Goal: Task Accomplishment & Management: Manage account settings

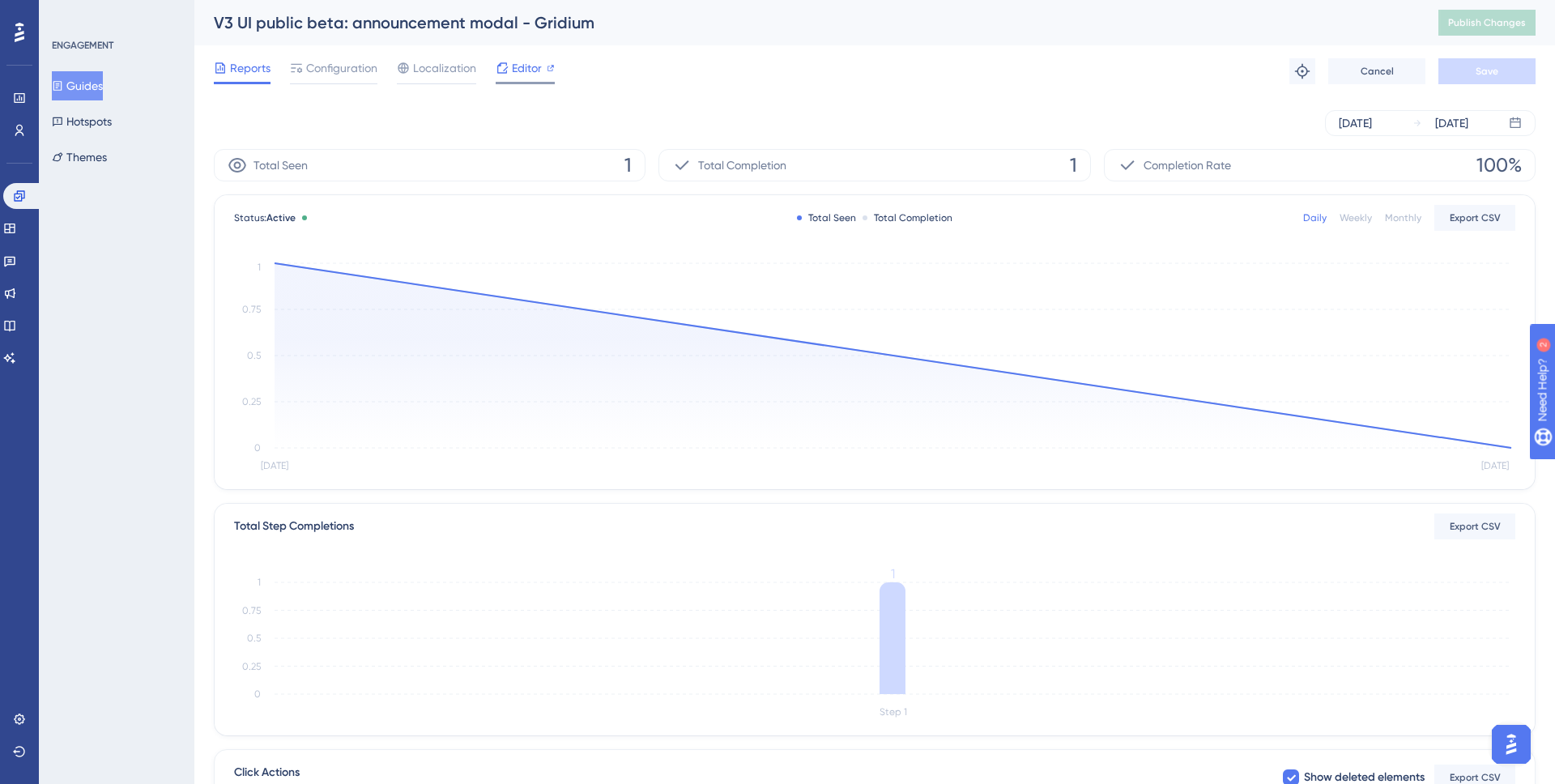
click at [522, 66] on span "Editor" at bounding box center [527, 68] width 30 height 20
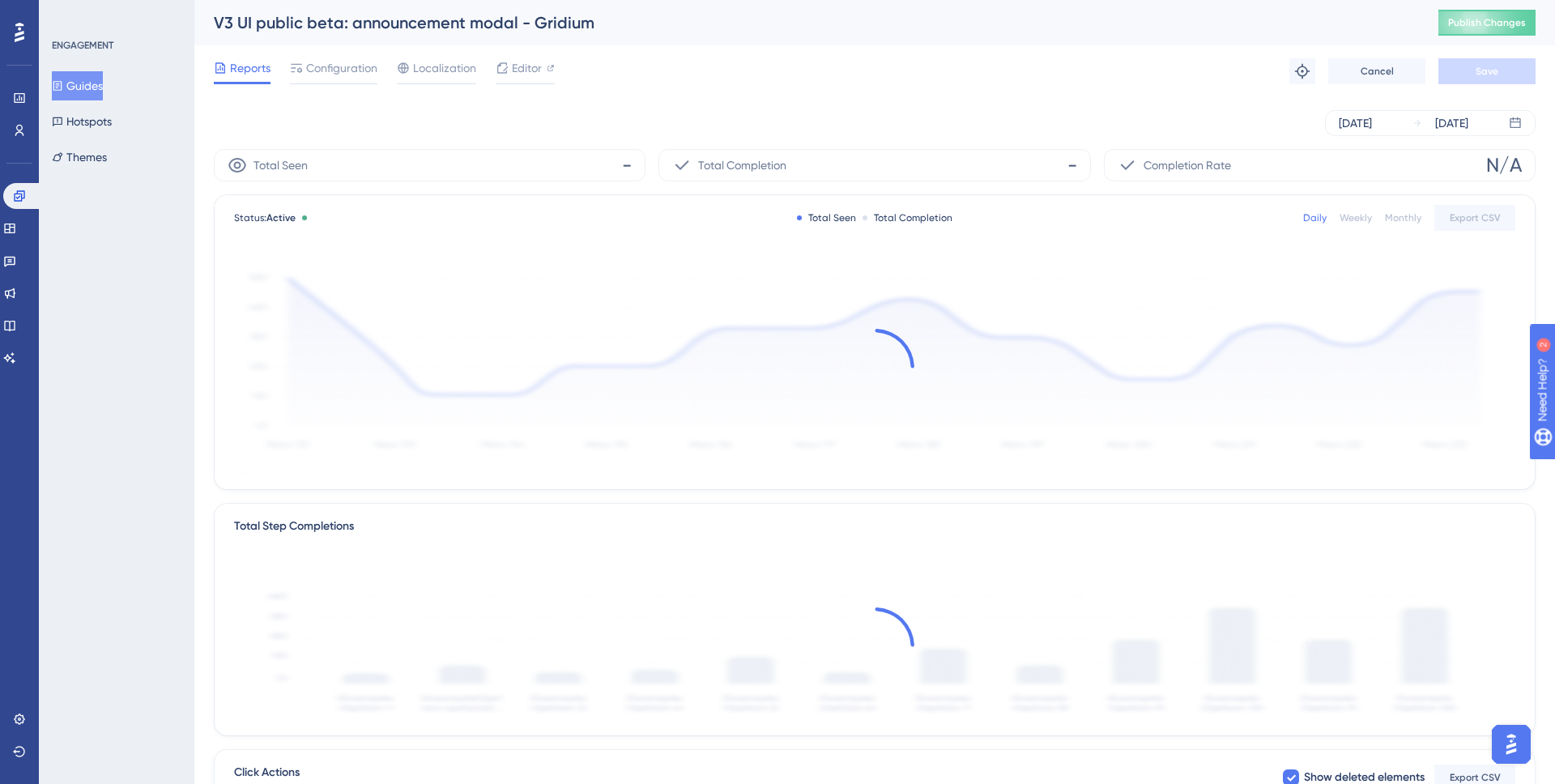
click at [78, 85] on button "Guides" at bounding box center [77, 86] width 51 height 29
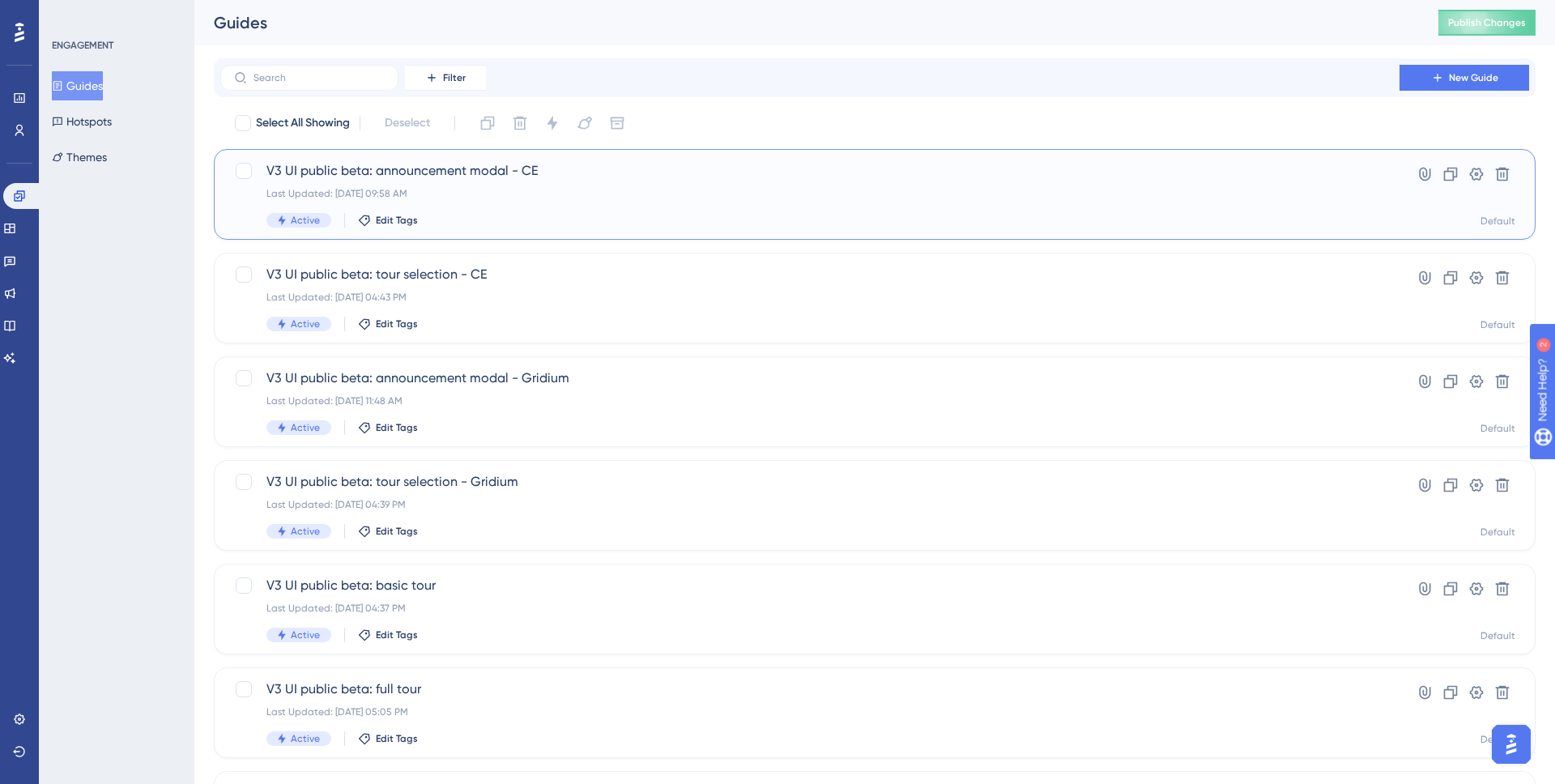
click at [495, 201] on div "V3 UI public beta: announcement modal - CE Last Updated: Aug 27 2025, 09:58 AM …" at bounding box center [809, 194] width 1087 height 66
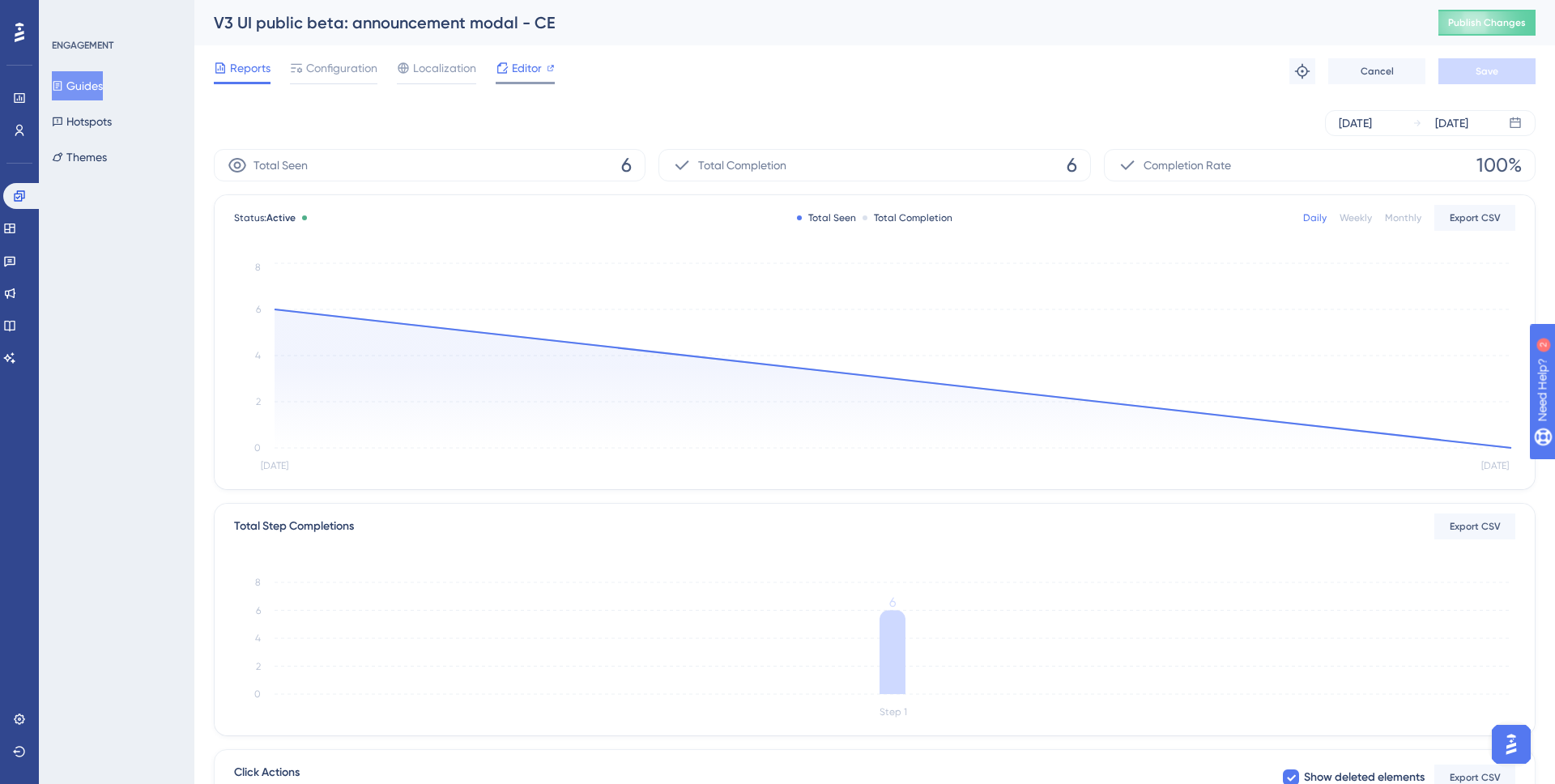
click at [515, 72] on span "Editor" at bounding box center [527, 68] width 30 height 20
click at [89, 82] on button "Guides" at bounding box center [77, 86] width 51 height 29
click at [93, 90] on button "Guides" at bounding box center [77, 86] width 51 height 29
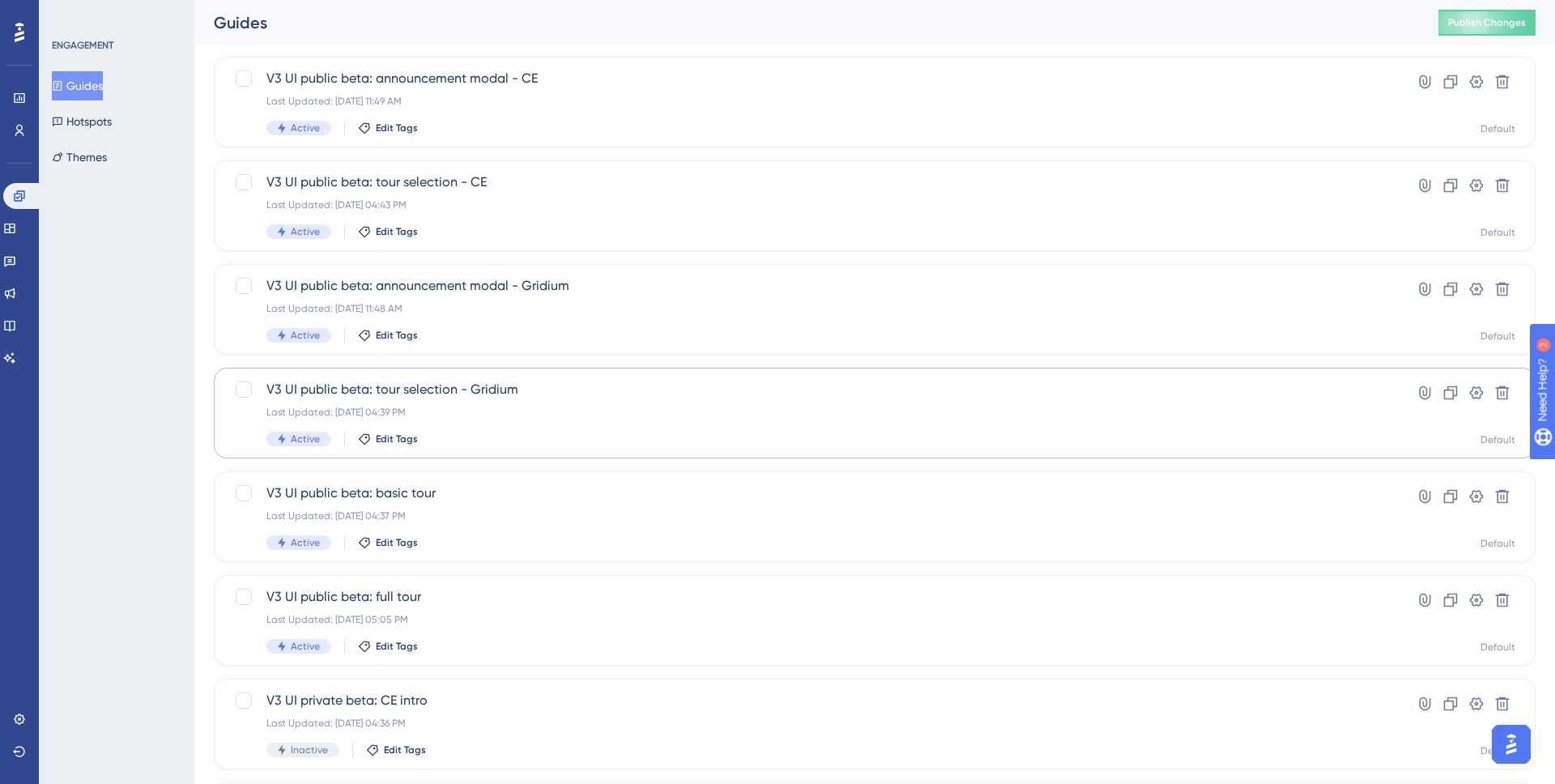
scroll to position [104, 0]
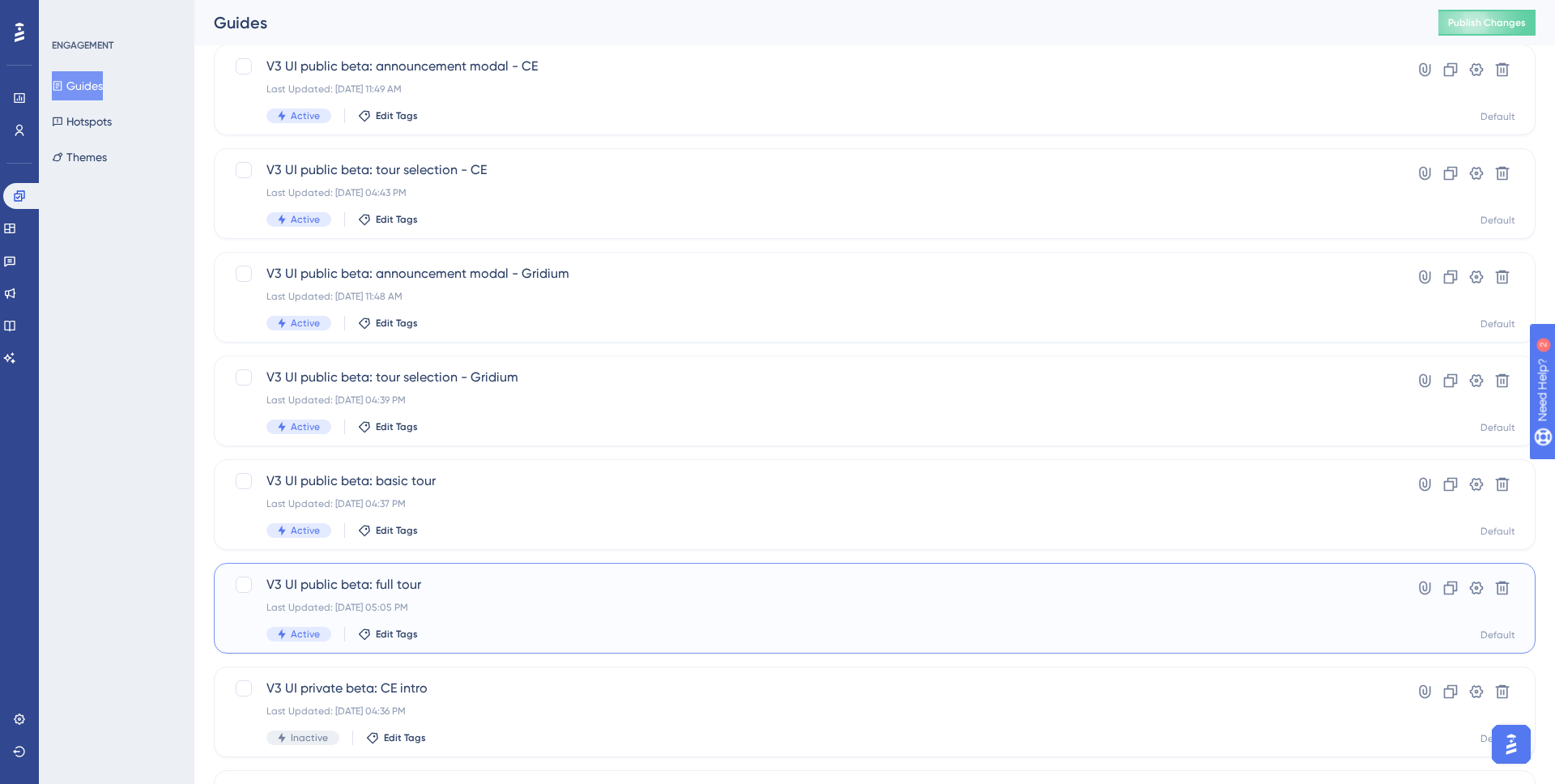
click at [467, 586] on span "V3 UI public beta: full tour" at bounding box center [809, 585] width 1087 height 20
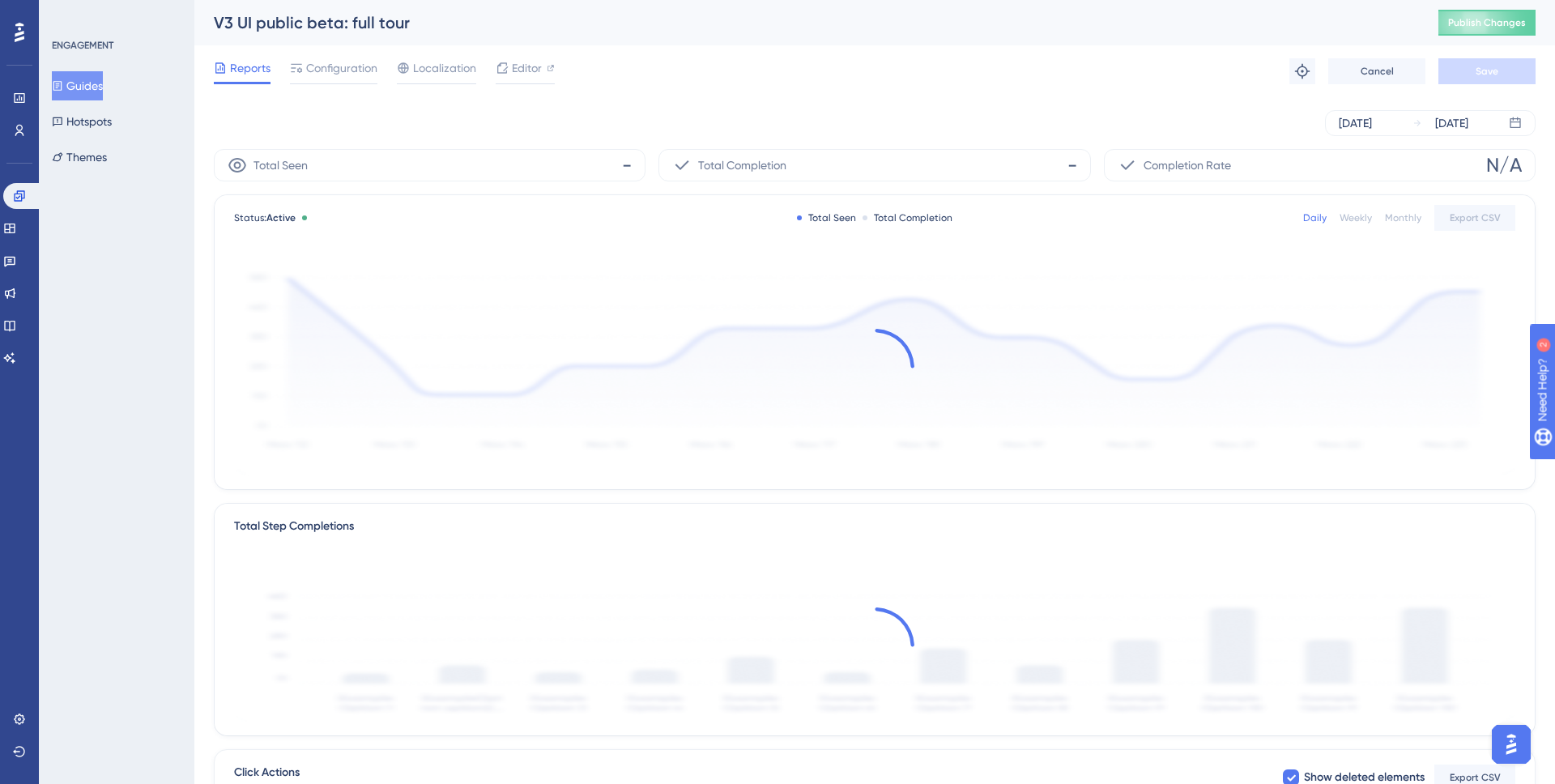
click at [337, 73] on span "Configuration" at bounding box center [341, 68] width 72 height 20
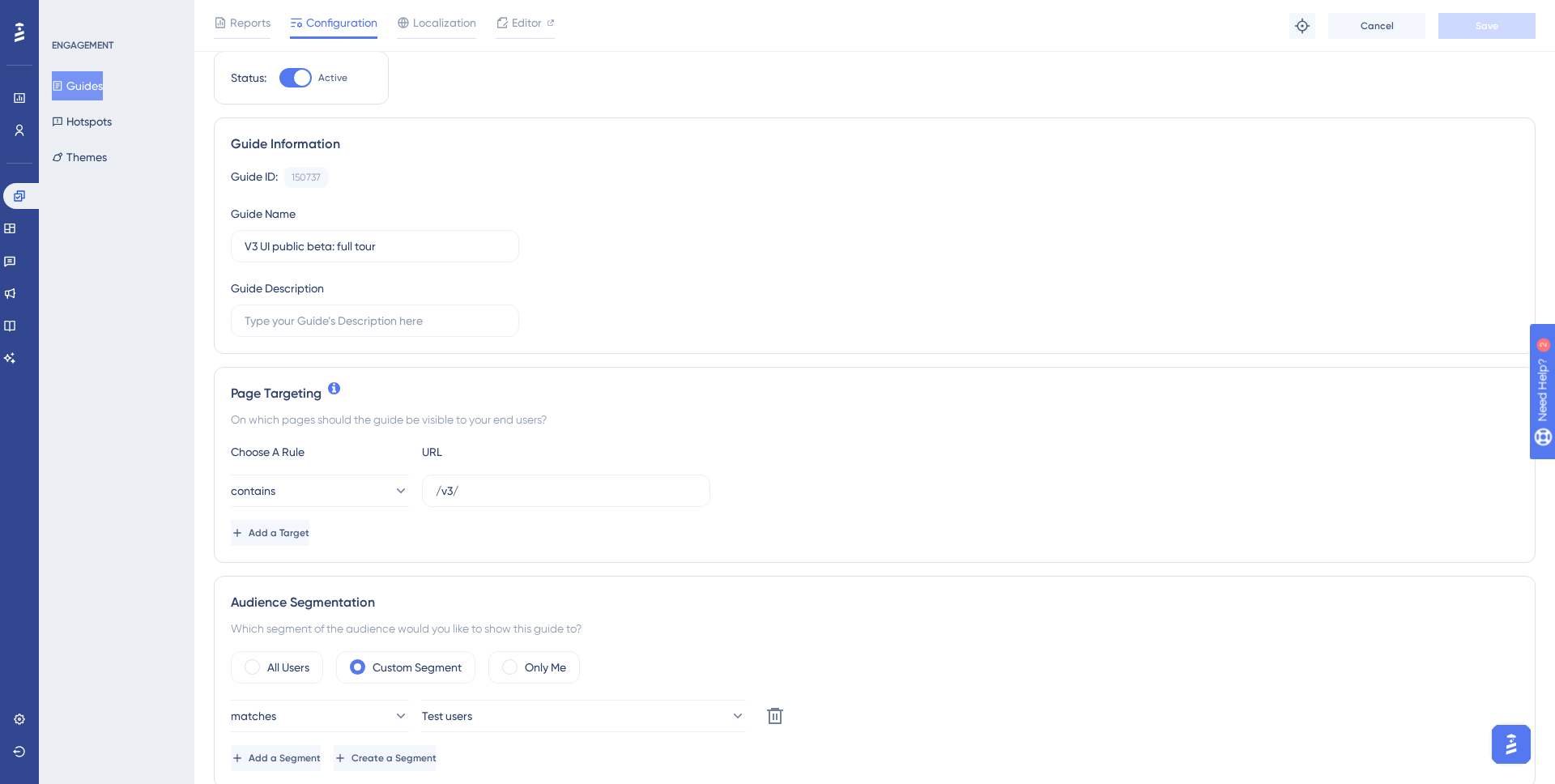
scroll to position [444, 0]
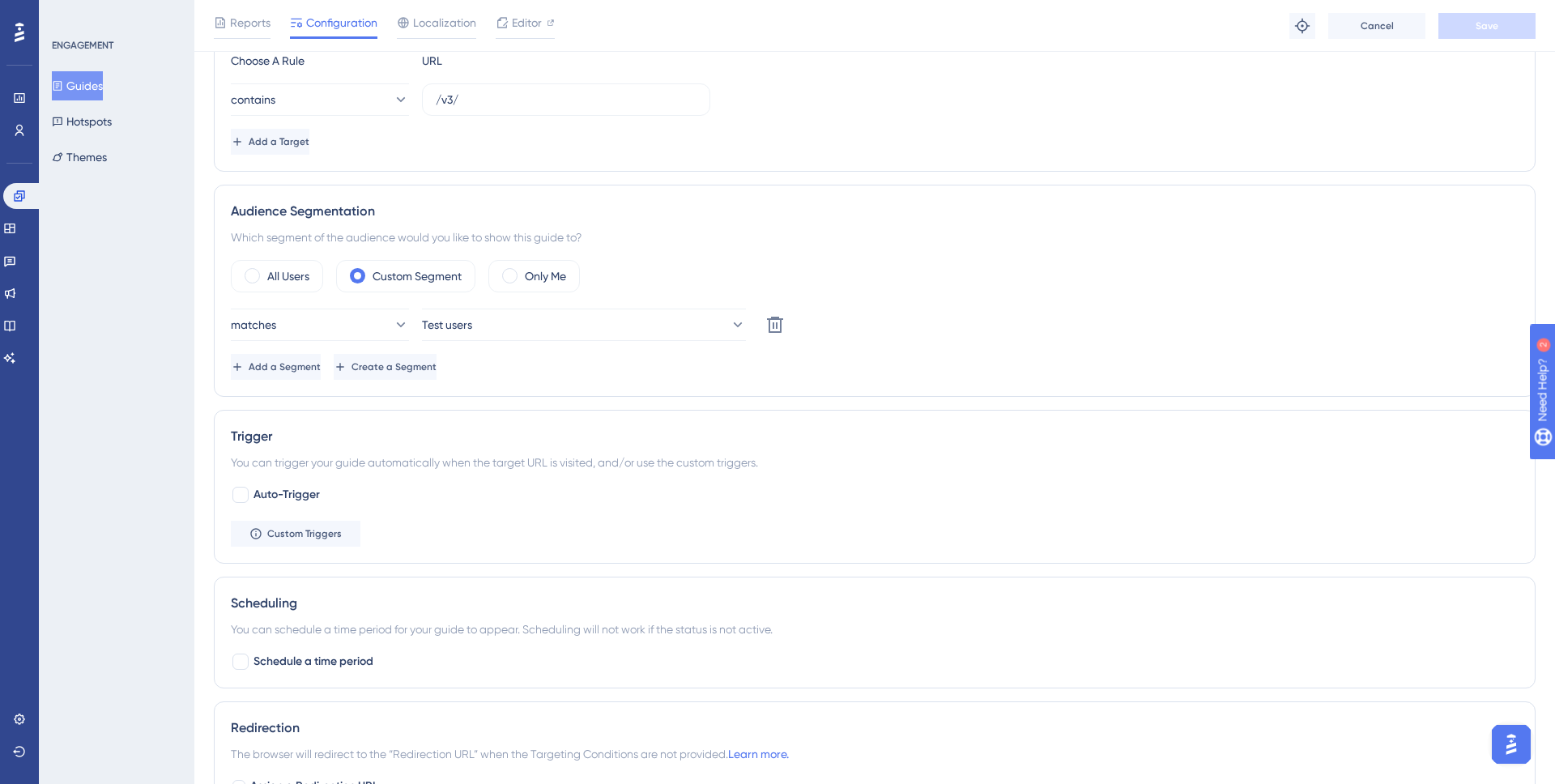
click at [784, 490] on div "Auto-Trigger Custom Triggers" at bounding box center [874, 515] width 1288 height 61
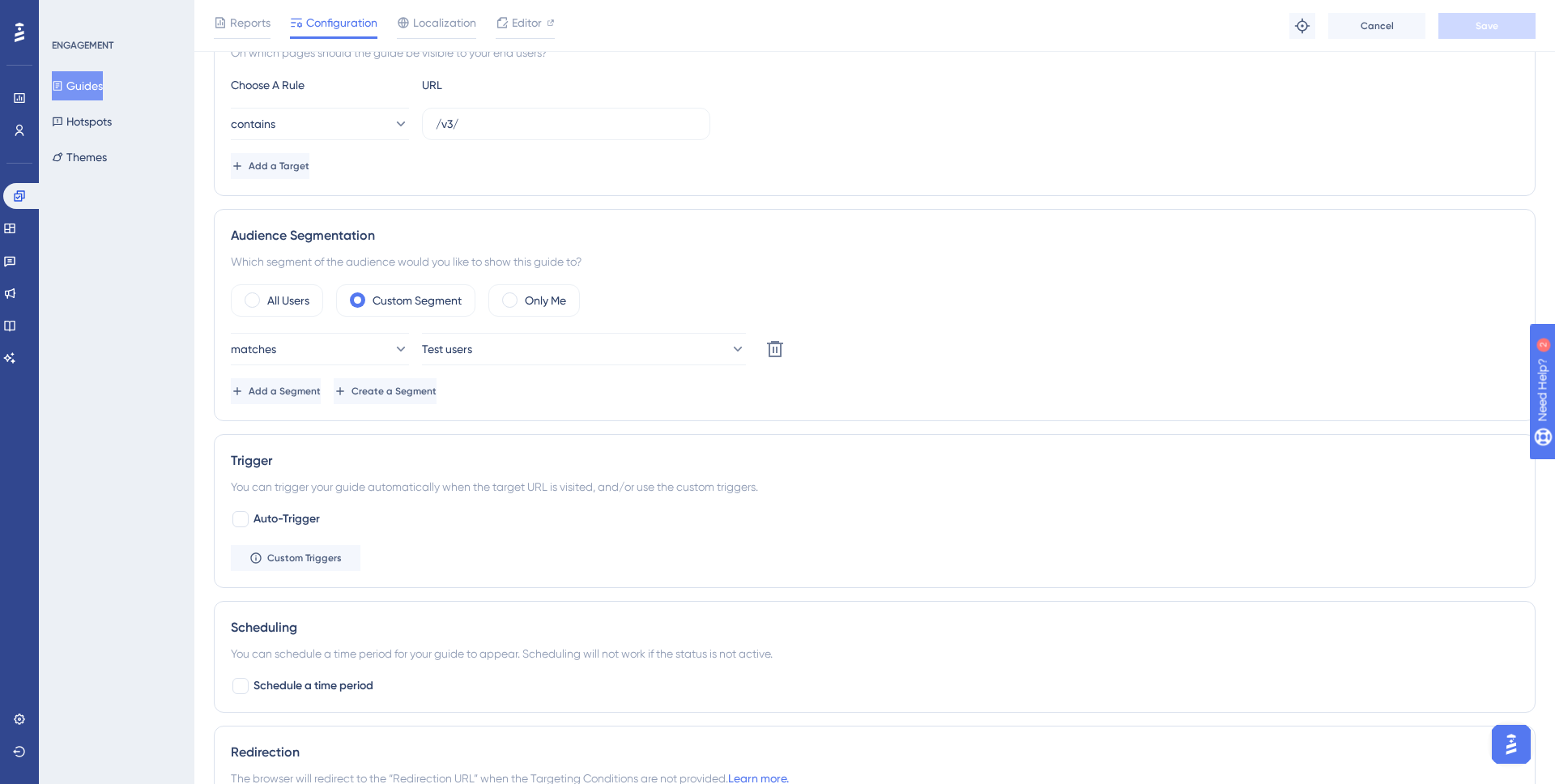
scroll to position [318, 0]
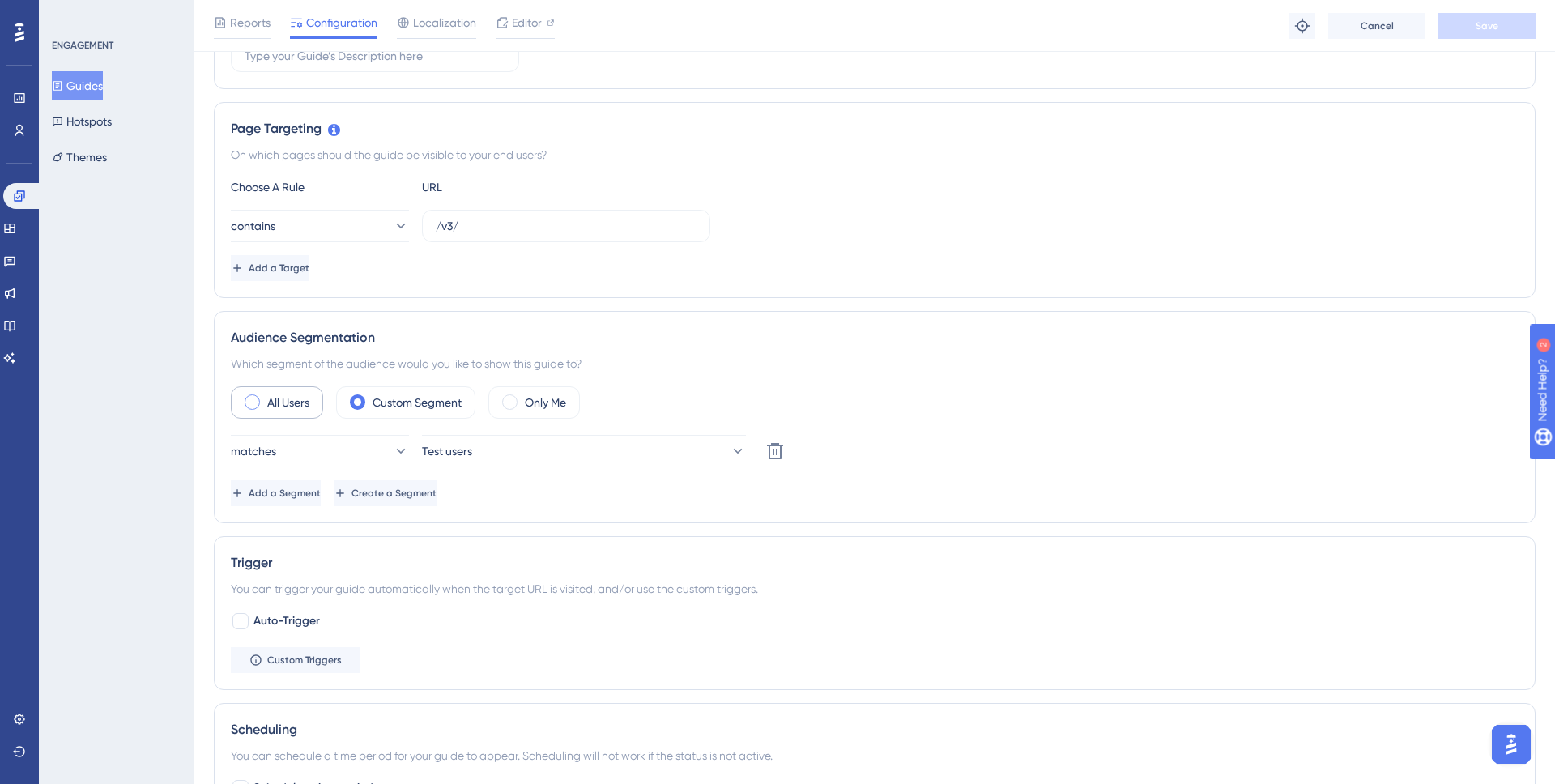
click at [249, 401] on span at bounding box center [252, 402] width 16 height 16
click at [265, 396] on input "radio" at bounding box center [265, 396] width 0 height 0
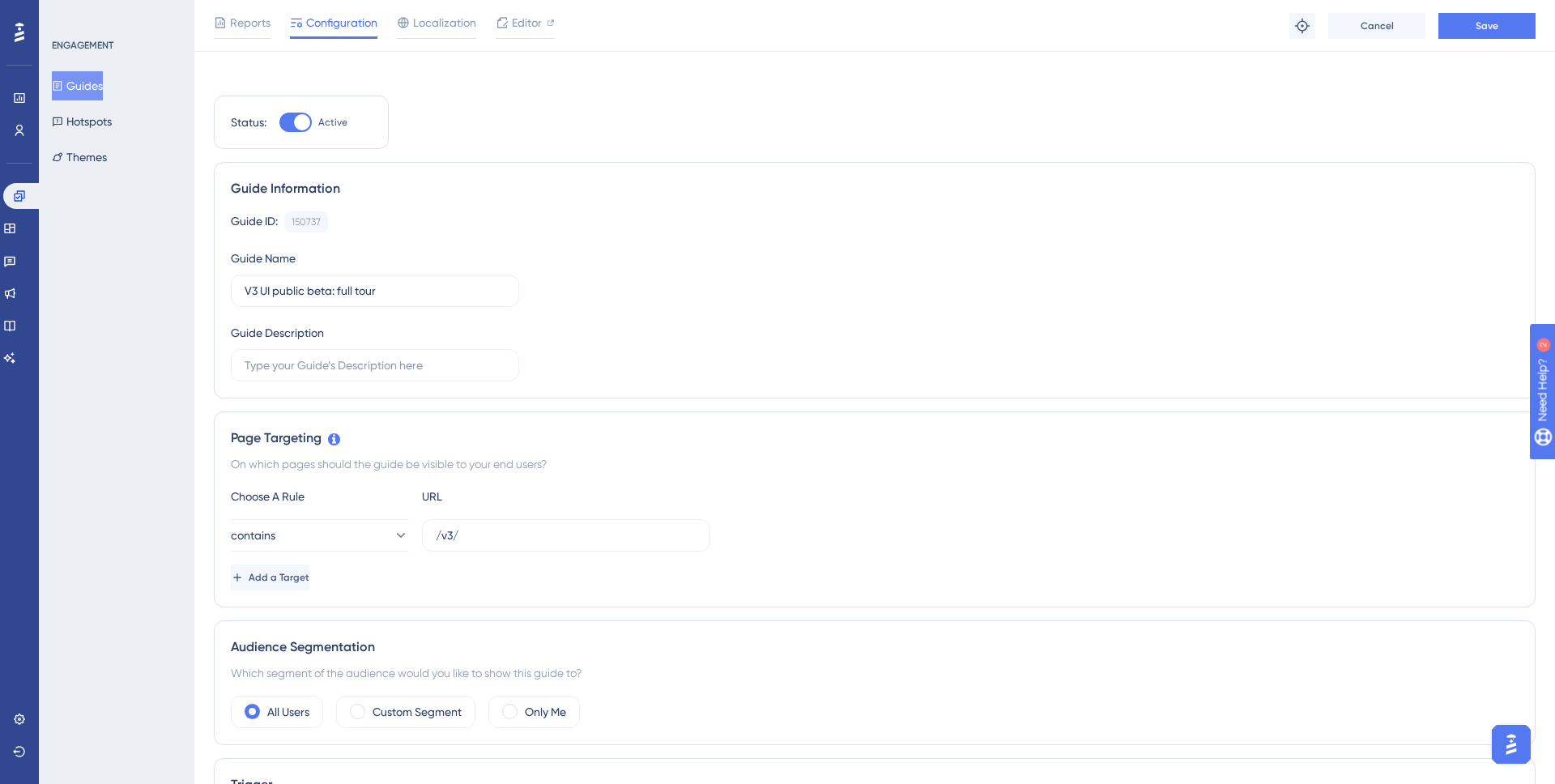
scroll to position [0, 0]
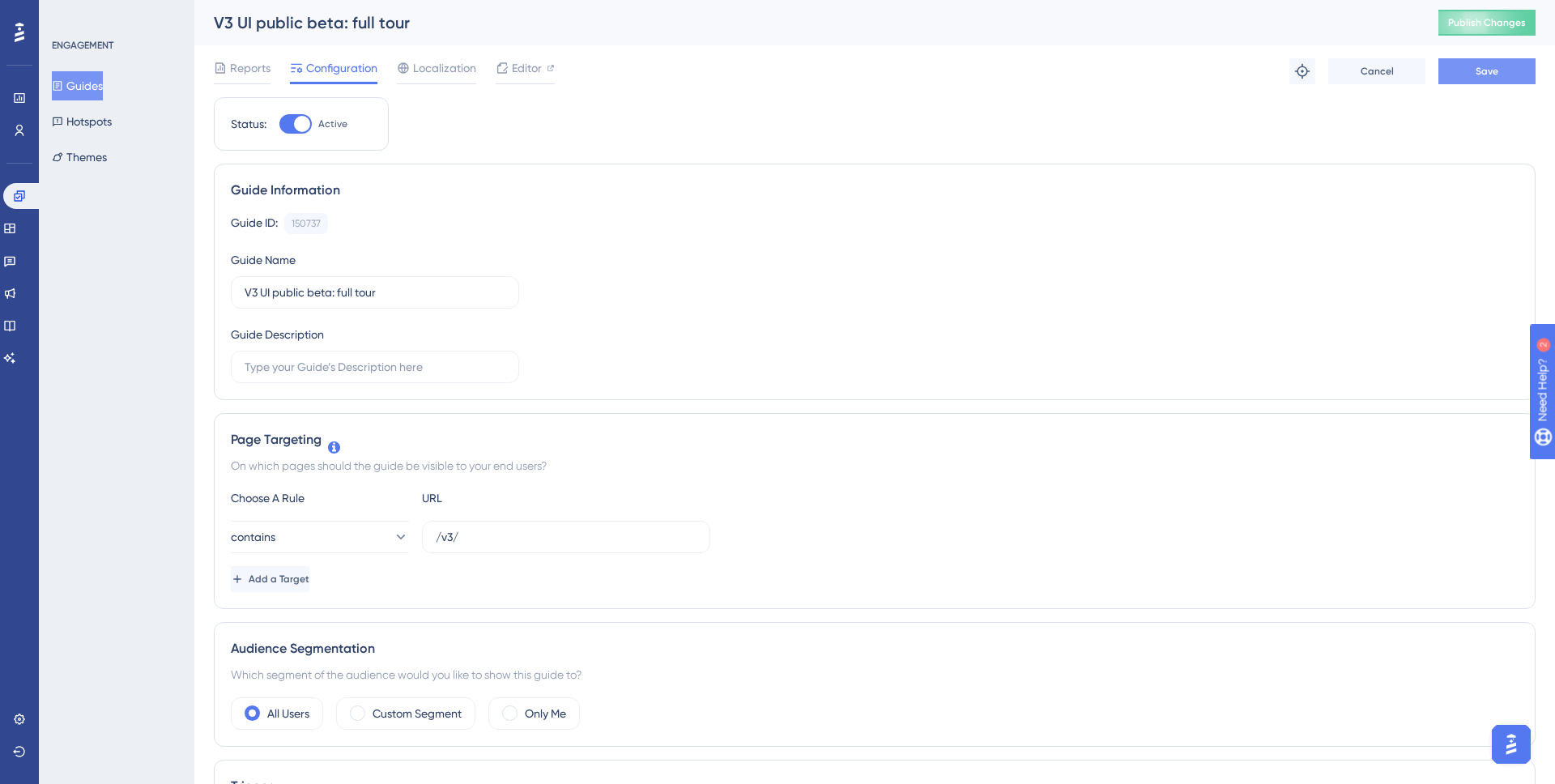
click at [1480, 82] on button "Save" at bounding box center [1487, 72] width 98 height 26
click at [103, 76] on button "Guides" at bounding box center [77, 86] width 51 height 29
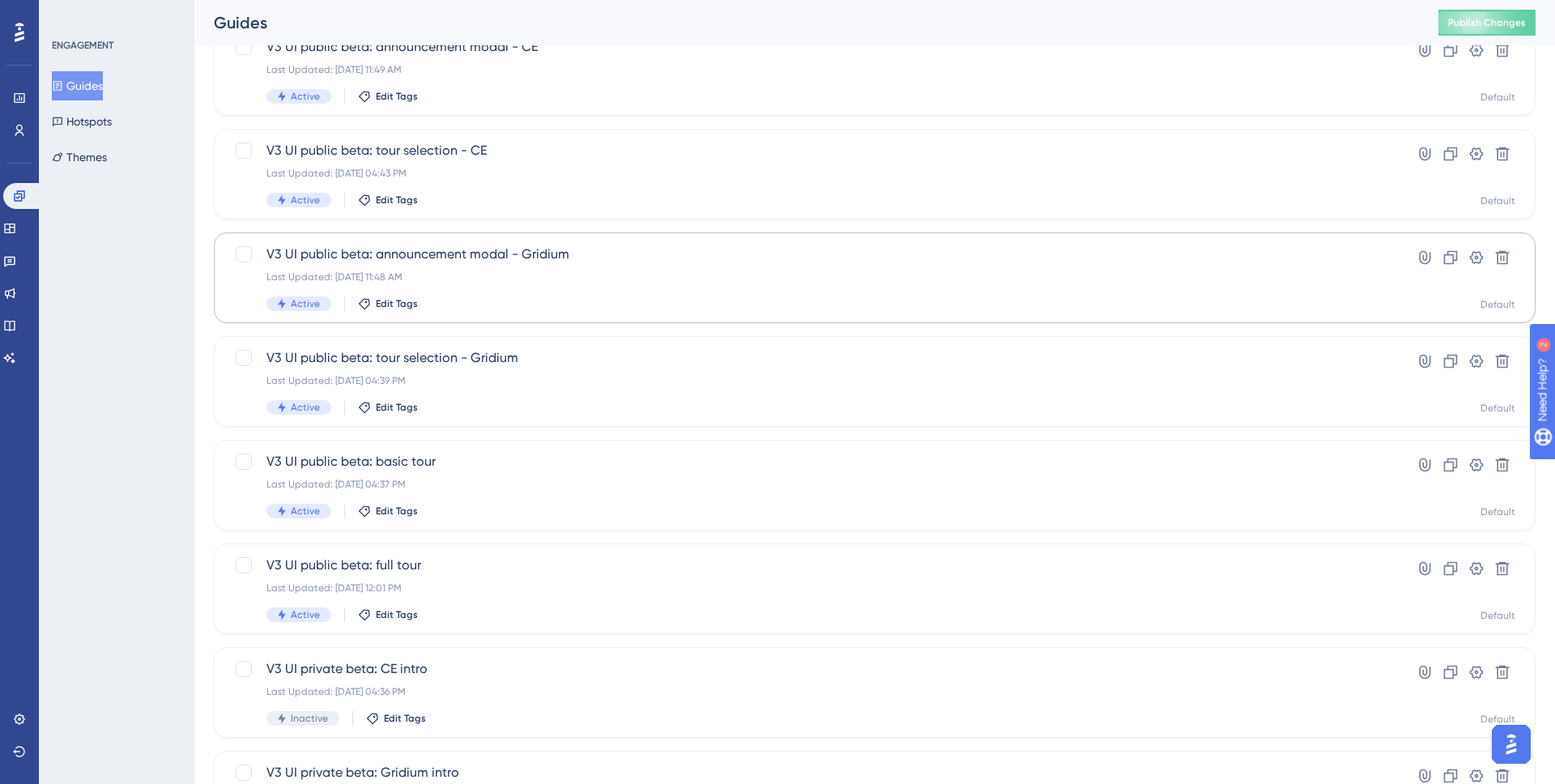
scroll to position [130, 0]
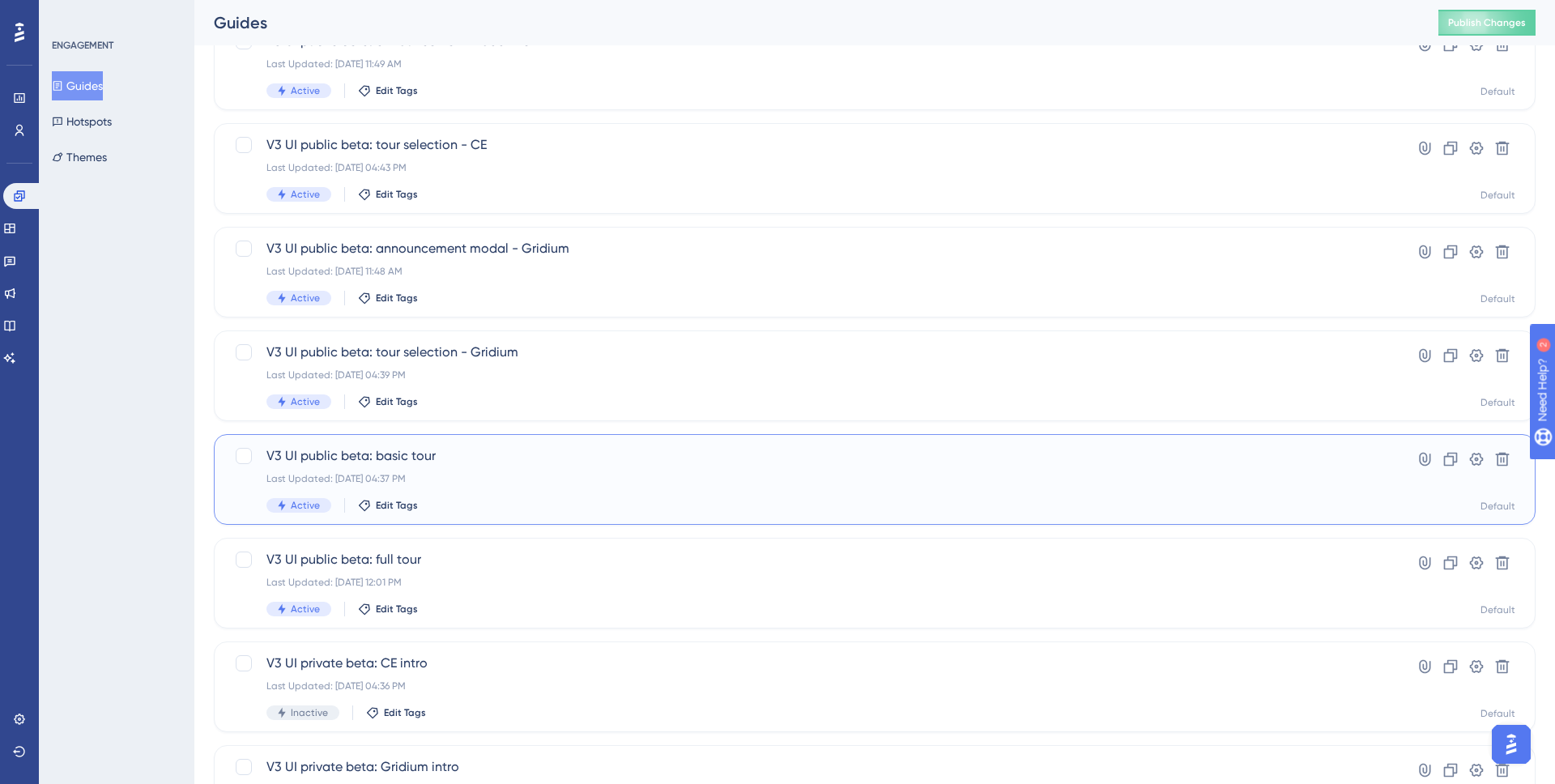
click at [494, 490] on div "V3 UI public beta: basic tour Last Updated: Aug 26 2025, 04:37 PM Active Edit T…" at bounding box center [809, 479] width 1087 height 66
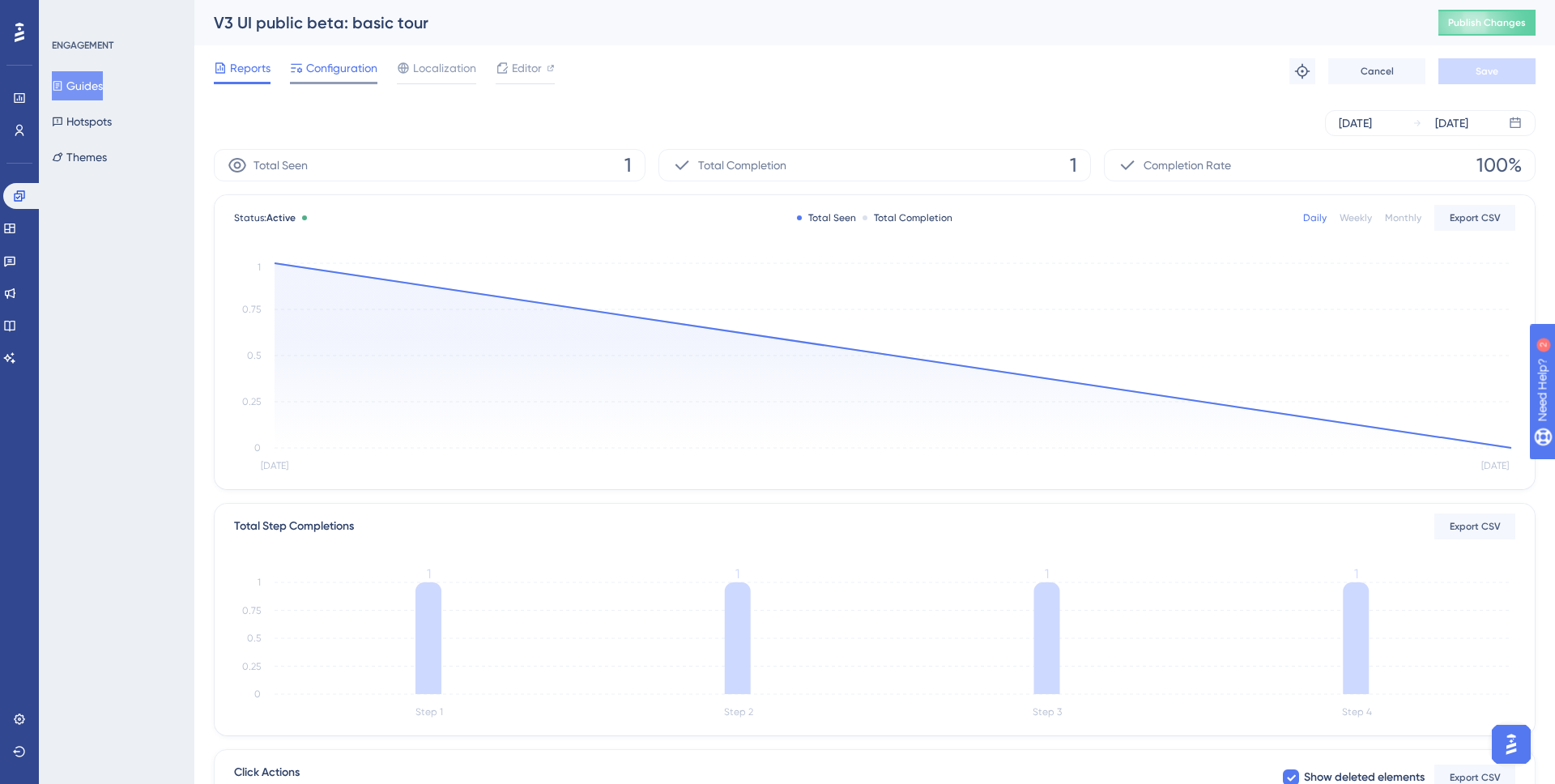
click at [369, 67] on span "Configuration" at bounding box center [341, 68] width 72 height 20
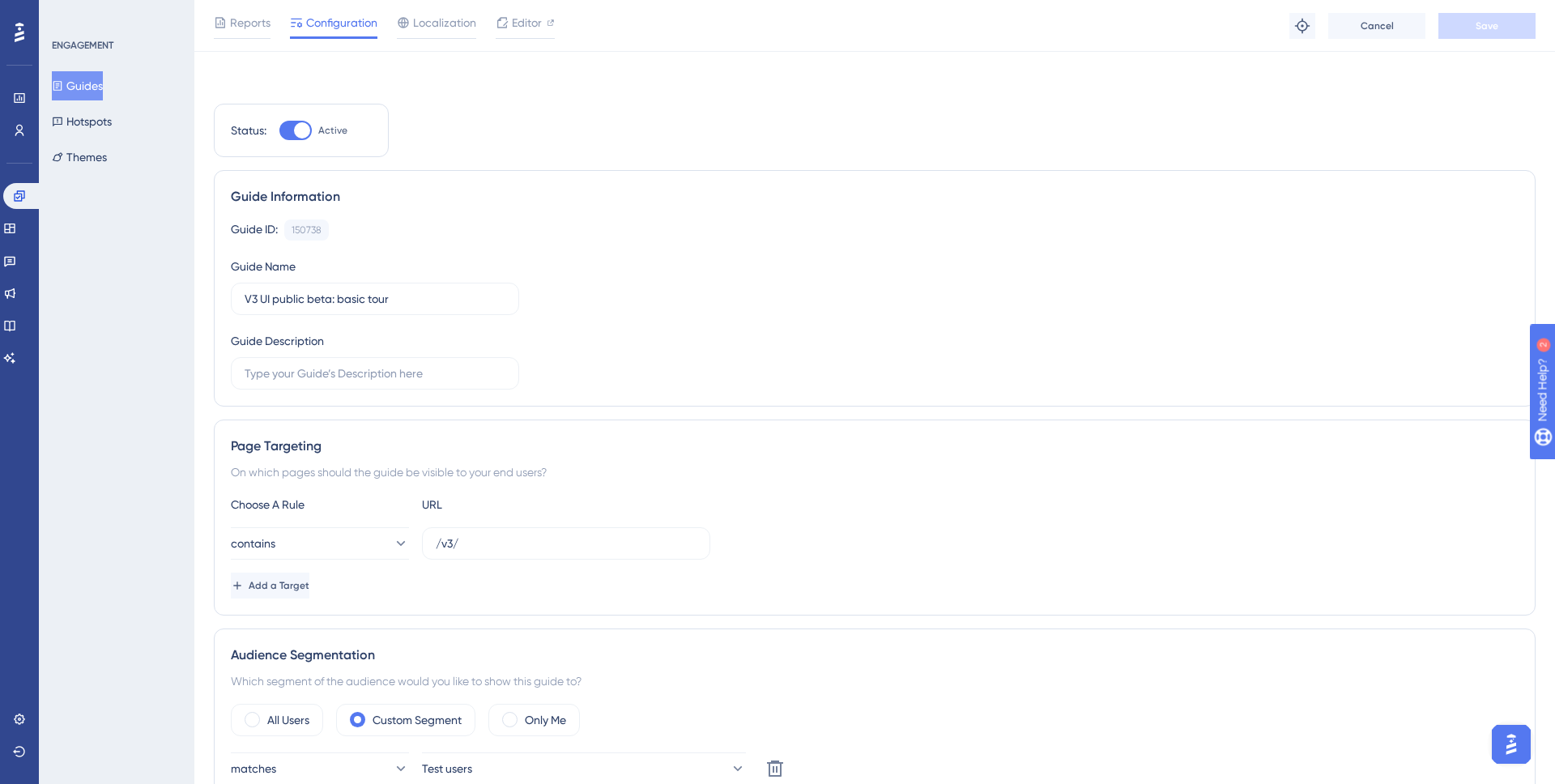
scroll to position [300, 0]
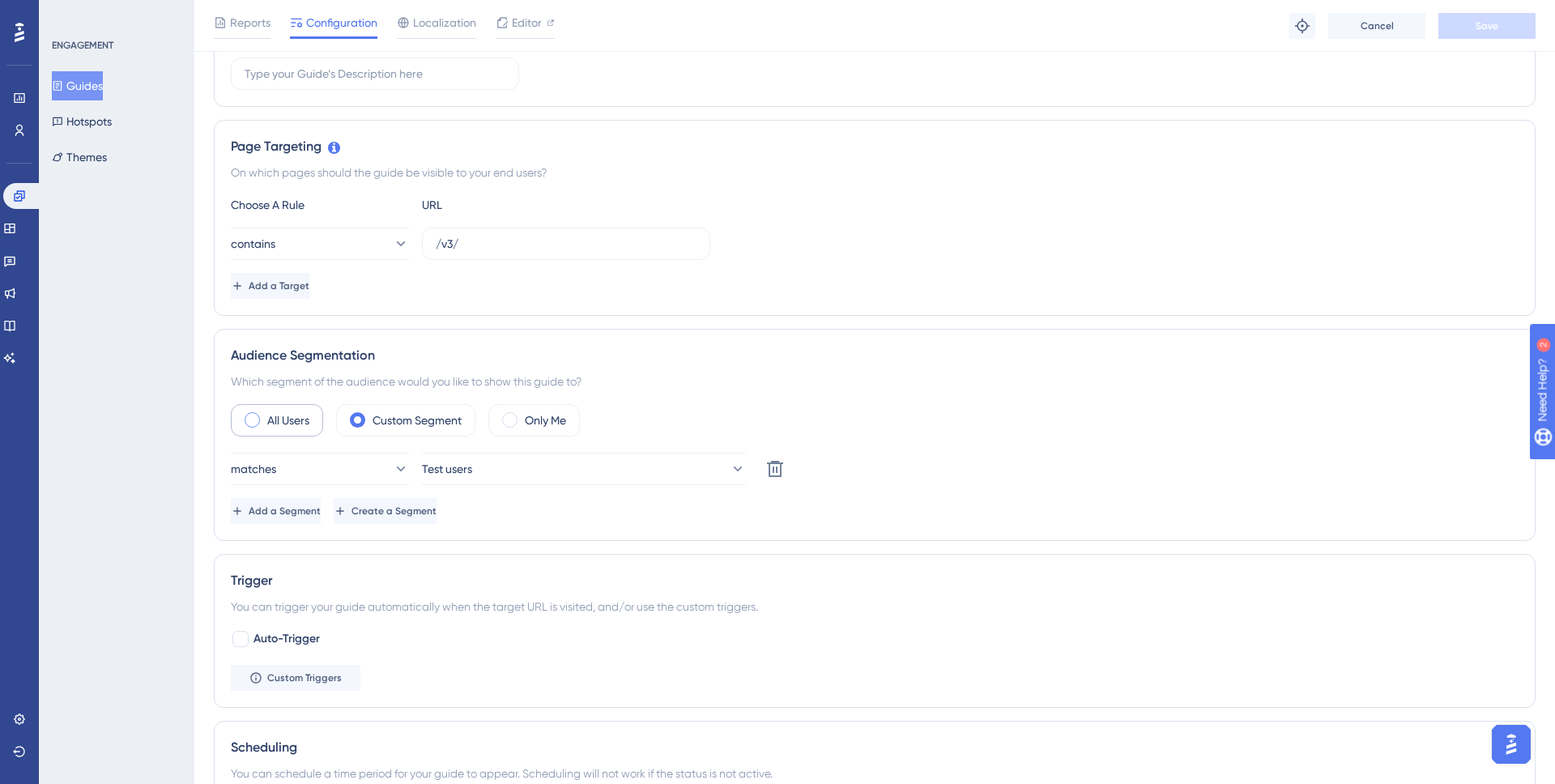
click at [301, 422] on label "All Users" at bounding box center [288, 420] width 42 height 20
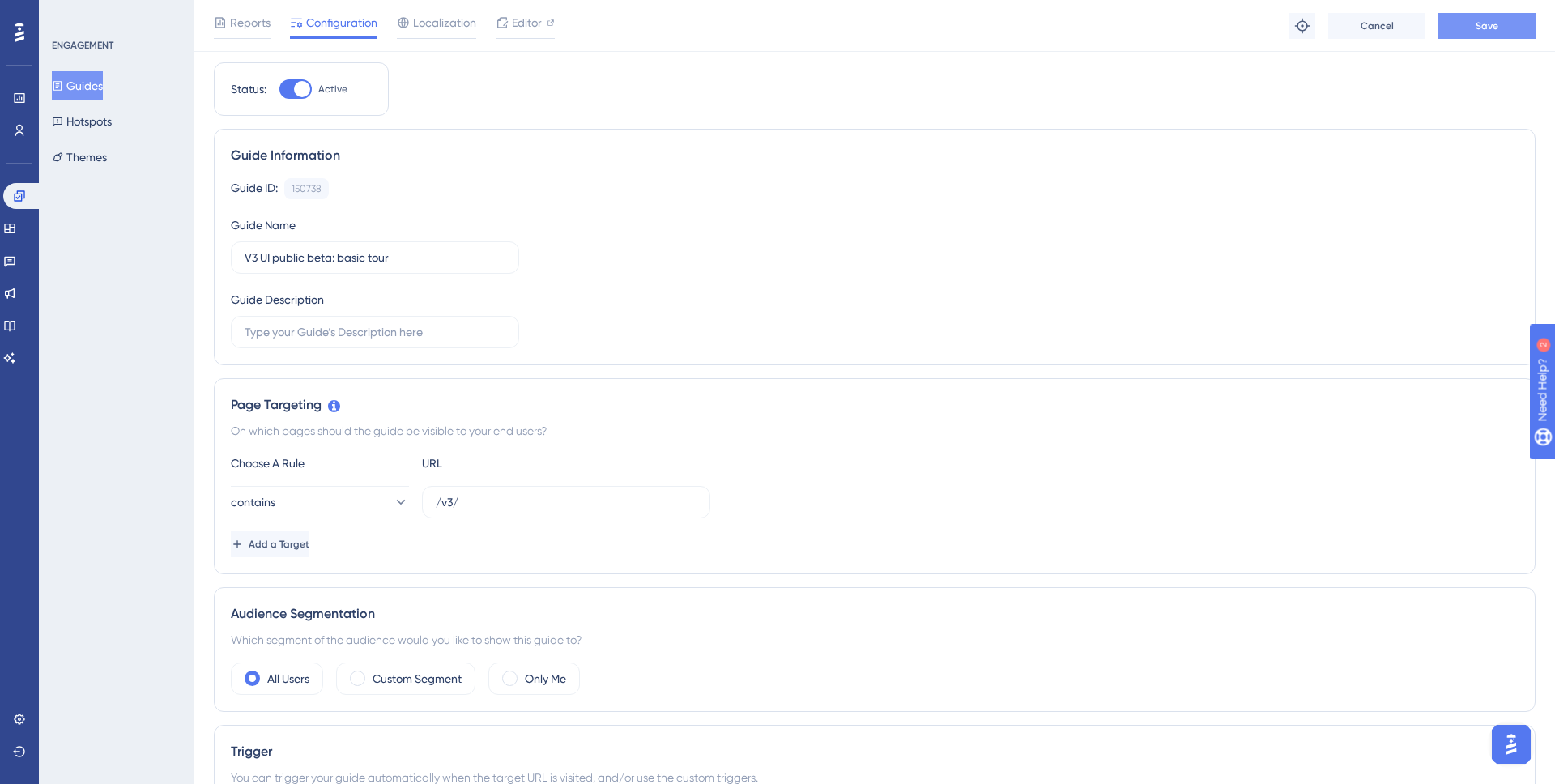
scroll to position [0, 0]
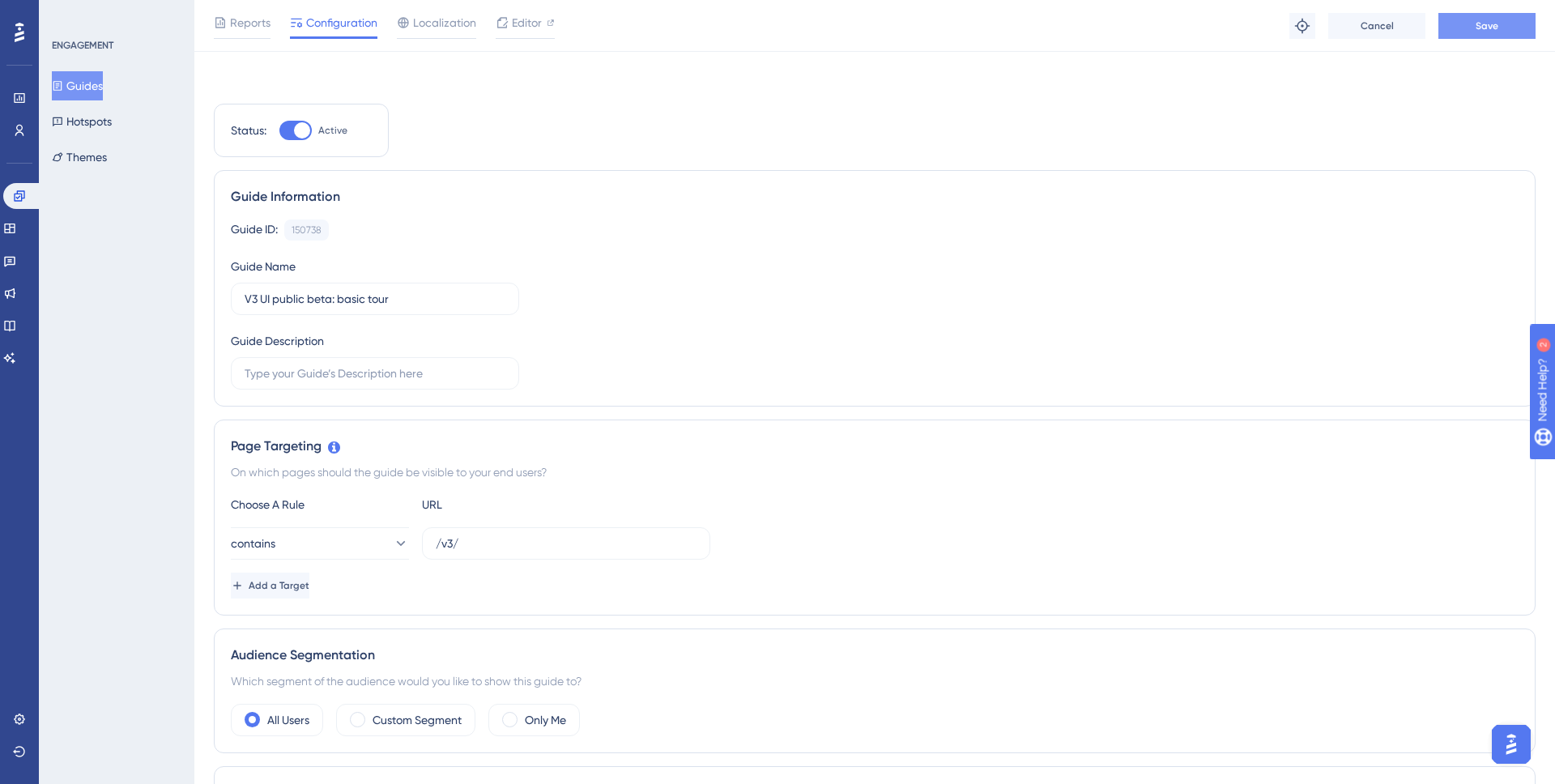
click at [1481, 33] on span "Save" at bounding box center [1487, 26] width 22 height 13
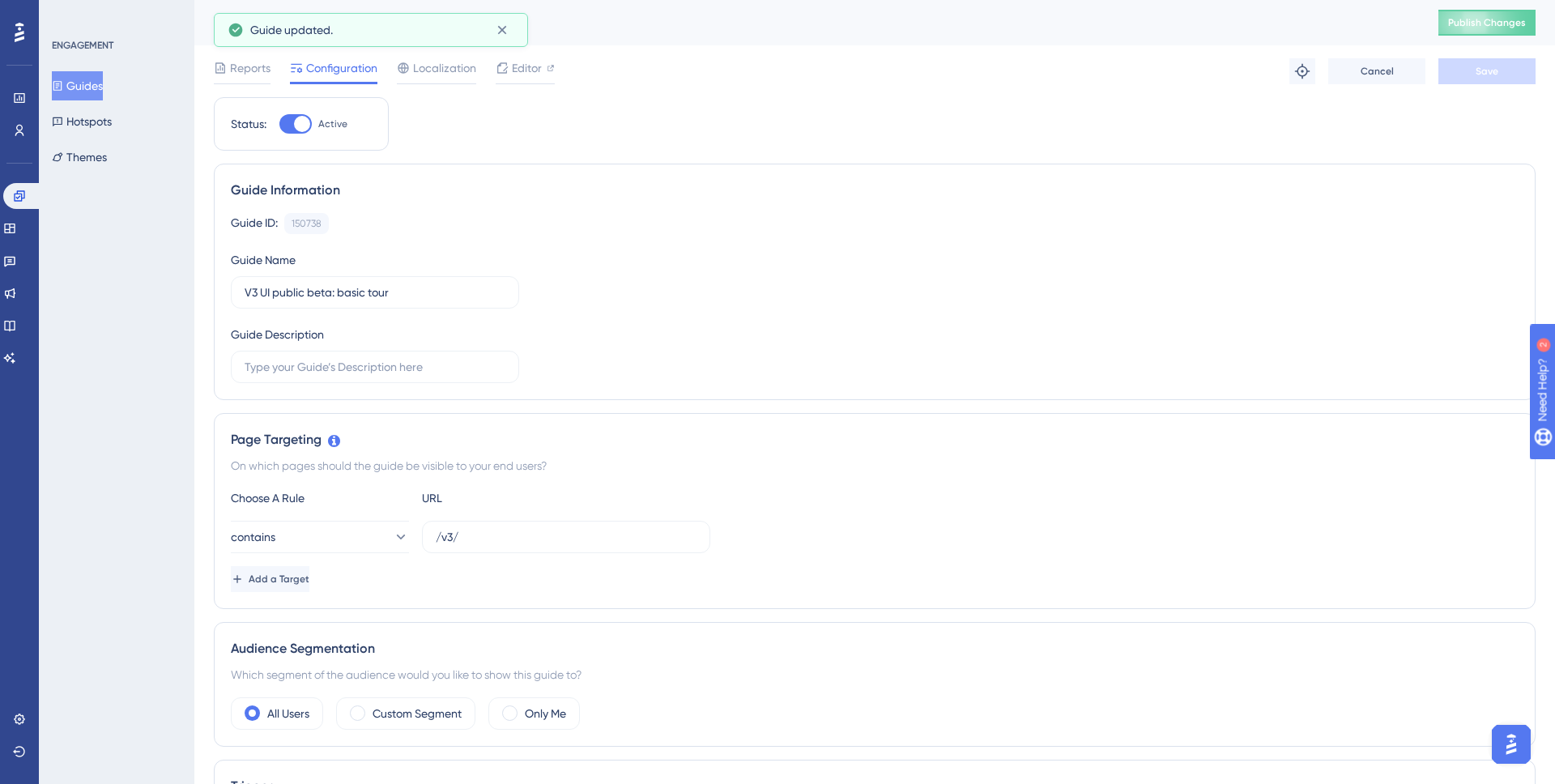
click at [81, 91] on button "Guides" at bounding box center [77, 86] width 51 height 29
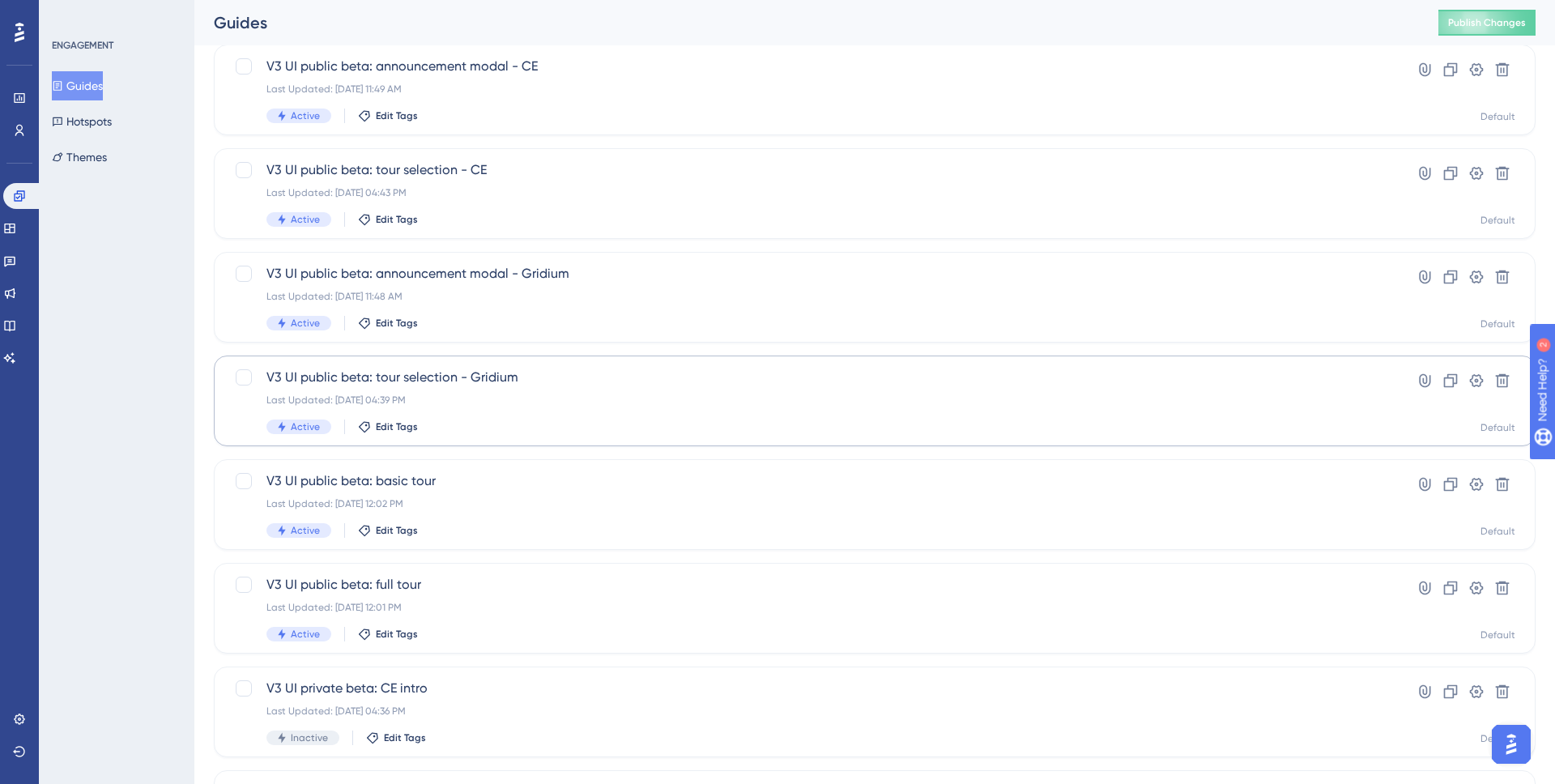
scroll to position [122, 0]
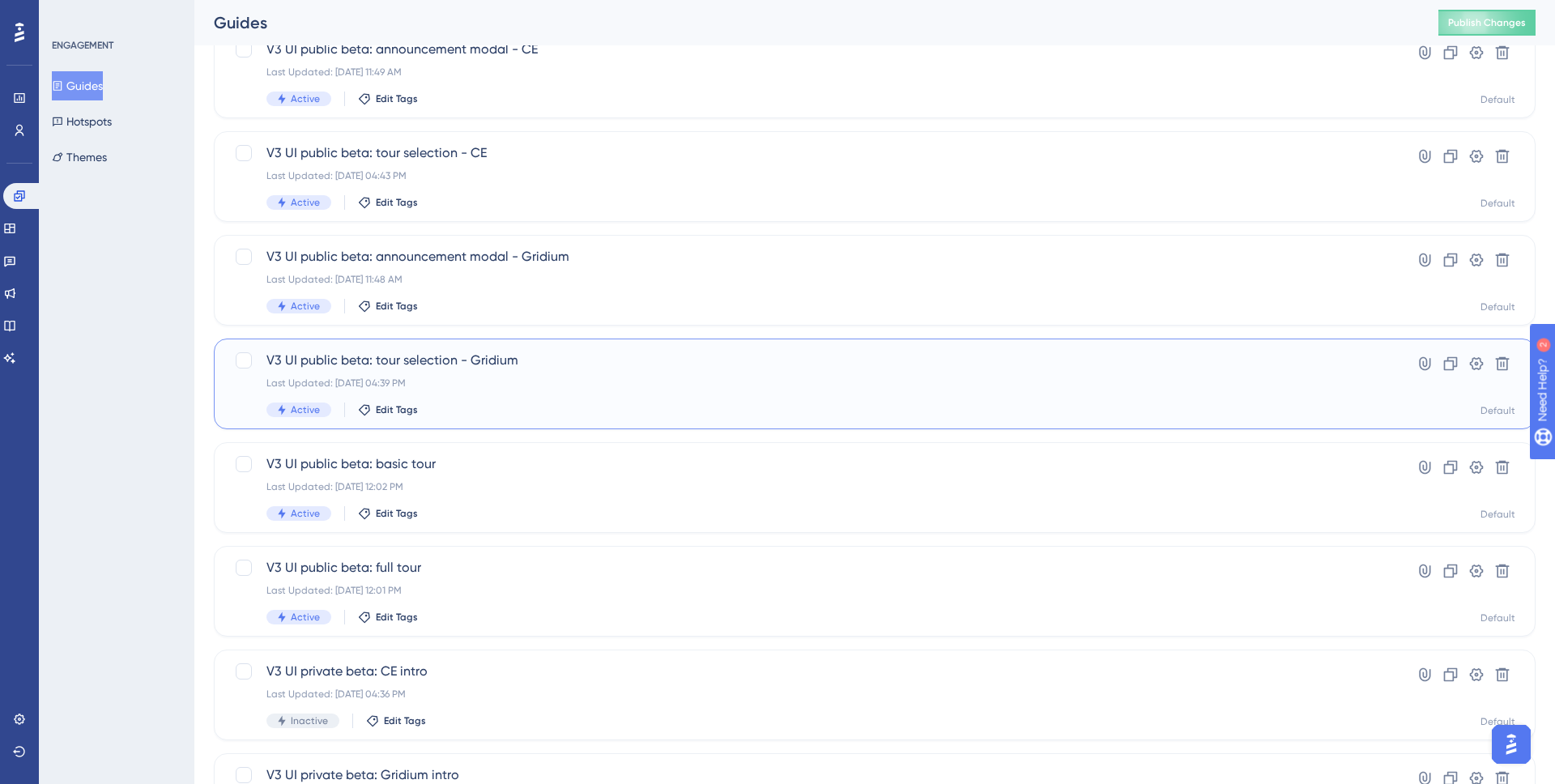
click at [623, 384] on div "Last Updated: Aug 26 2025, 04:39 PM" at bounding box center [809, 383] width 1087 height 13
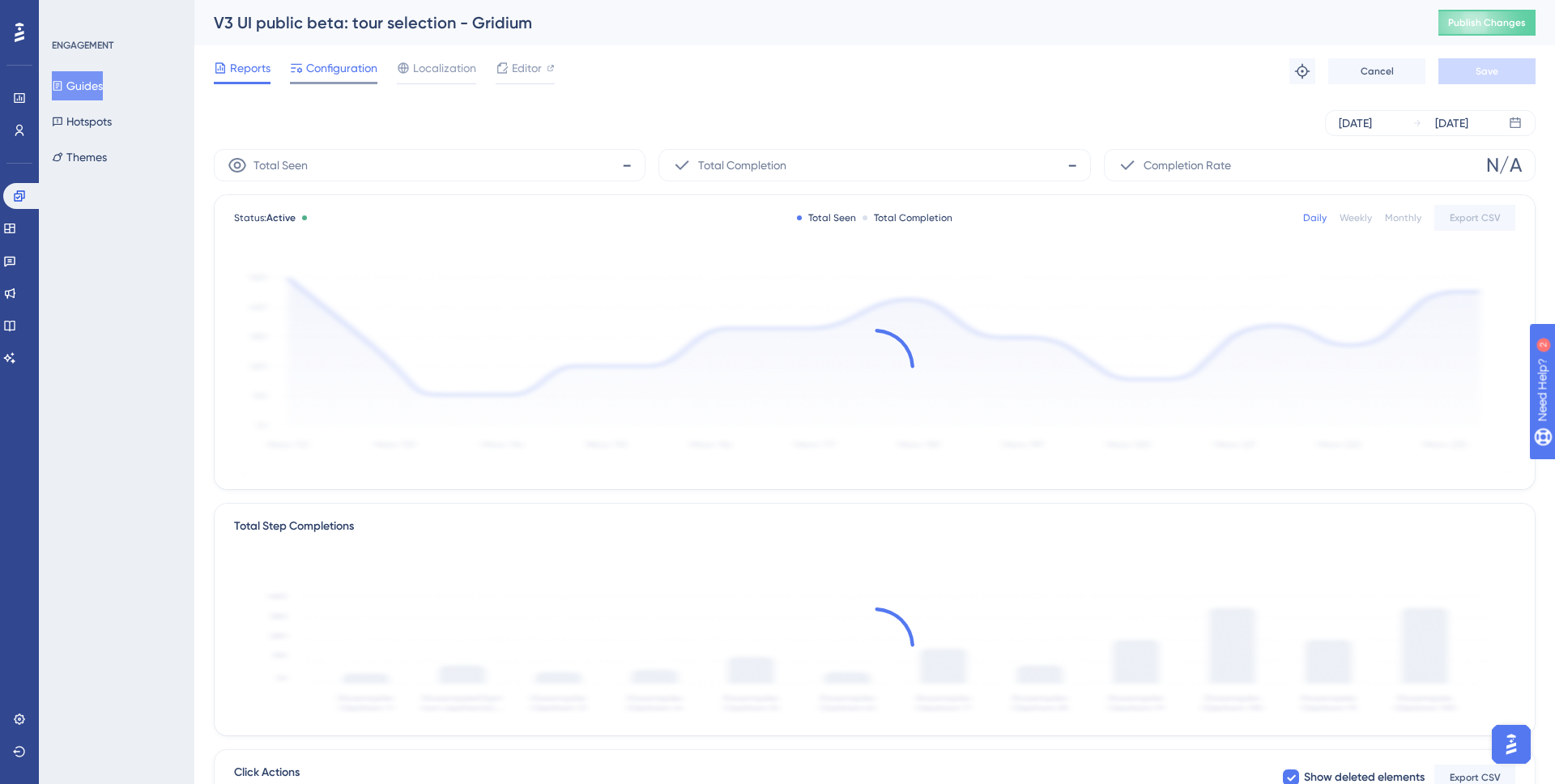
click at [323, 71] on span "Configuration" at bounding box center [341, 68] width 72 height 20
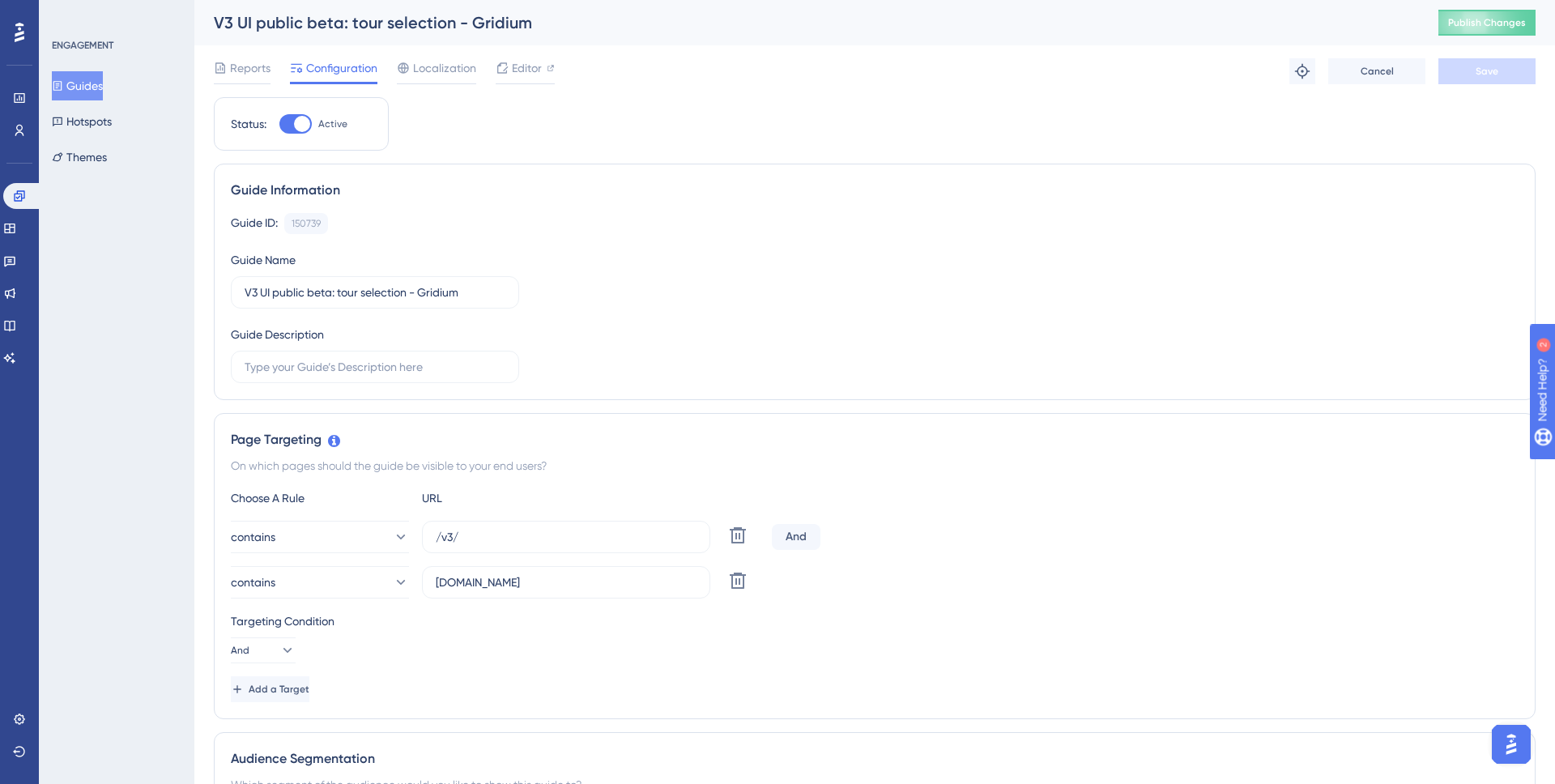
scroll to position [342, 0]
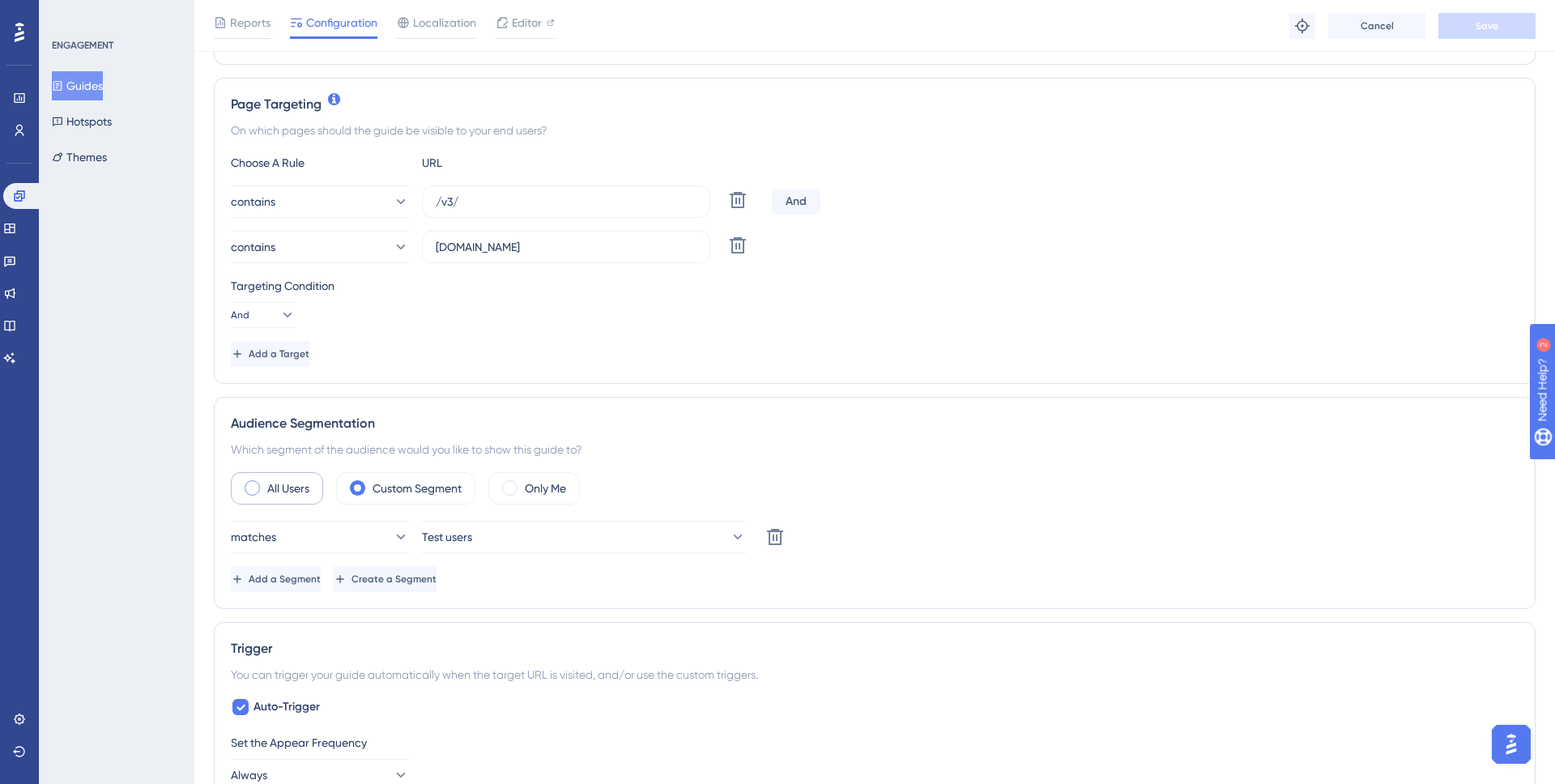
click at [292, 396] on div "Audience Segmentation Which segment of the audience would you like to show this…" at bounding box center [875, 503] width 1322 height 212
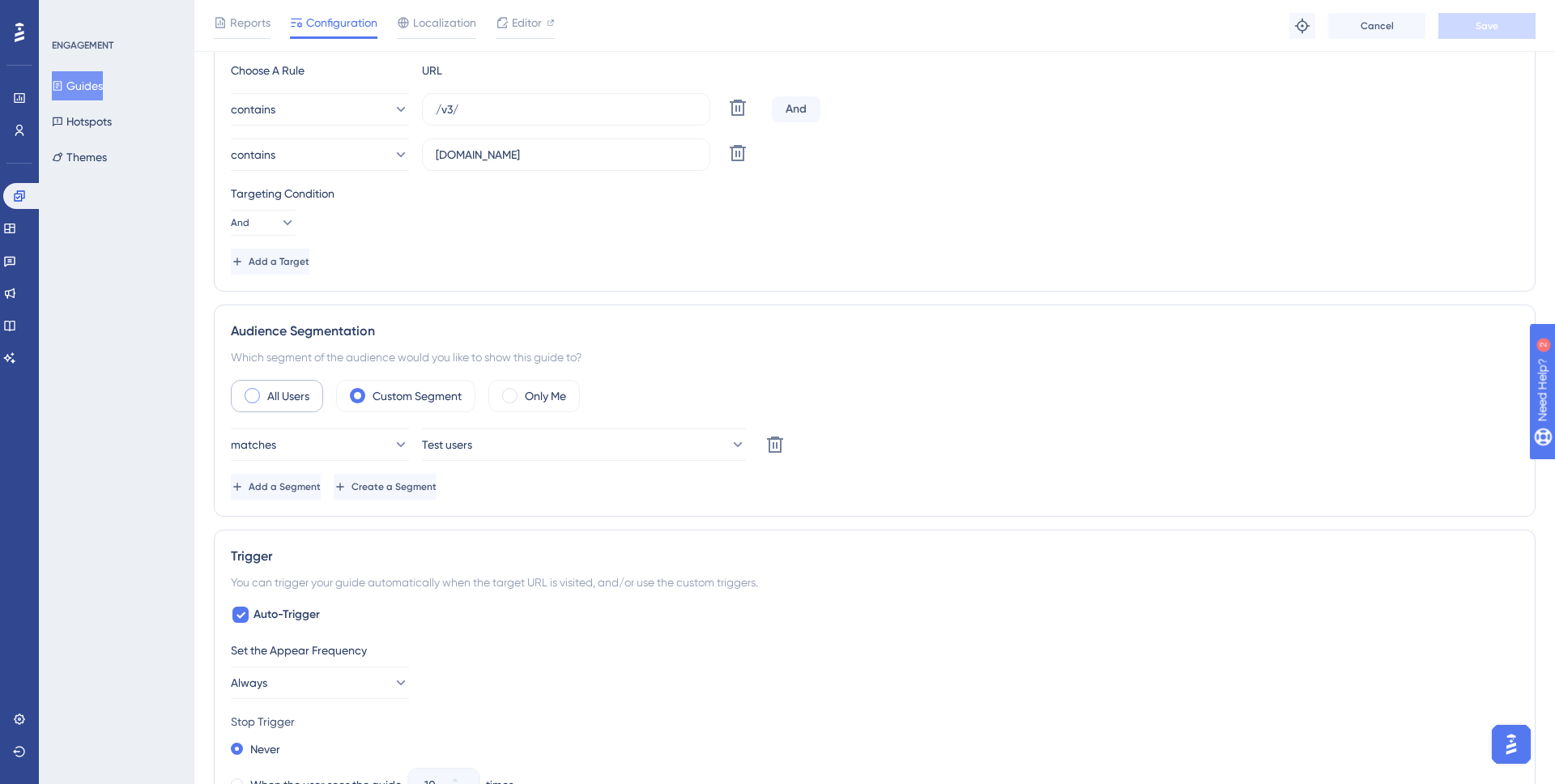
click at [251, 399] on span at bounding box center [252, 395] width 16 height 16
click at [265, 390] on input "radio" at bounding box center [265, 390] width 0 height 0
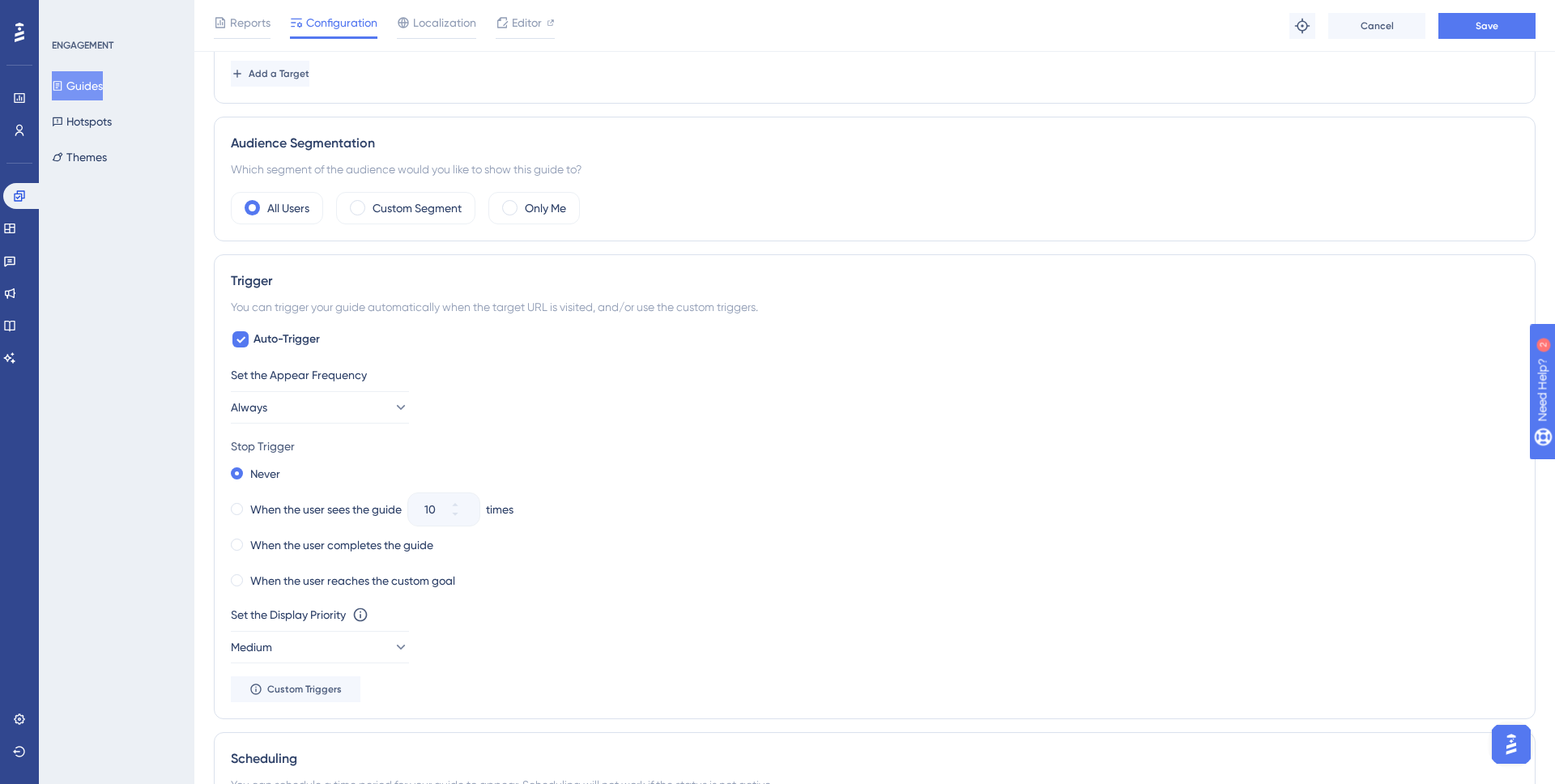
scroll to position [632, 0]
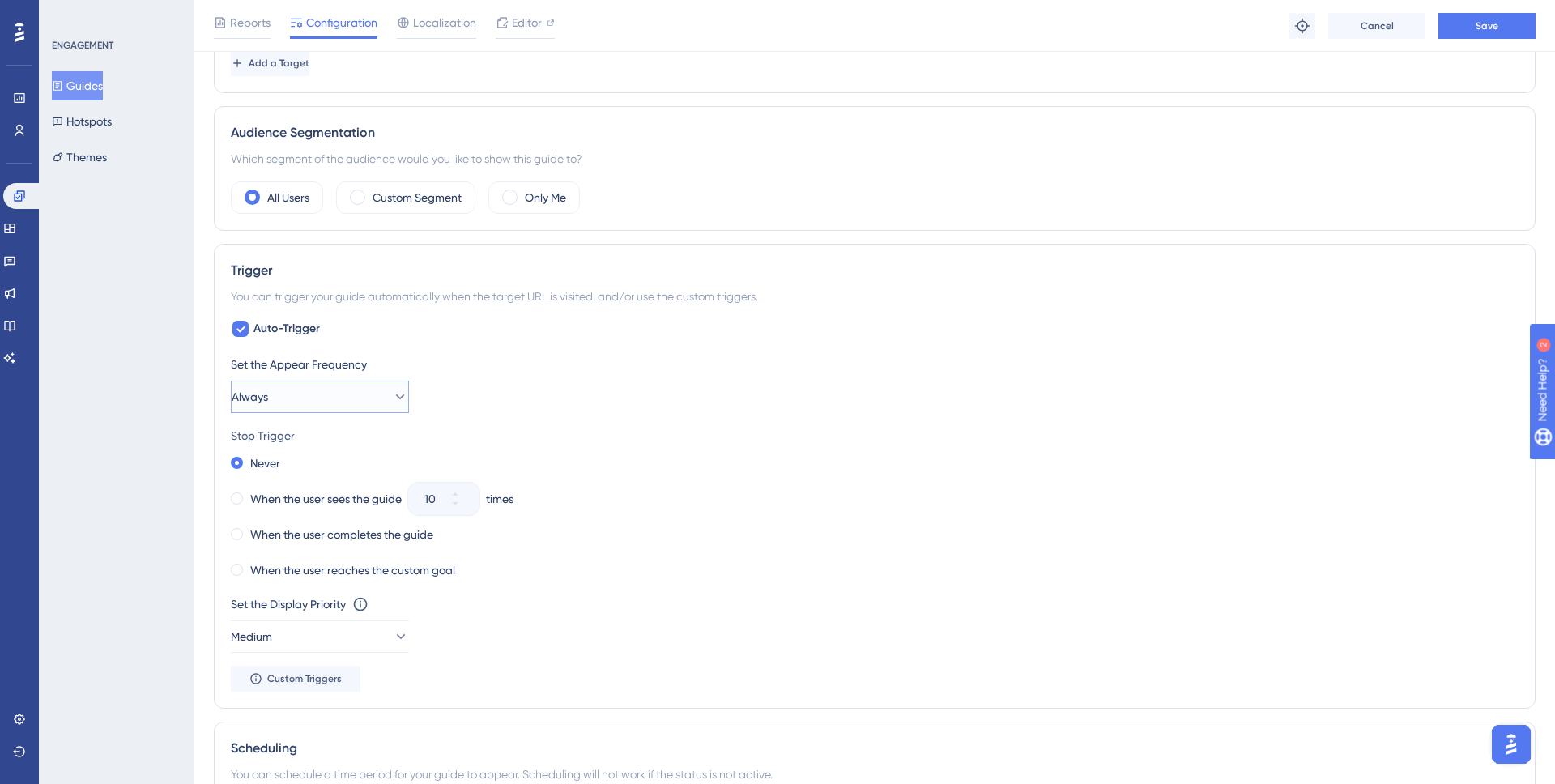
click at [356, 401] on button "Always" at bounding box center [320, 397] width 178 height 33
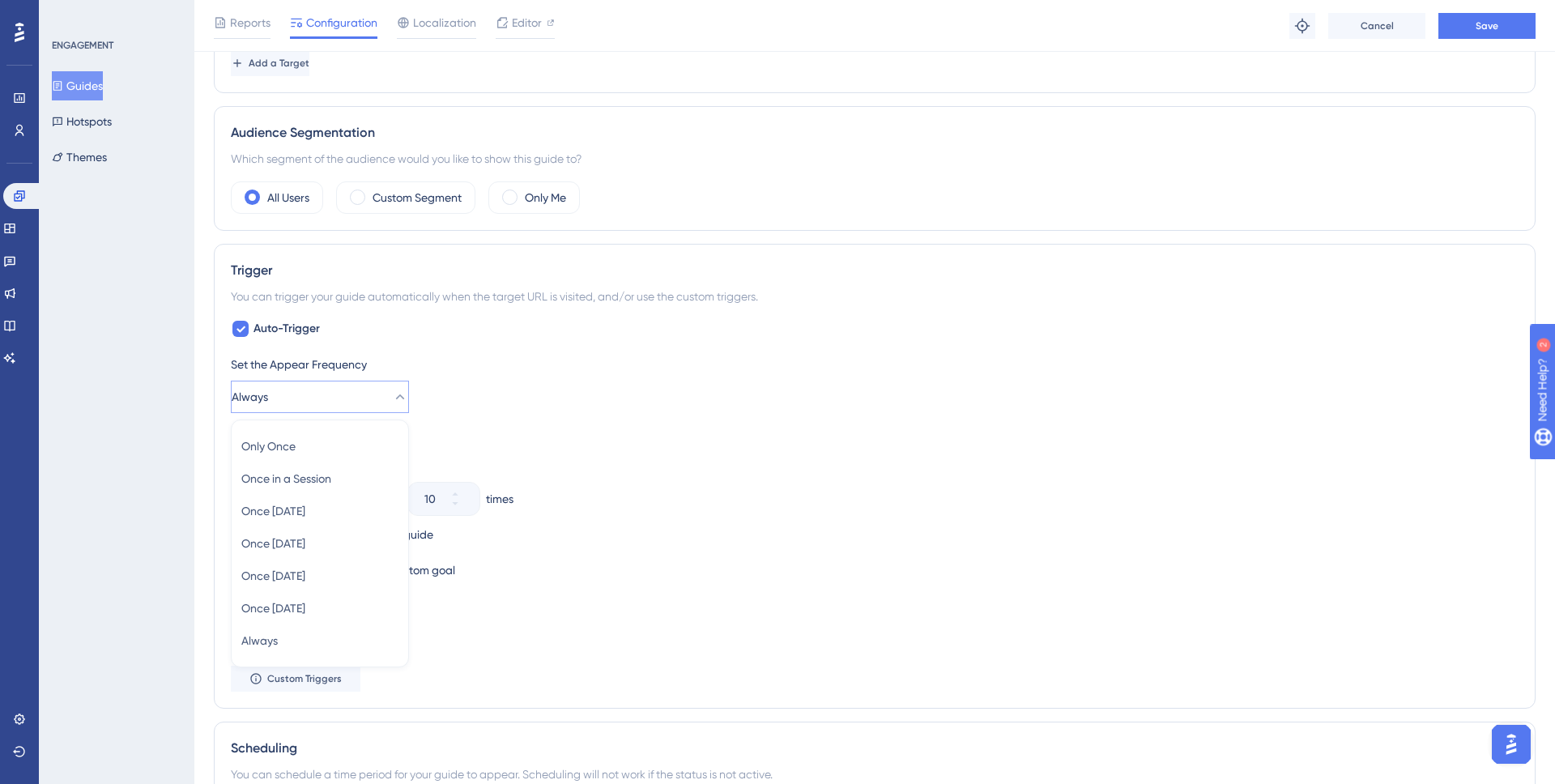
scroll to position [784, 0]
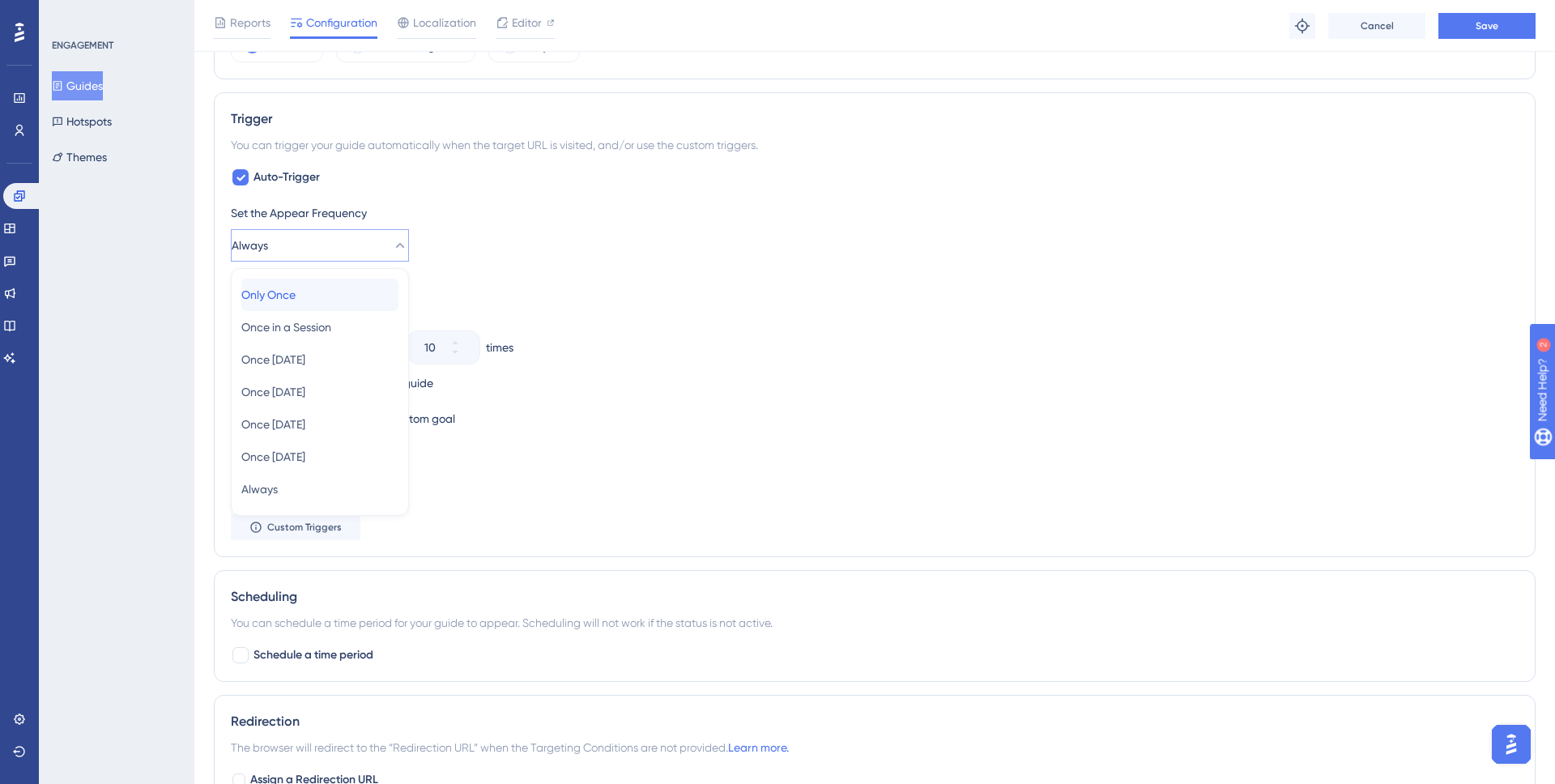
click at [350, 295] on div "Only Once Only Once" at bounding box center [320, 295] width 157 height 33
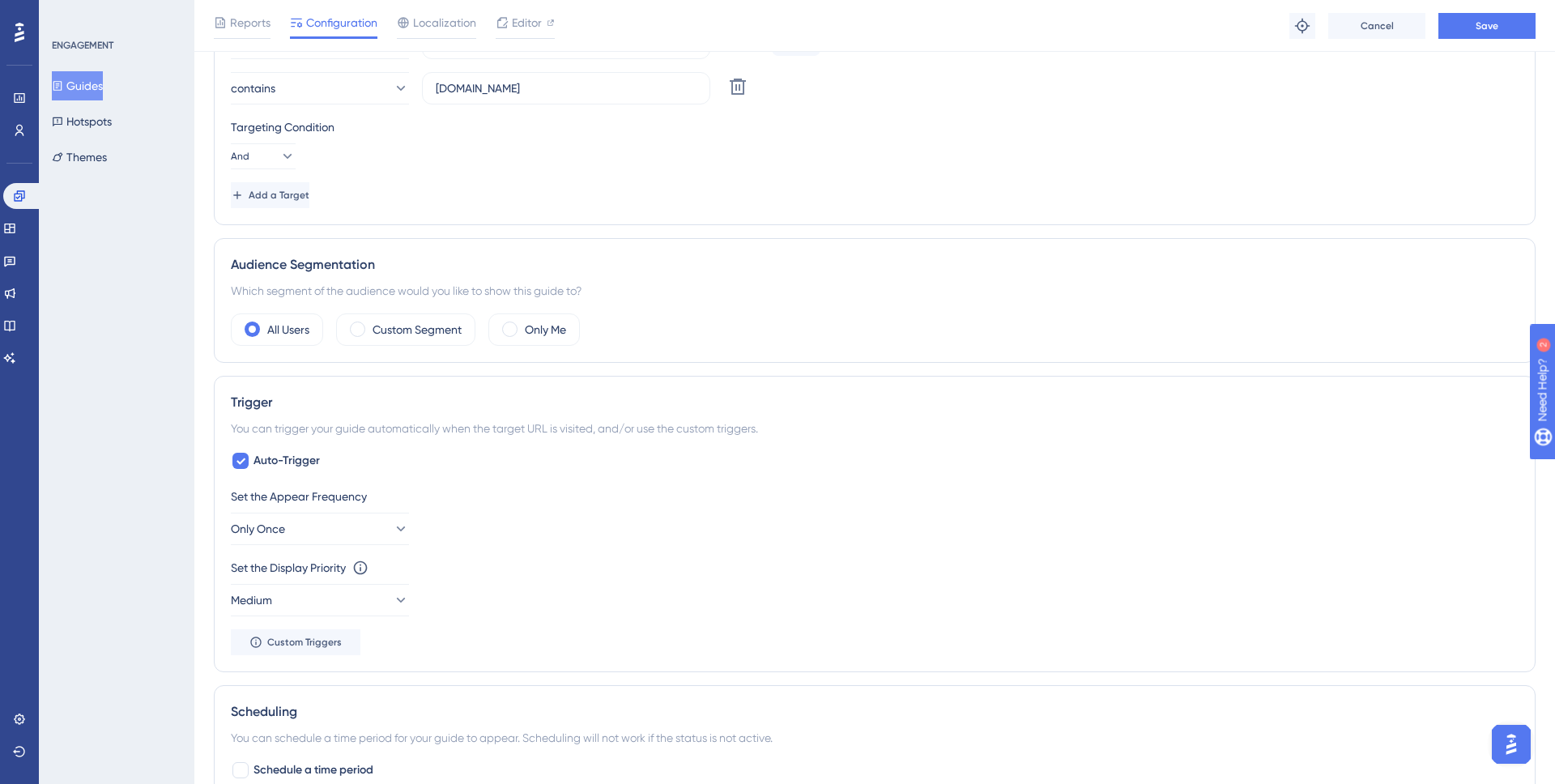
scroll to position [0, 0]
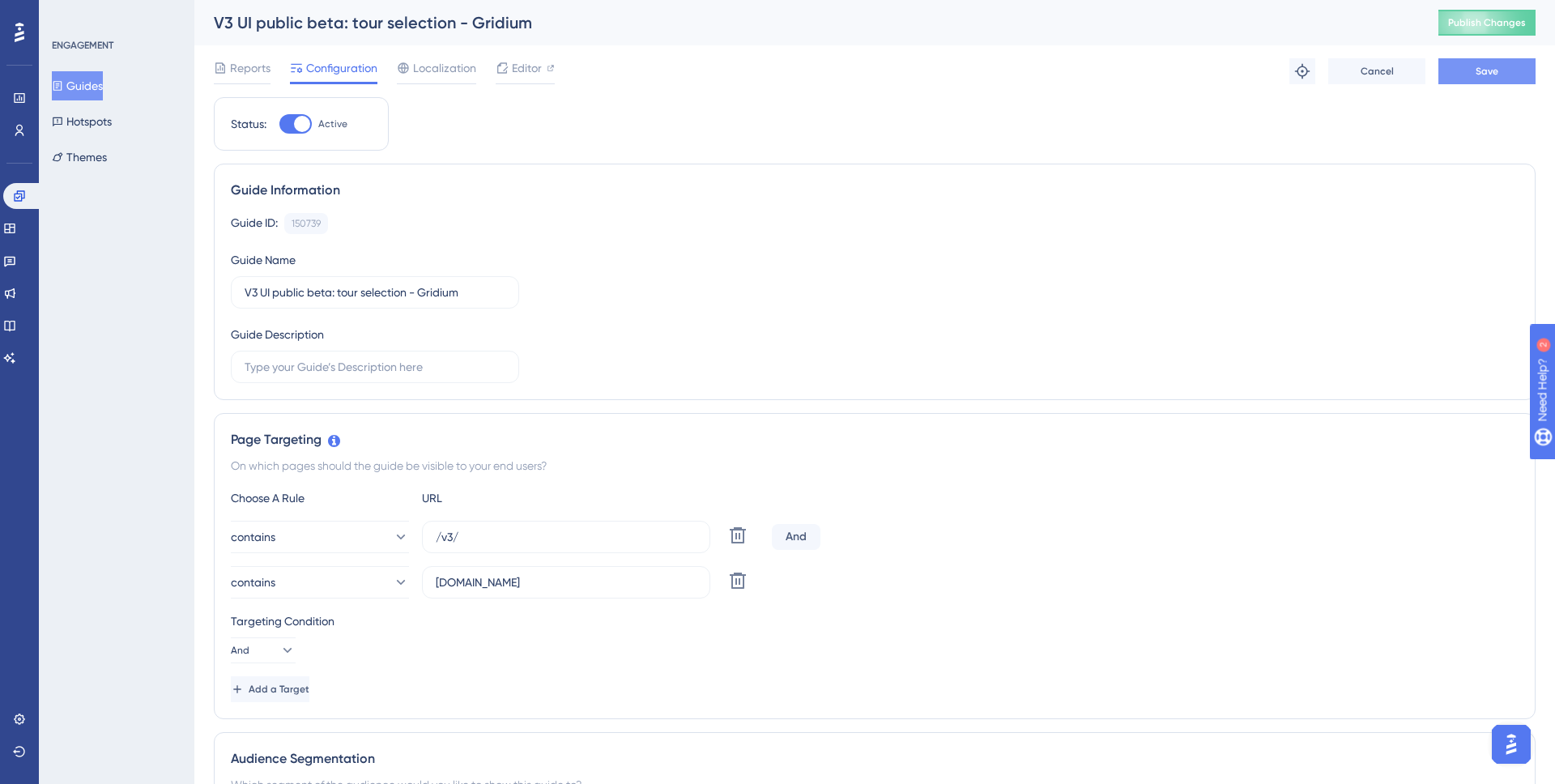
click at [1475, 79] on button "Save" at bounding box center [1487, 72] width 98 height 26
click at [77, 93] on button "Guides" at bounding box center [77, 86] width 51 height 29
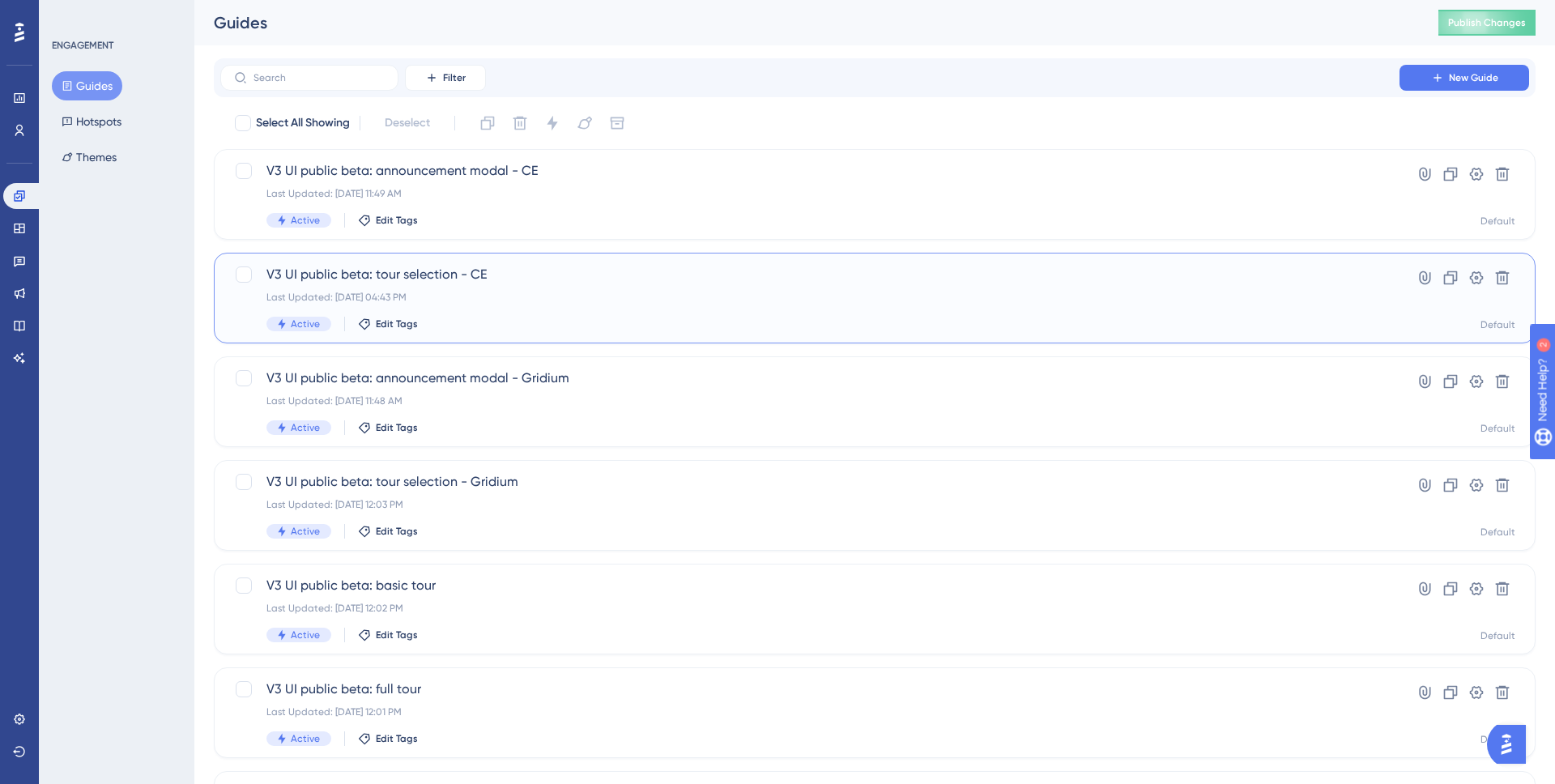
click at [541, 297] on div "Last Updated: [DATE] 04:43 PM" at bounding box center [809, 297] width 1087 height 13
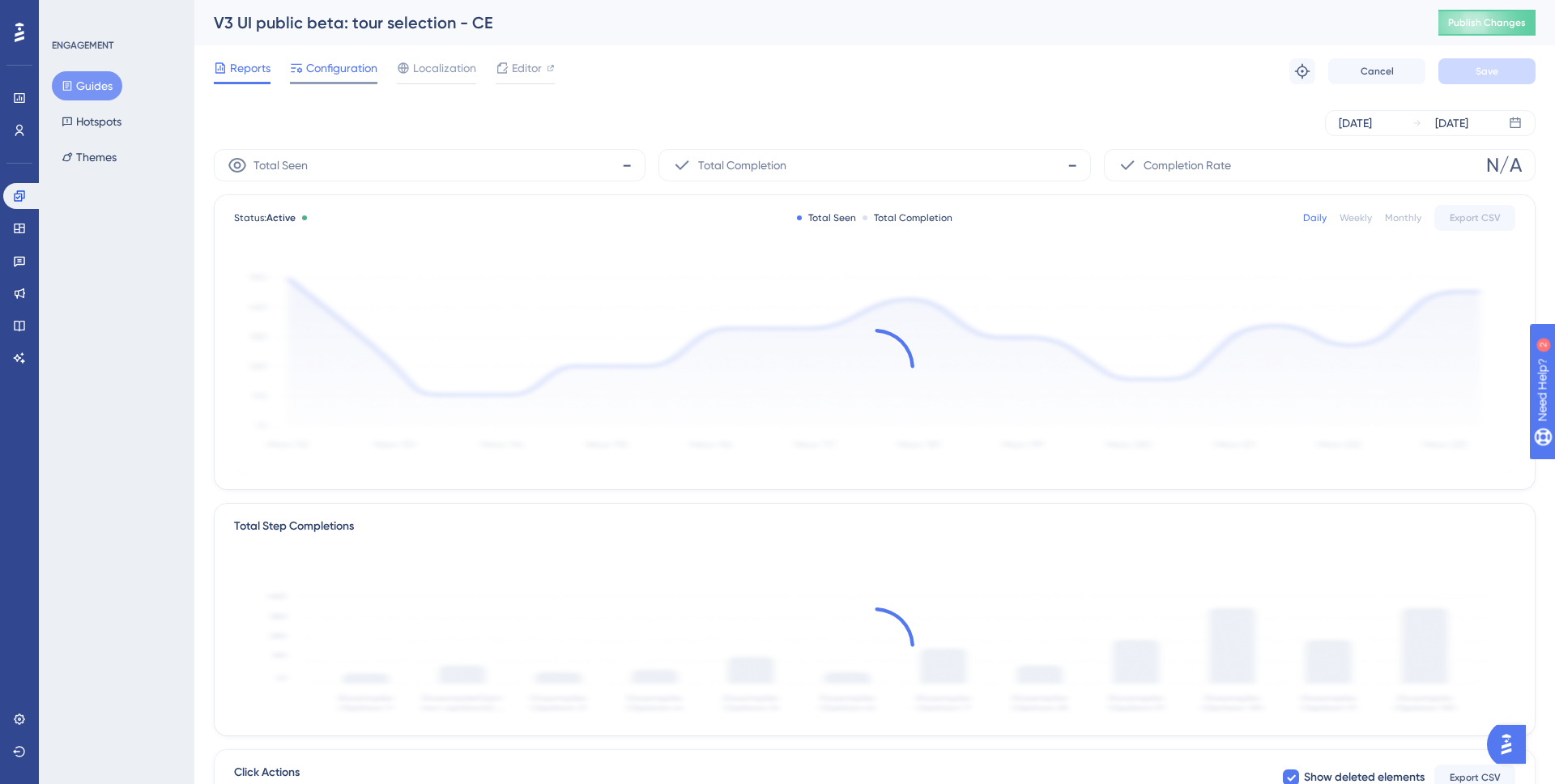
click at [360, 72] on span "Configuration" at bounding box center [341, 68] width 72 height 20
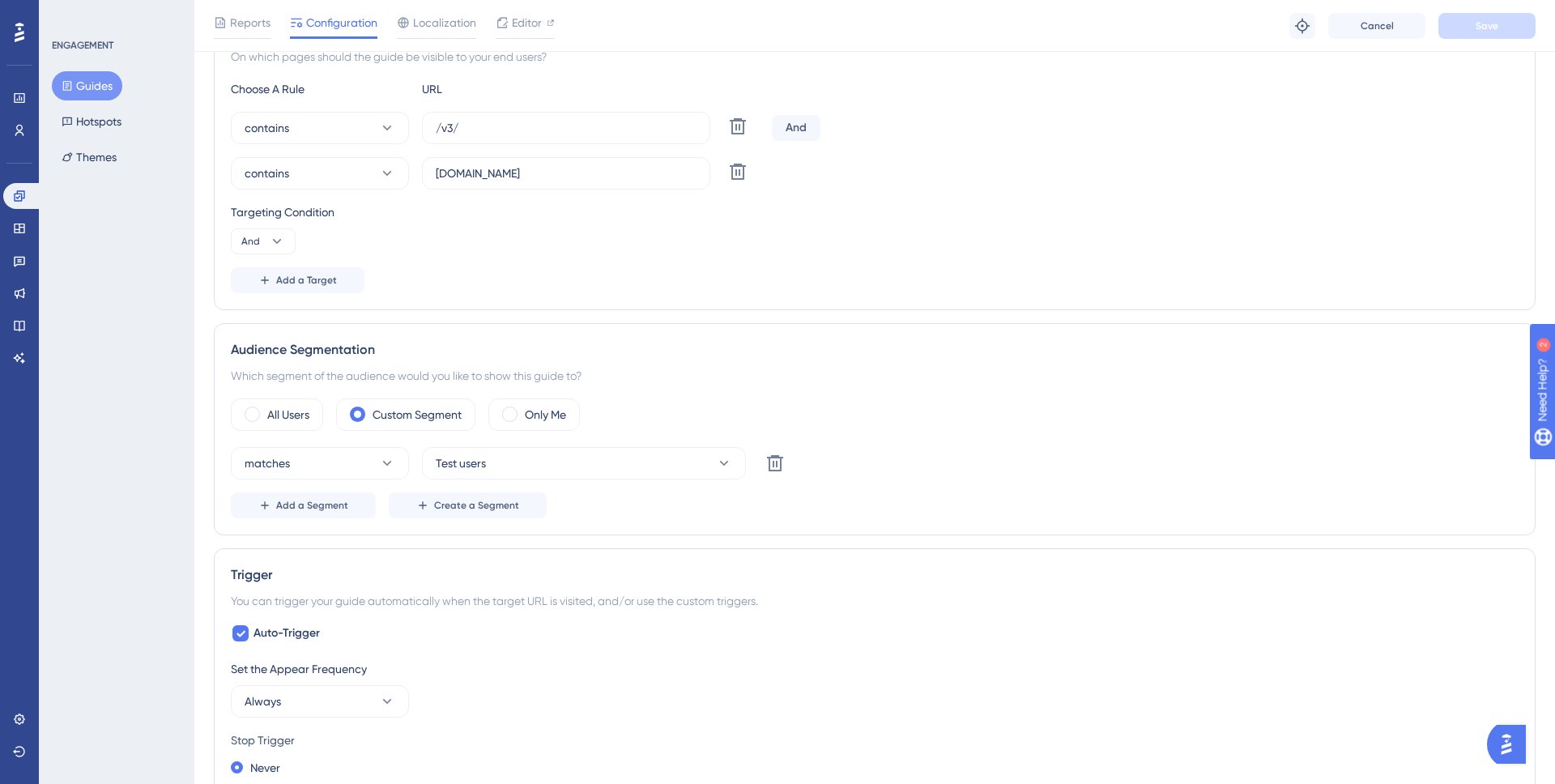
scroll to position [557, 0]
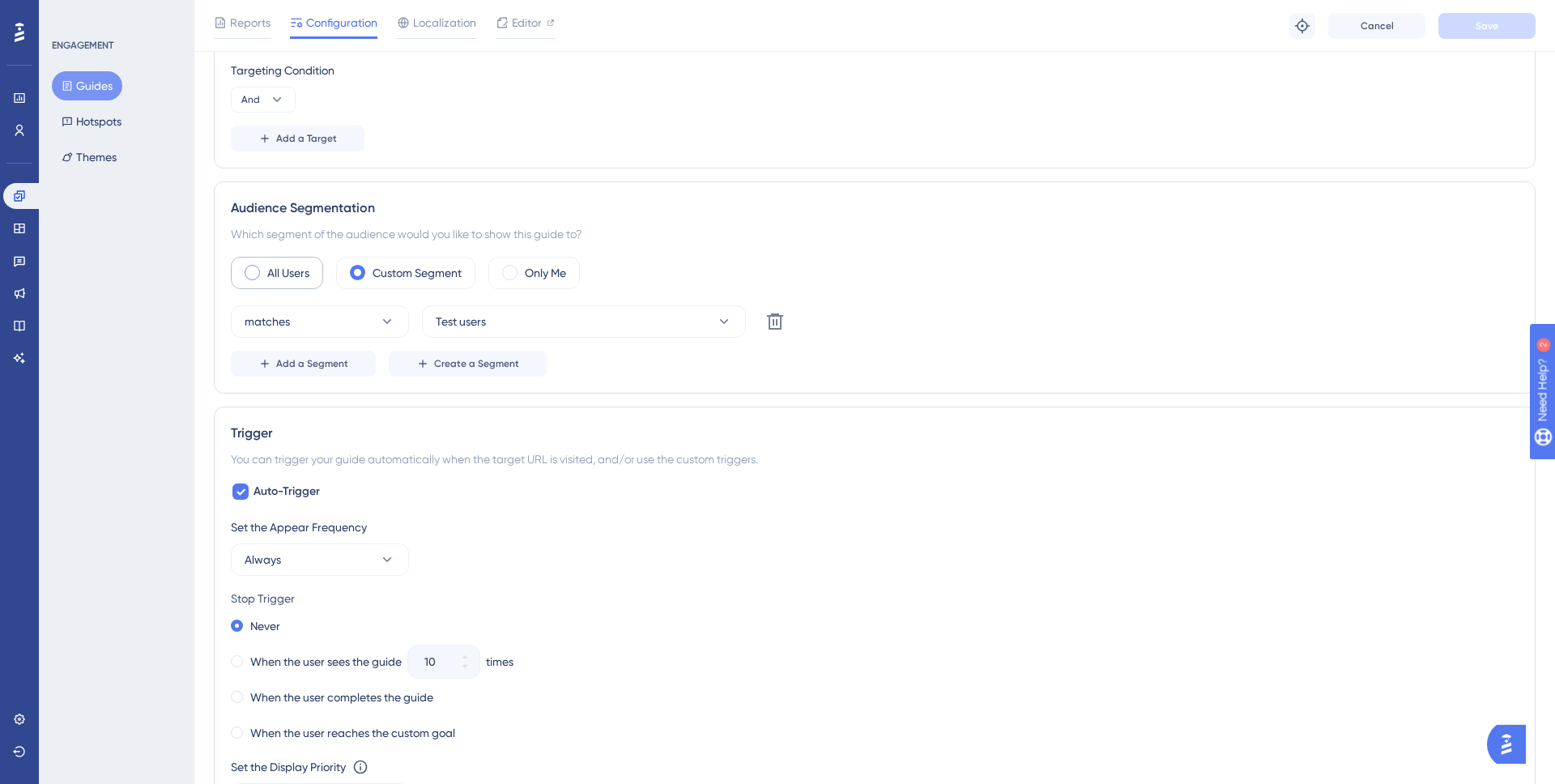
click at [279, 266] on label "All Users" at bounding box center [288, 273] width 42 height 20
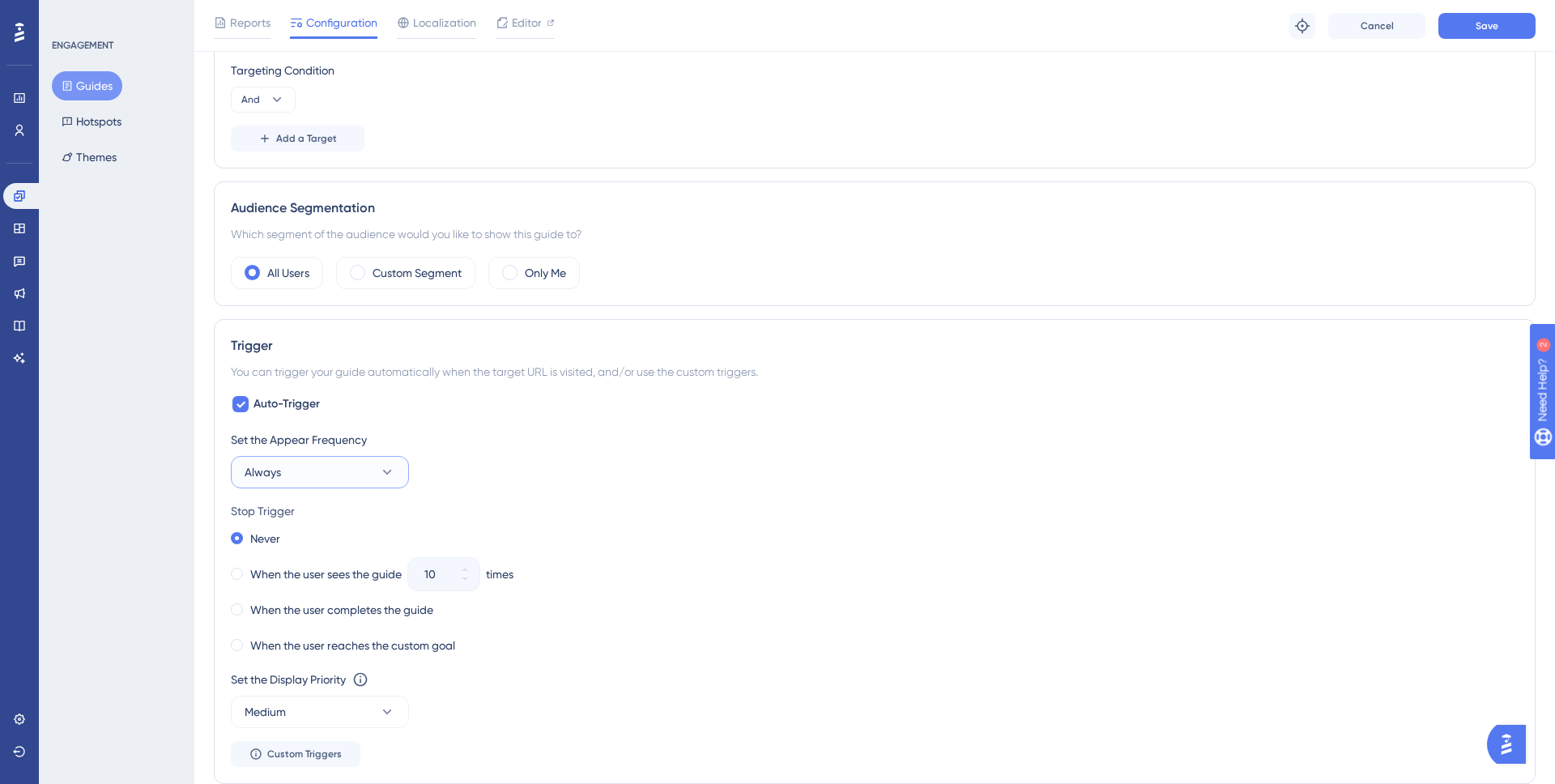
click at [347, 466] on button "Always" at bounding box center [320, 472] width 178 height 33
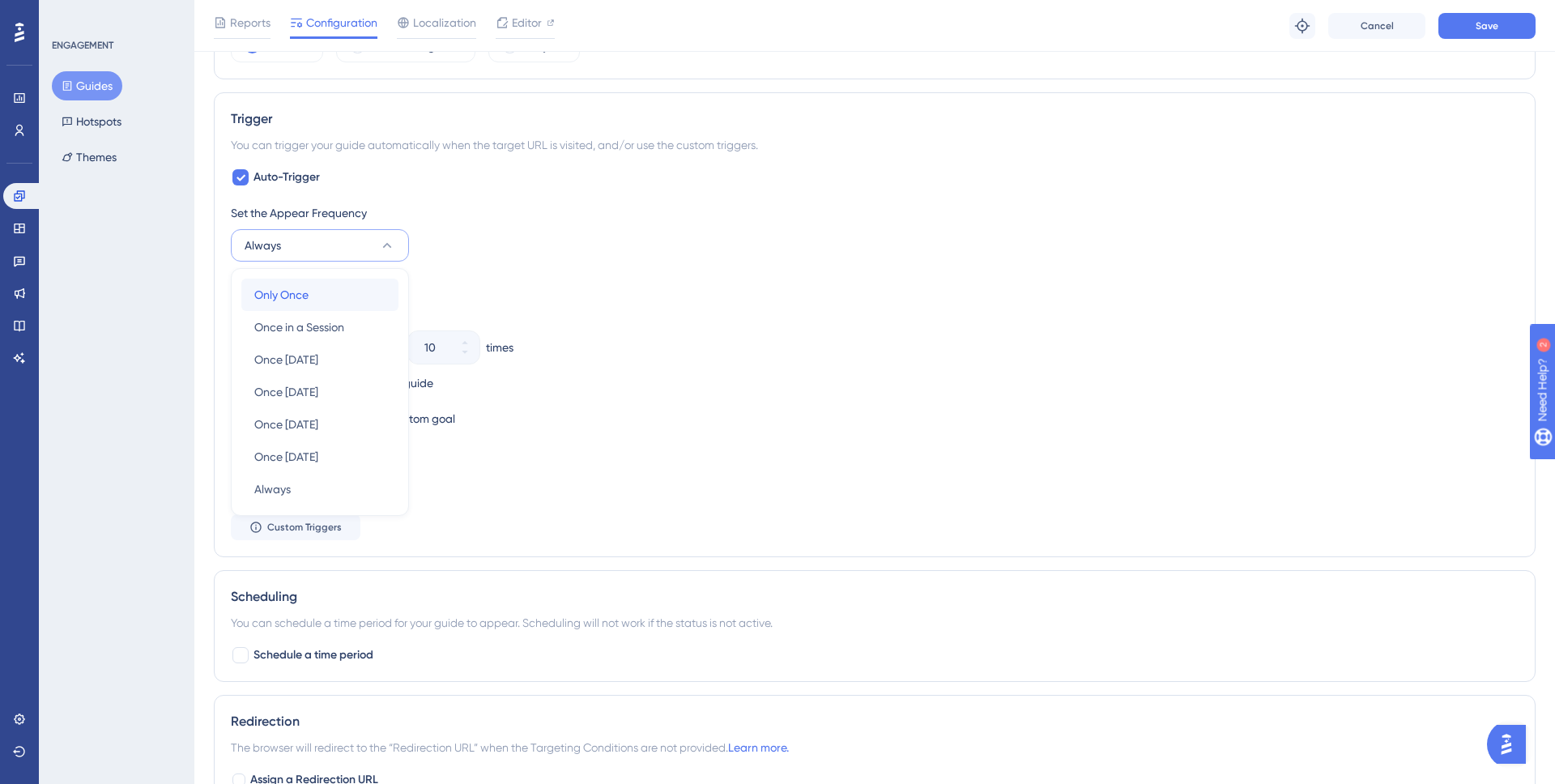
click at [318, 304] on div "Only Once Only Once" at bounding box center [320, 295] width 131 height 33
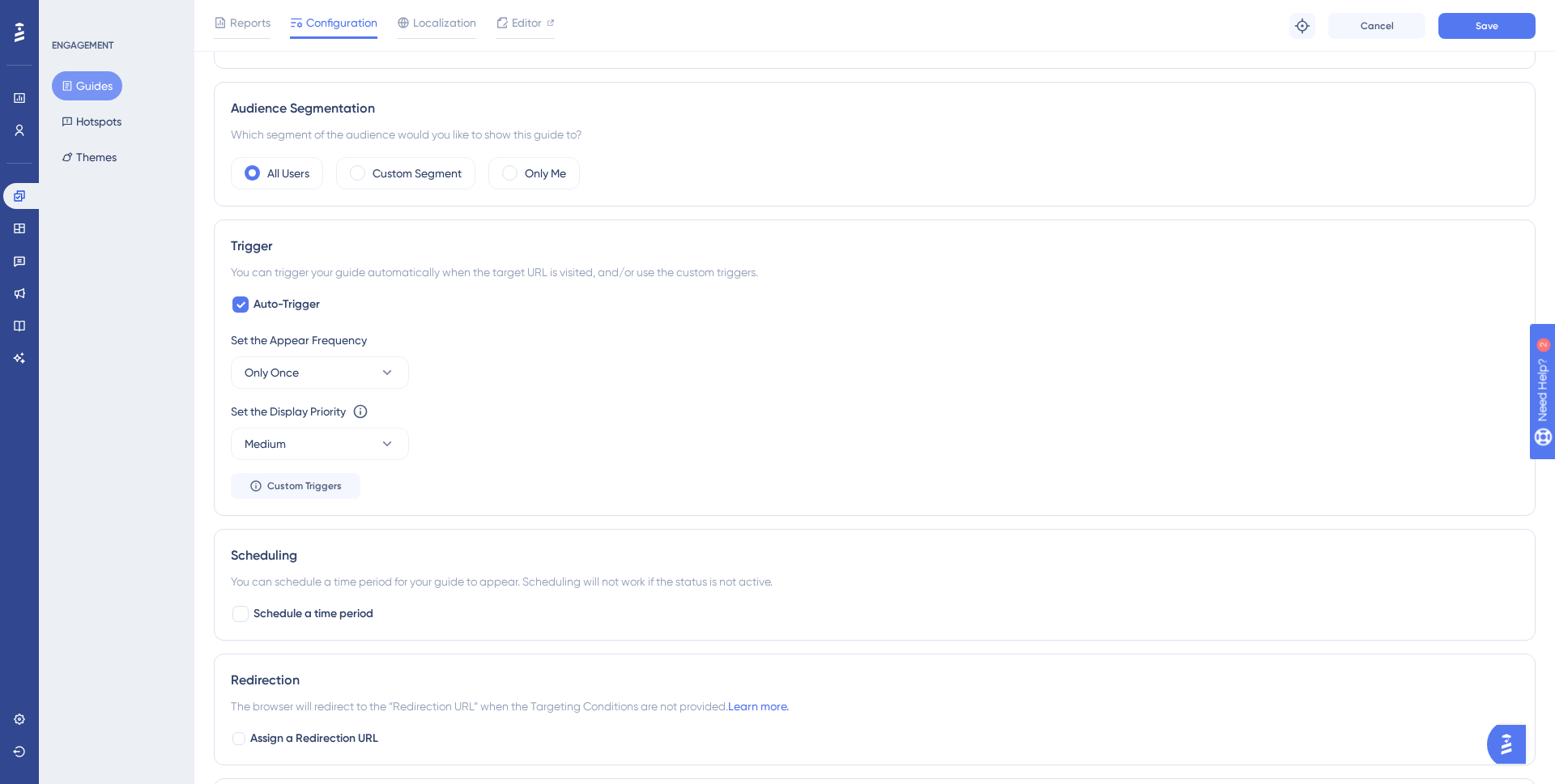
scroll to position [0, 0]
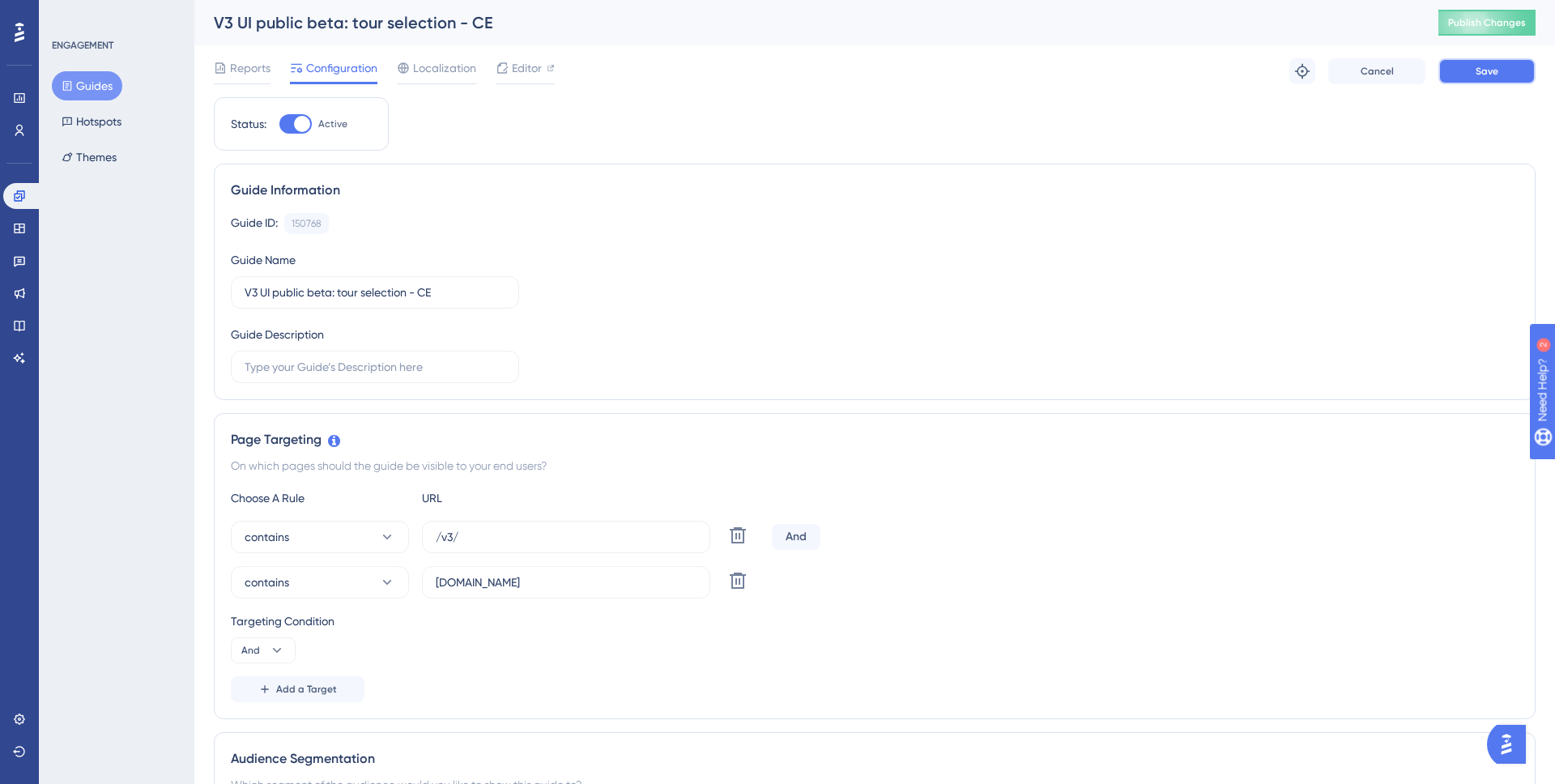
click at [1476, 70] on span "Save" at bounding box center [1487, 71] width 22 height 13
click at [83, 85] on button "Guides" at bounding box center [87, 86] width 71 height 29
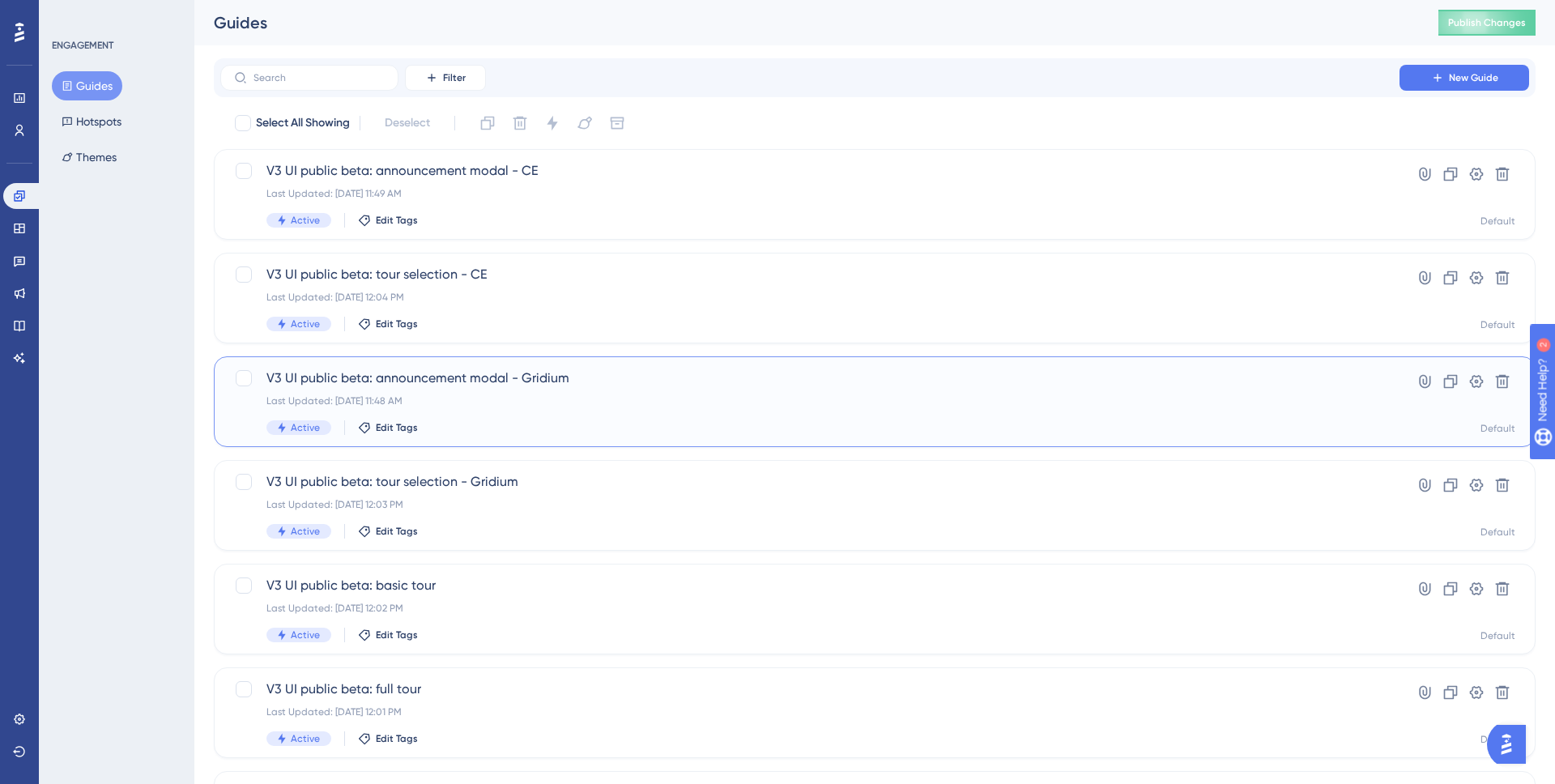
click at [494, 372] on span "V3 UI public beta: announcement modal - Gridium" at bounding box center [809, 378] width 1087 height 20
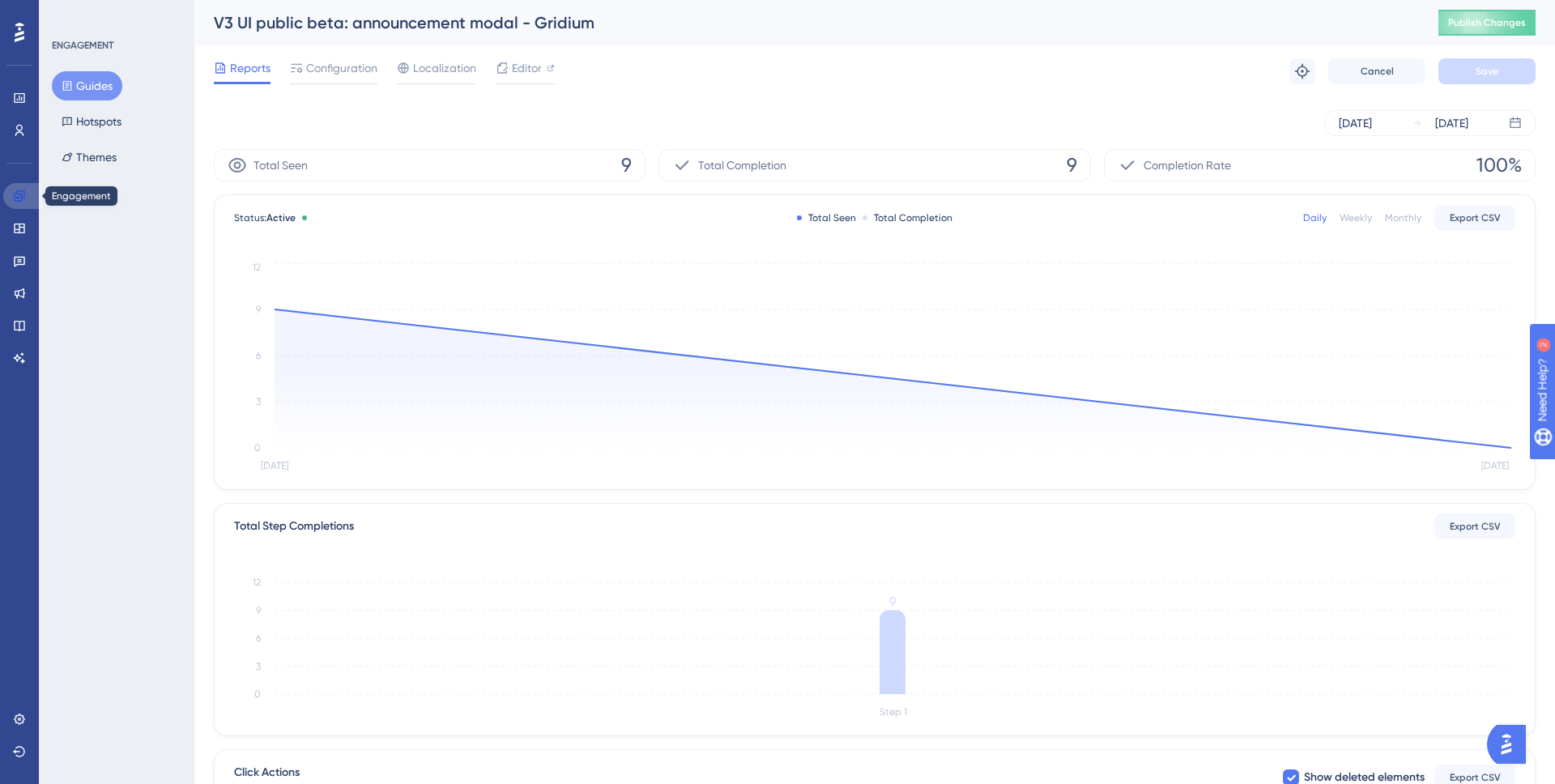
click at [16, 185] on link at bounding box center [22, 196] width 39 height 26
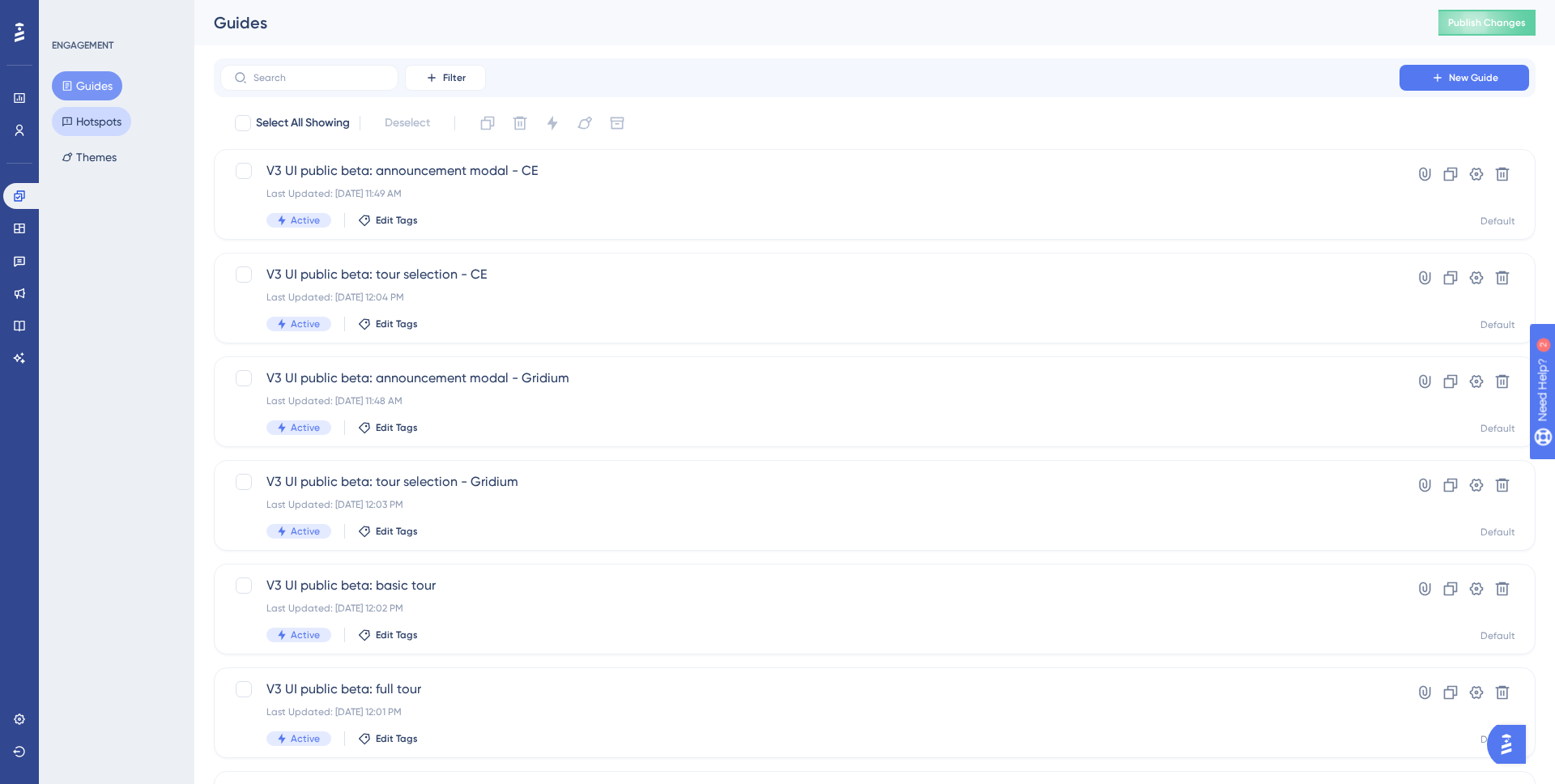
click at [84, 127] on button "Hotspots" at bounding box center [92, 122] width 79 height 29
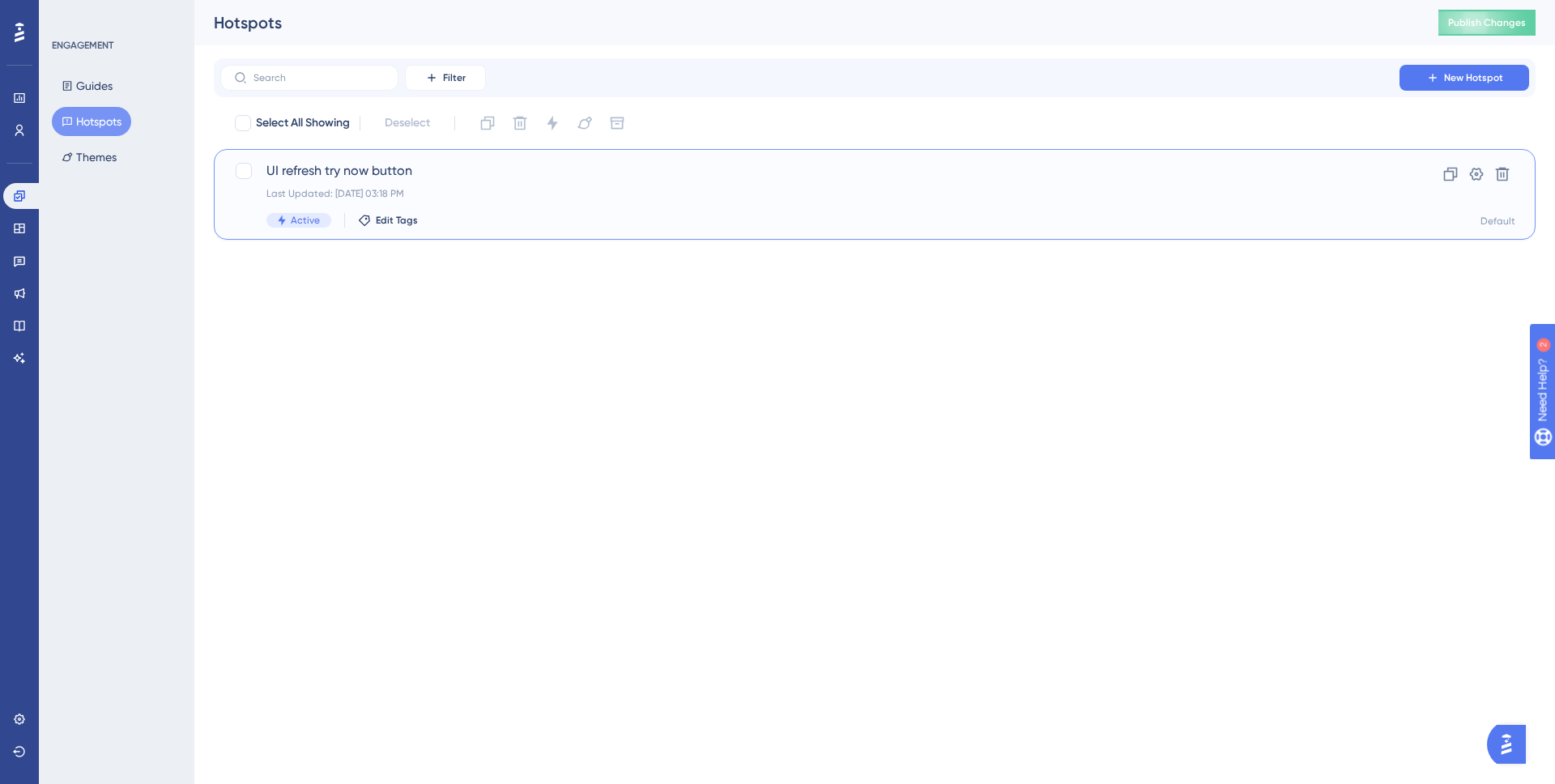
click at [358, 171] on span "UI refresh try now button" at bounding box center [809, 171] width 1087 height 20
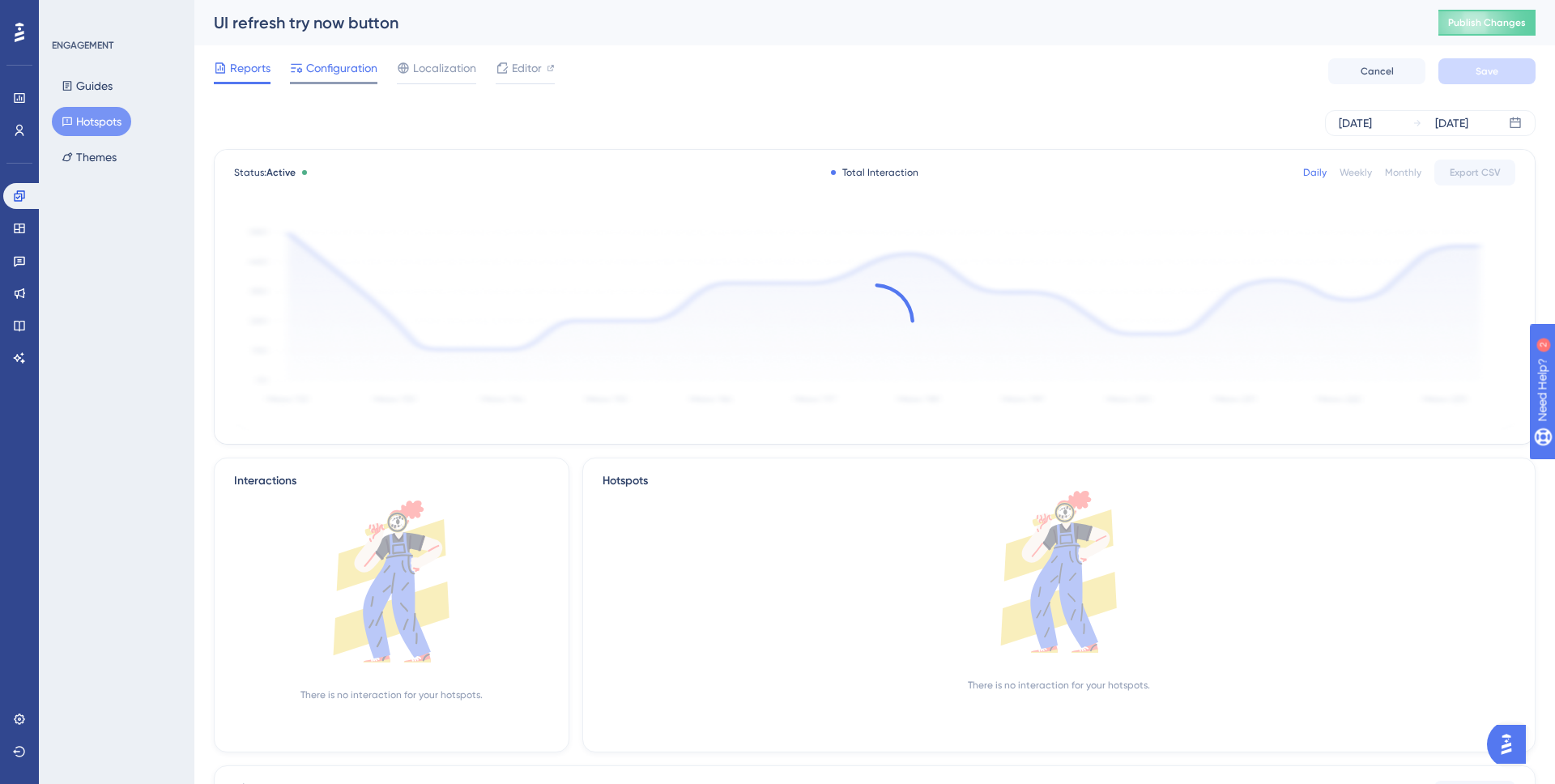
click at [319, 76] on span "Configuration" at bounding box center [341, 68] width 72 height 20
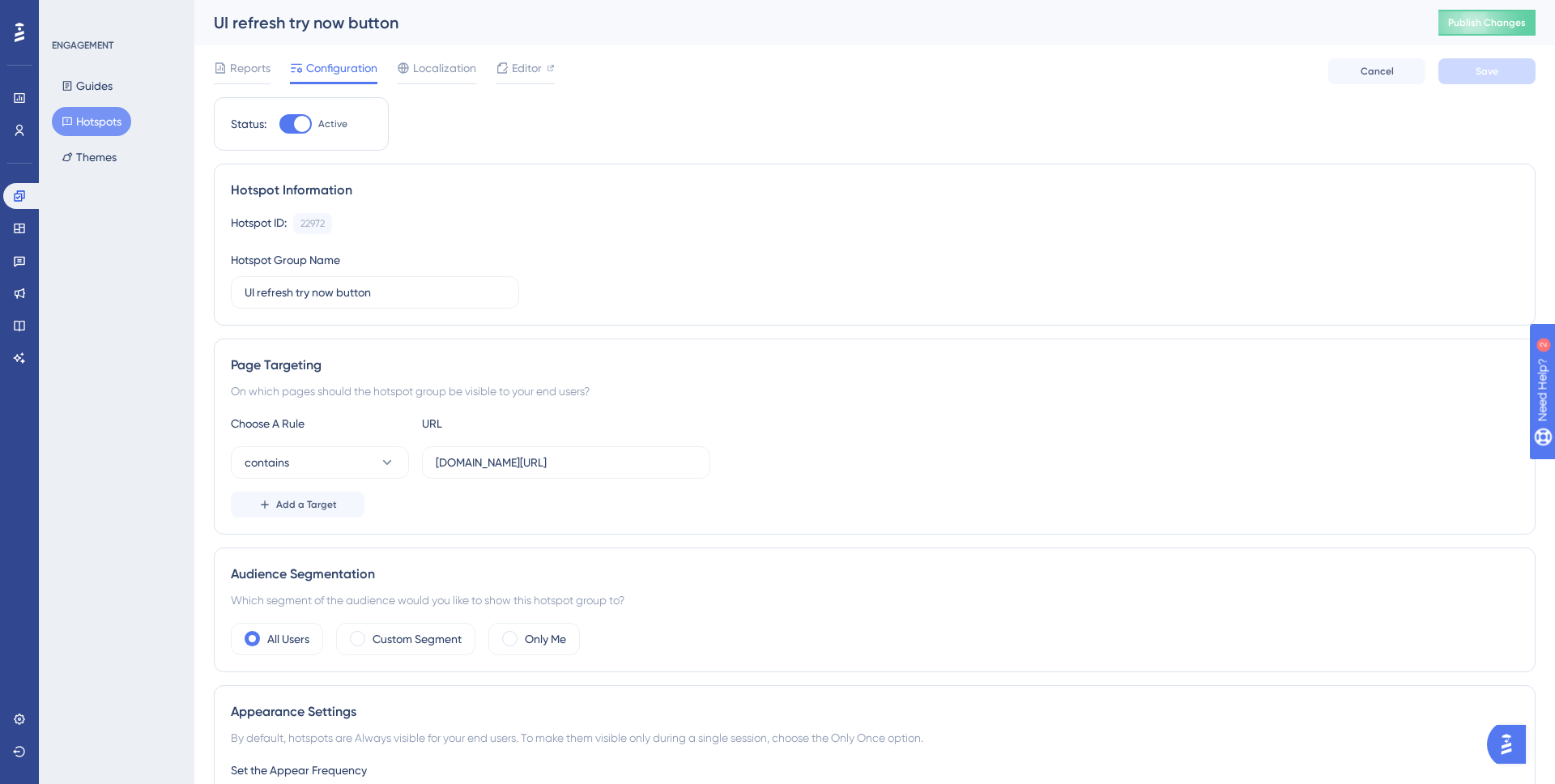
click at [303, 122] on div at bounding box center [301, 123] width 16 height 16
click at [279, 123] on input "Active" at bounding box center [279, 123] width 1 height 1
checkbox input "false"
click at [1469, 70] on button "Save" at bounding box center [1487, 72] width 98 height 26
click at [22, 190] on icon at bounding box center [19, 195] width 10 height 10
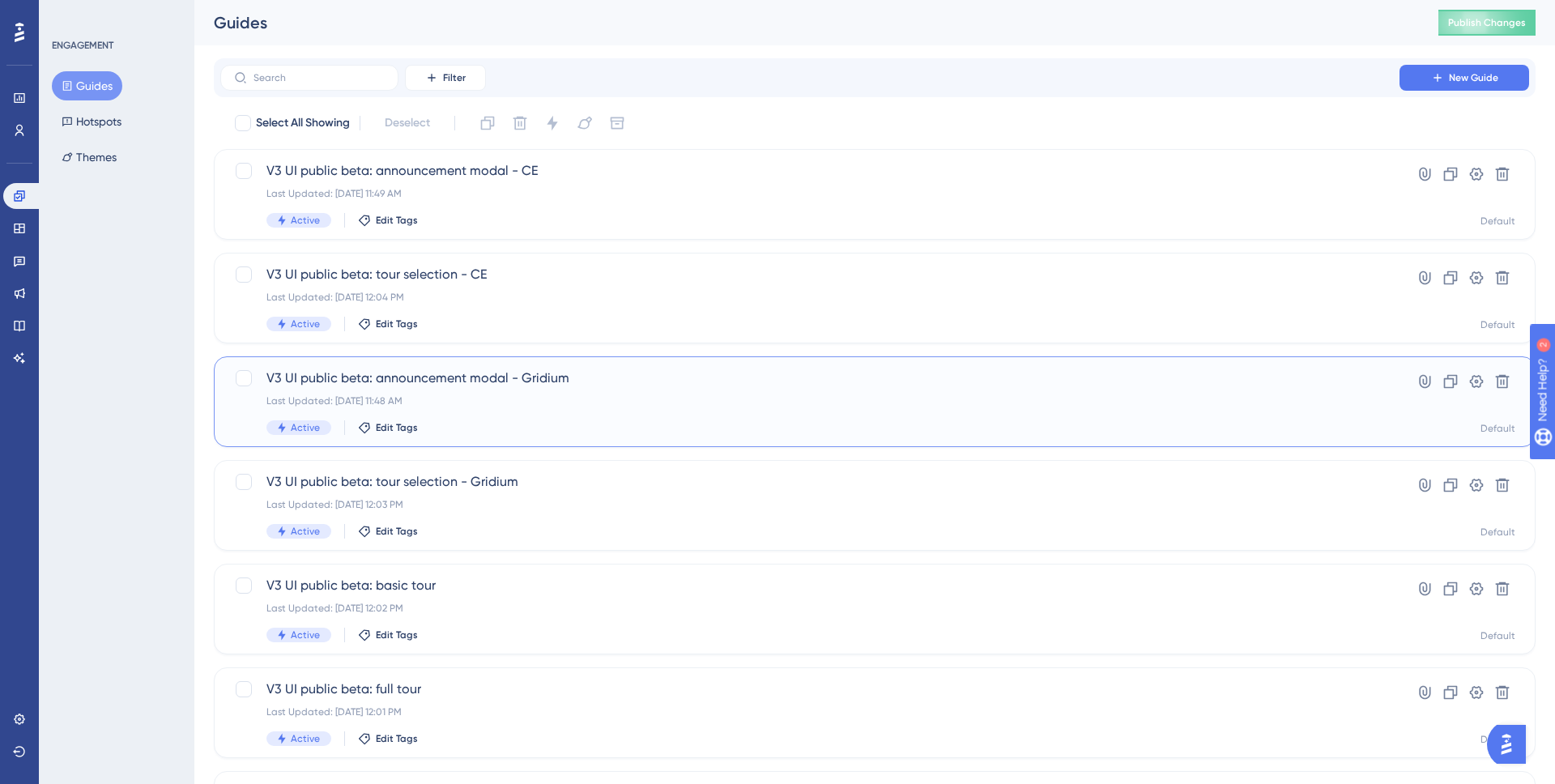
click at [587, 381] on span "V3 UI public beta: announcement modal - Gridium" at bounding box center [809, 378] width 1087 height 20
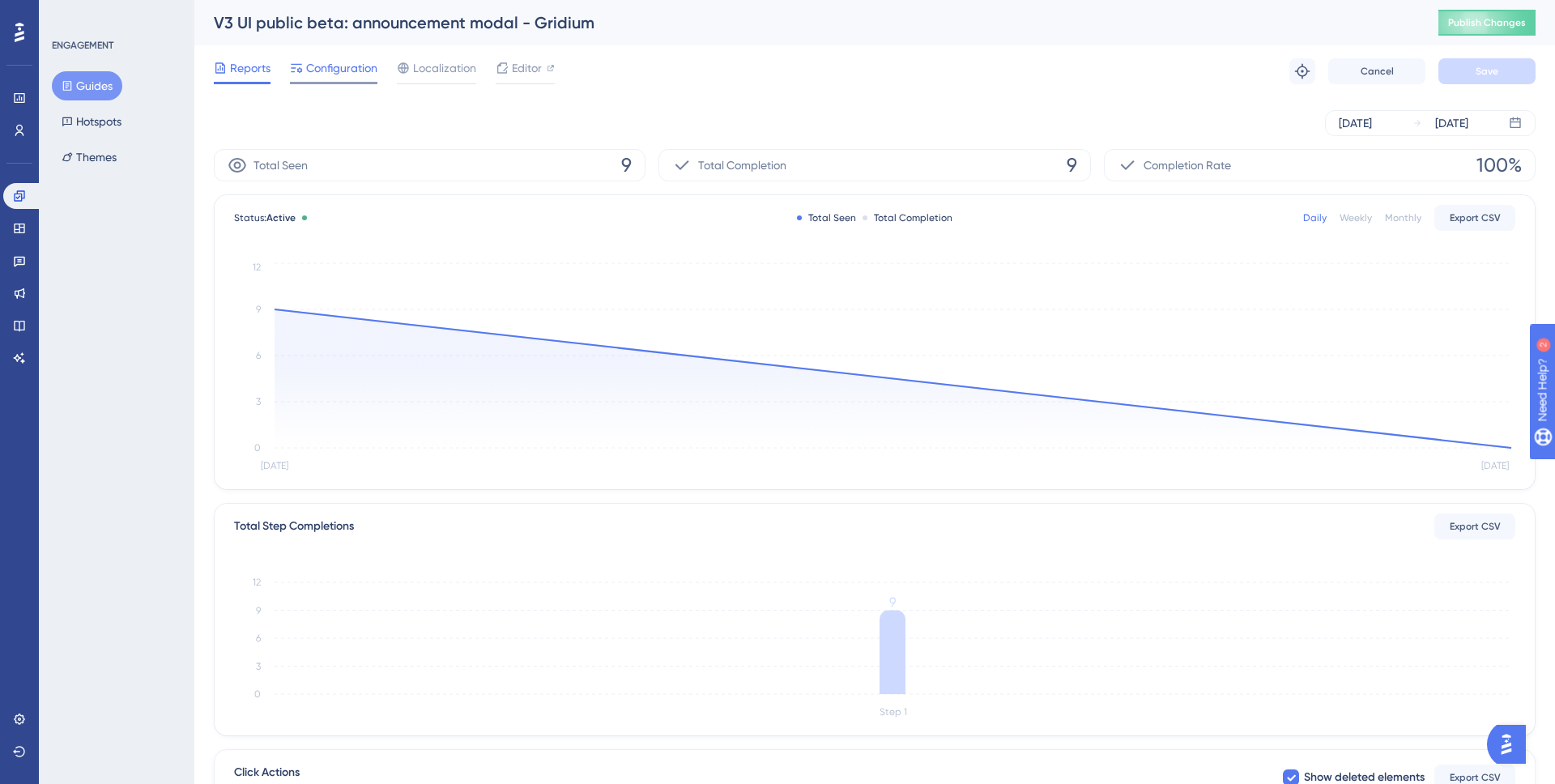
click at [359, 73] on span "Configuration" at bounding box center [341, 68] width 72 height 20
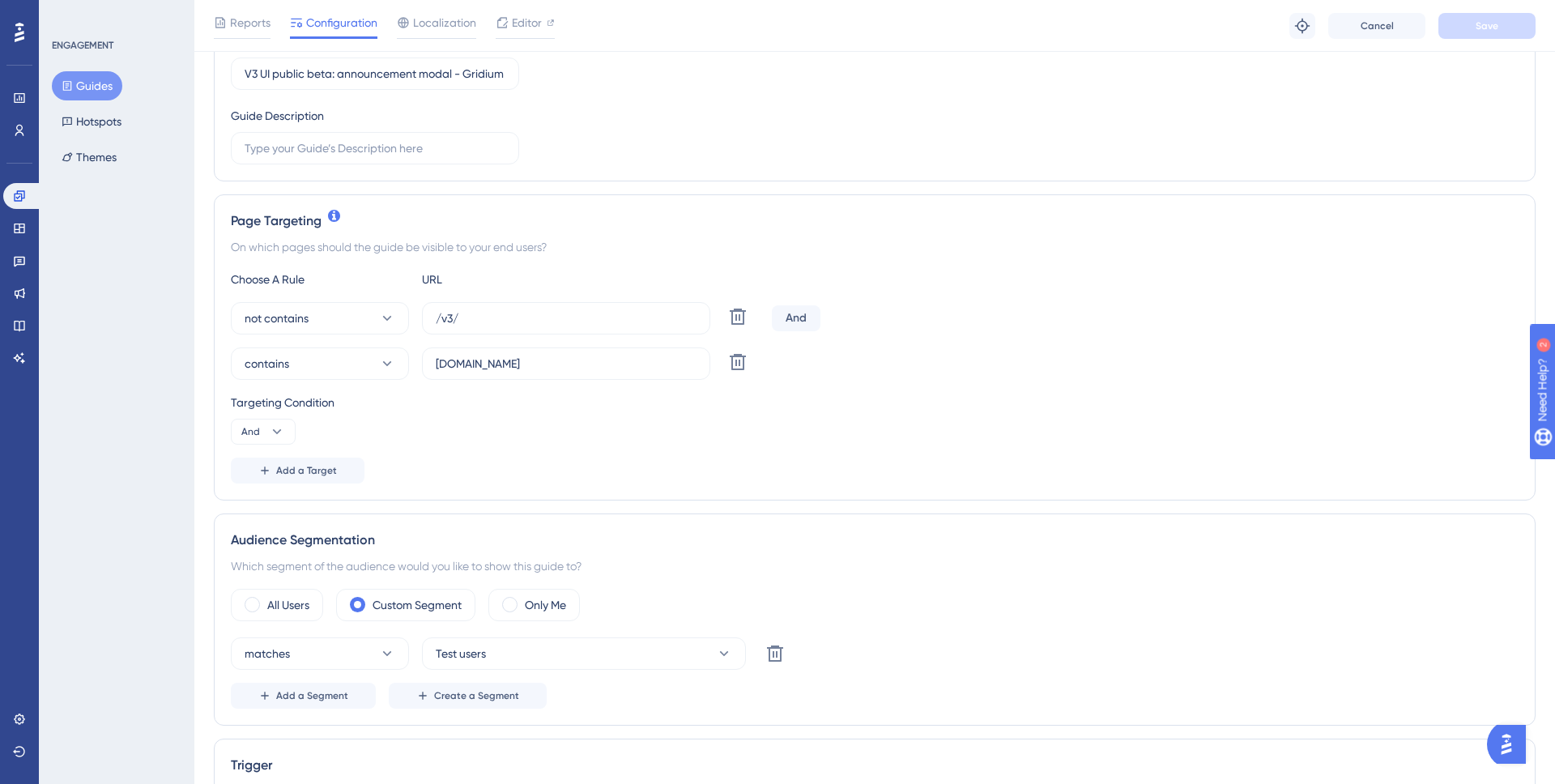
scroll to position [342, 0]
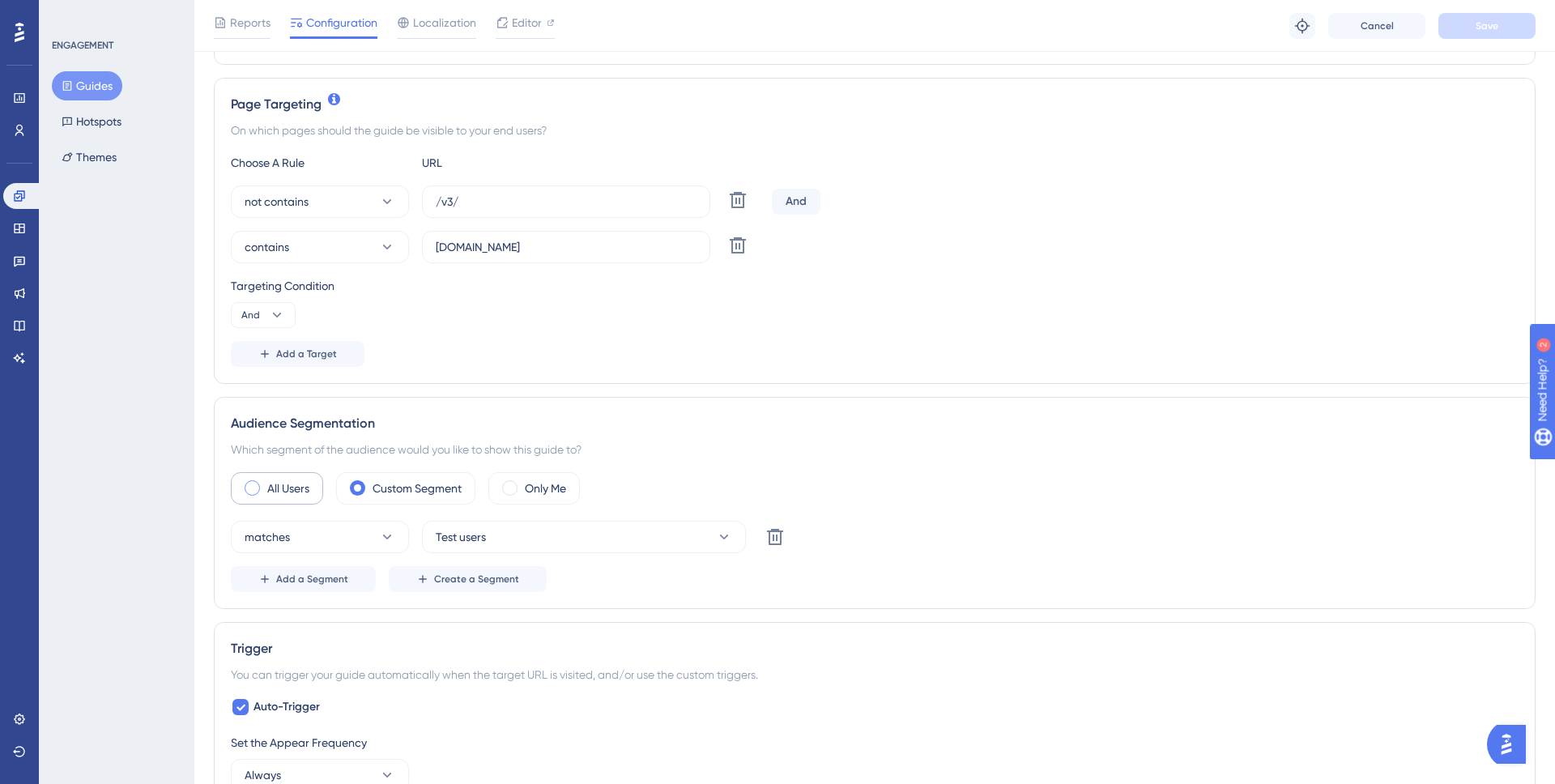
click at [284, 473] on div "All Users" at bounding box center [276, 489] width 92 height 33
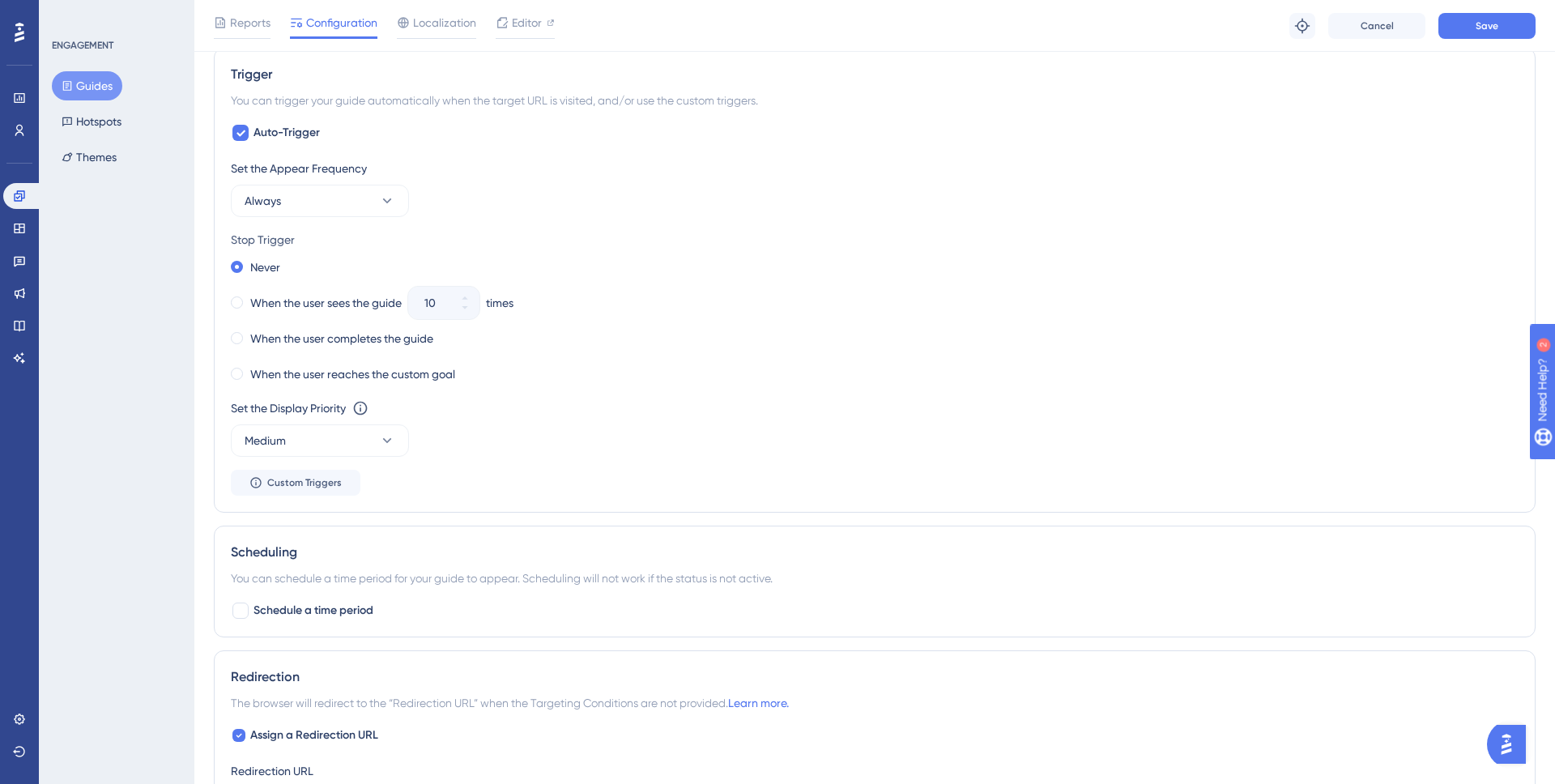
scroll to position [829, 0]
click at [351, 201] on button "Always" at bounding box center [320, 200] width 178 height 33
click at [335, 346] on div "Once in 7 days Once in 7 days" at bounding box center [320, 347] width 131 height 33
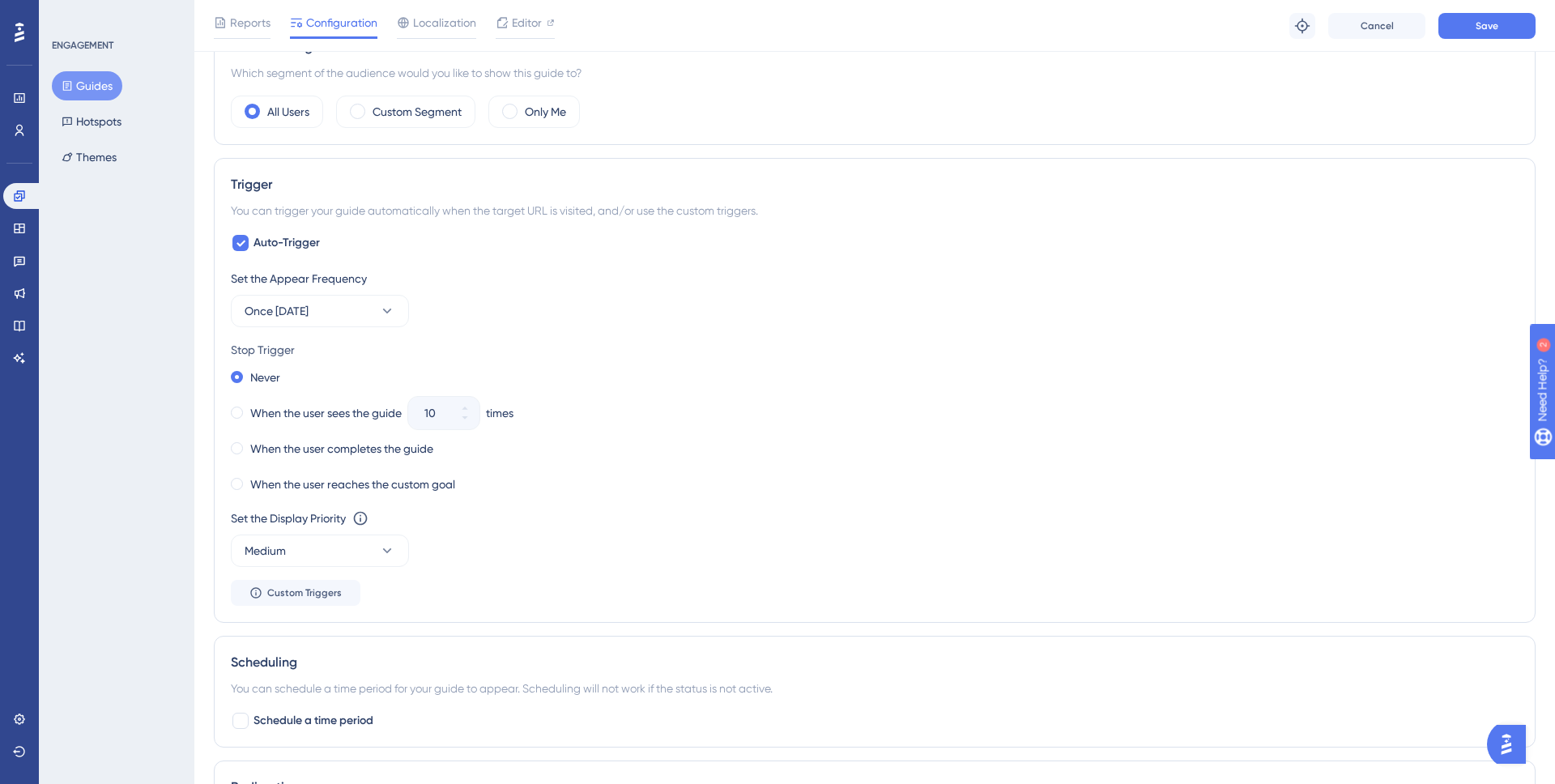
scroll to position [708, 0]
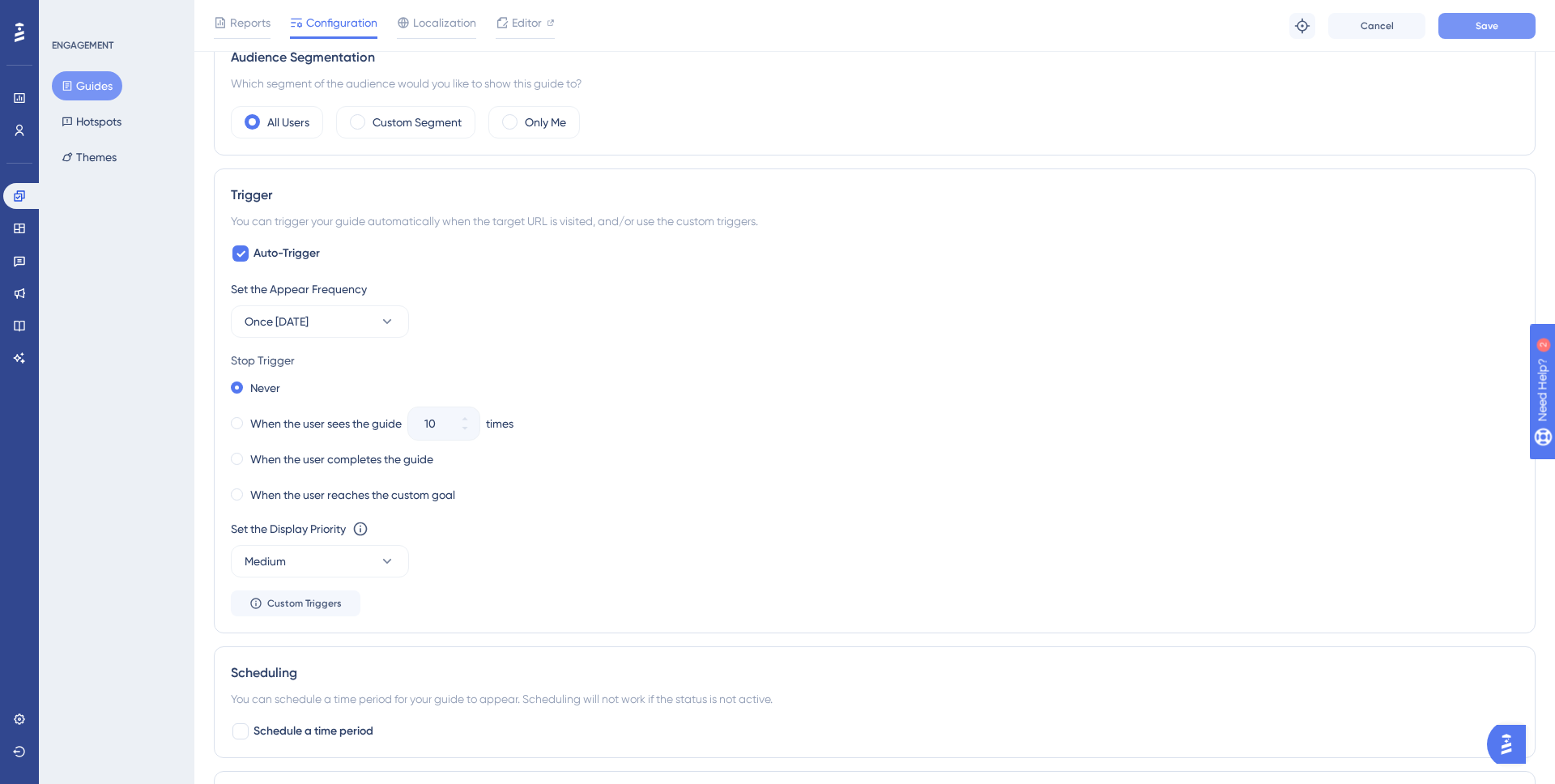
click at [1501, 25] on button "Save" at bounding box center [1487, 26] width 98 height 26
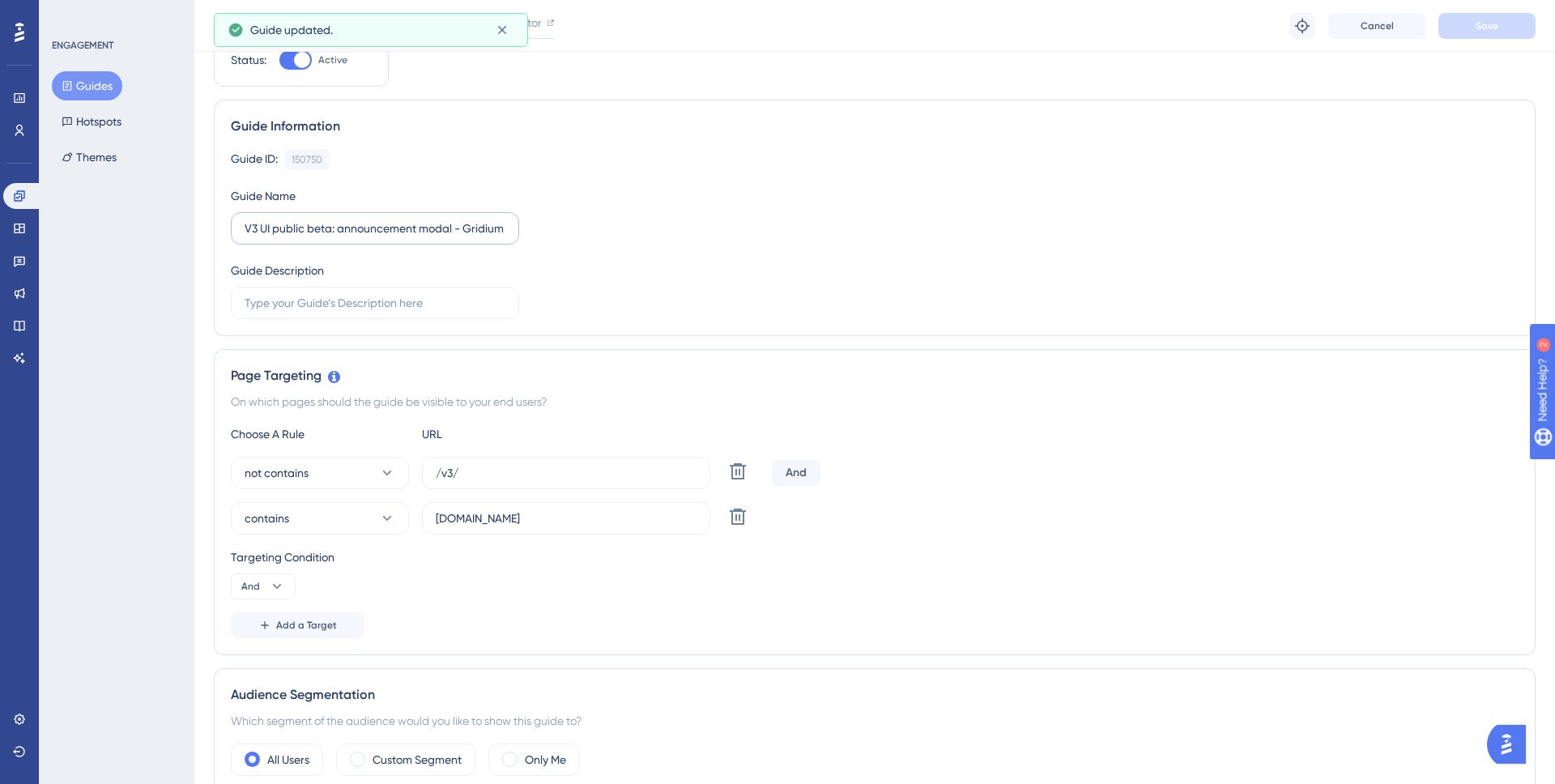
scroll to position [41, 0]
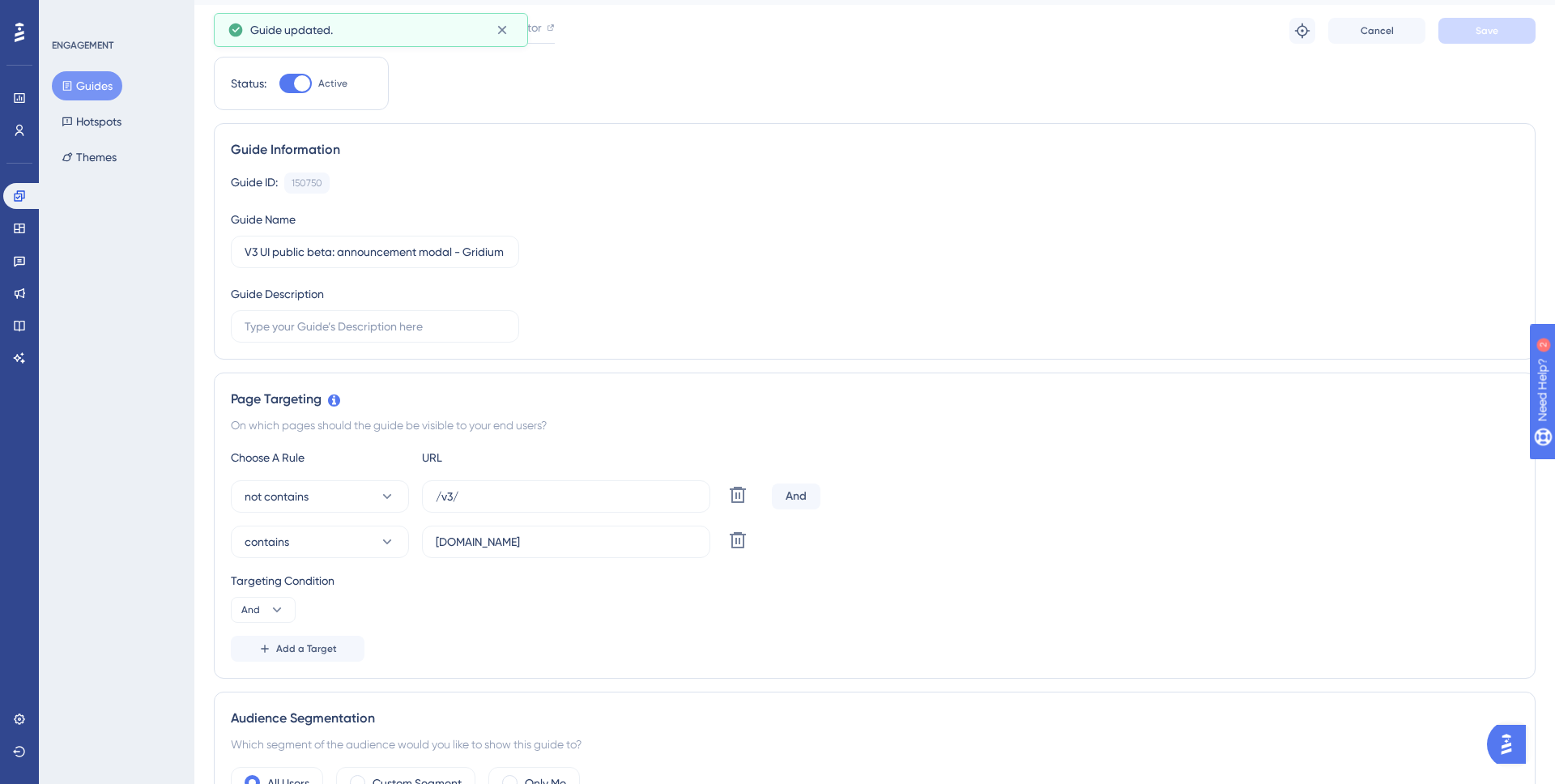
click at [98, 86] on button "Guides" at bounding box center [87, 86] width 71 height 29
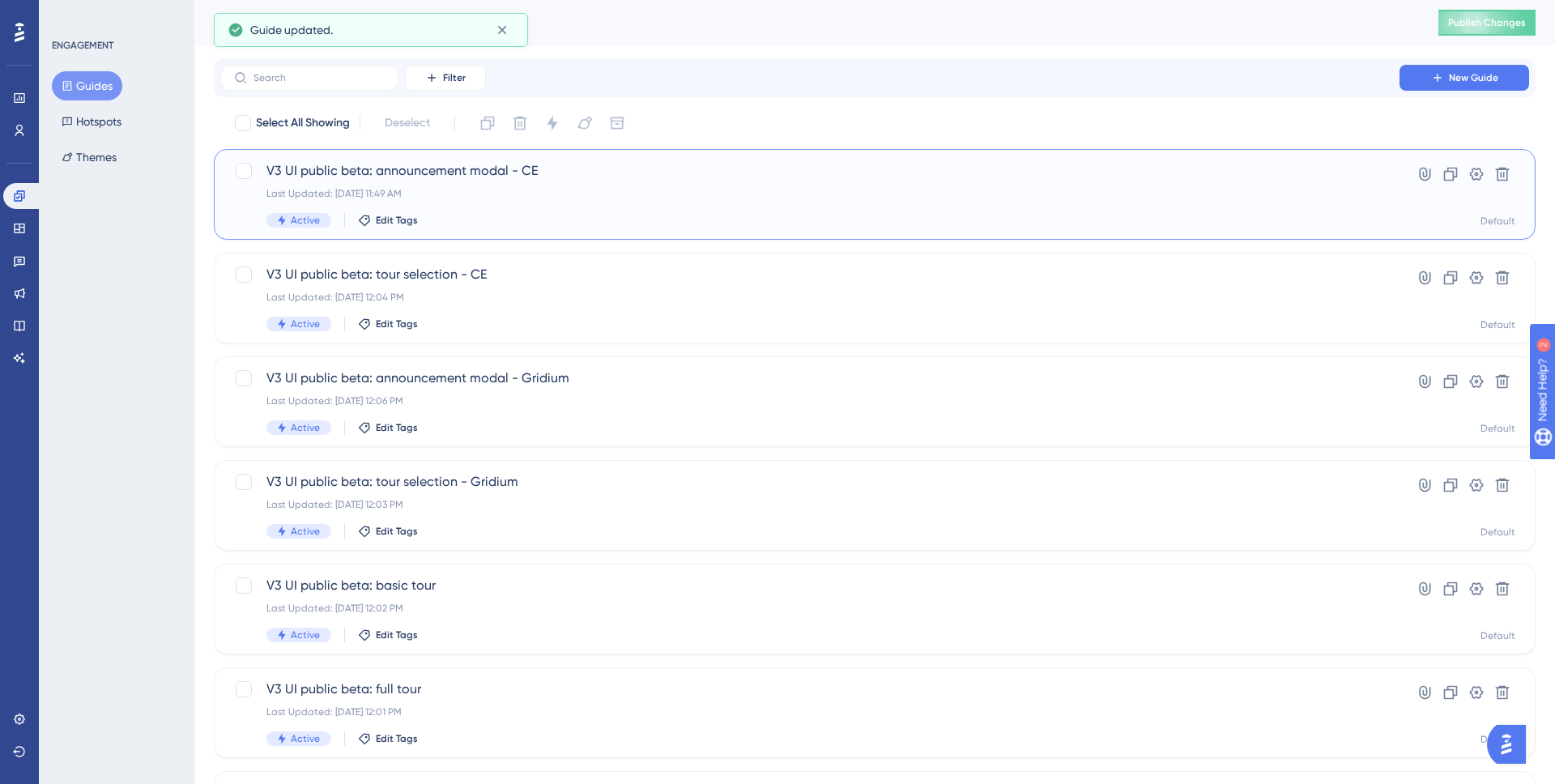
click at [448, 181] on div "V3 UI public beta: announcement modal - CE Last Updated: Aug 27 2025, 11:49 AM …" at bounding box center [809, 194] width 1087 height 66
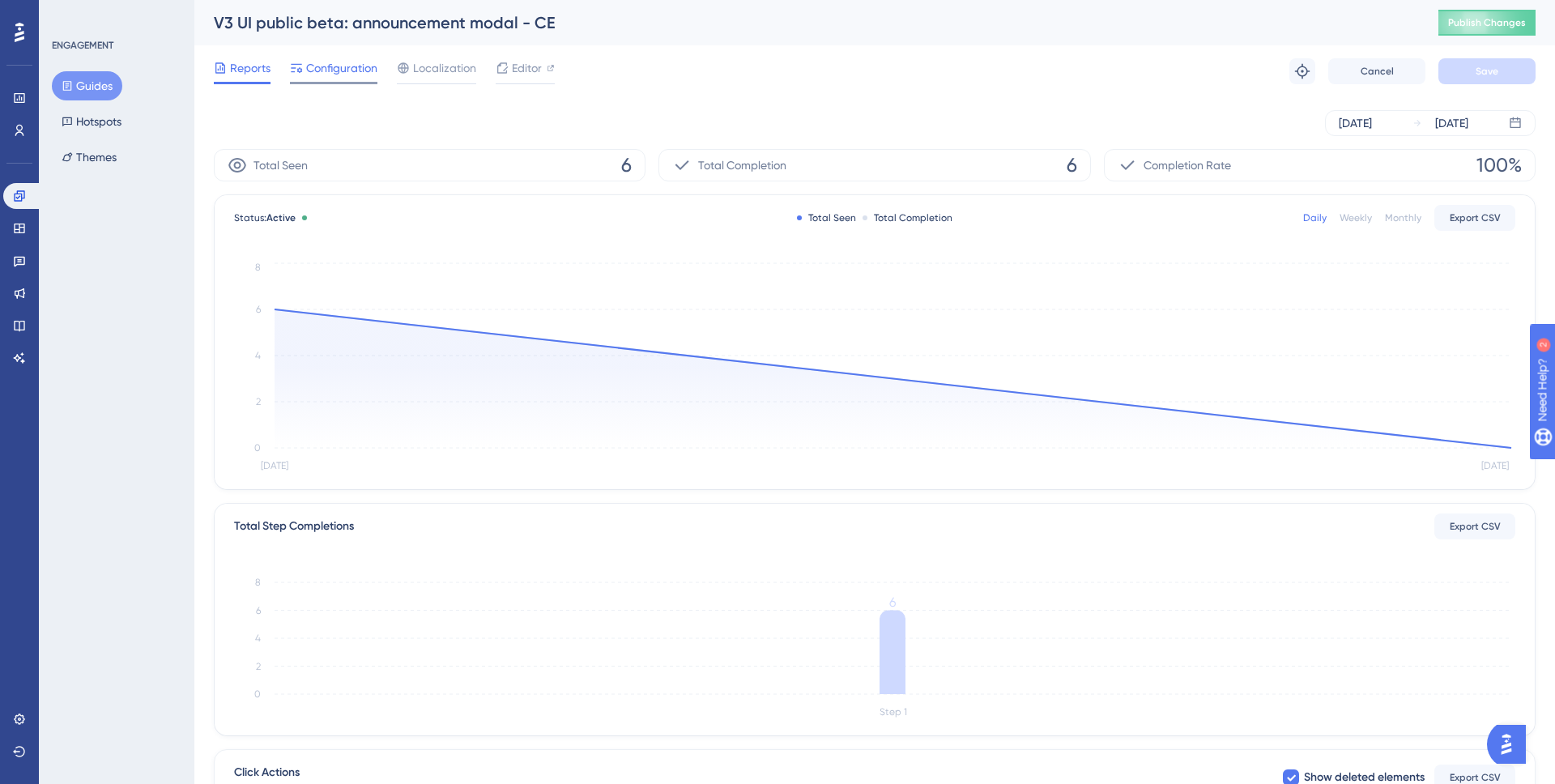
click at [300, 66] on icon at bounding box center [296, 67] width 13 height 13
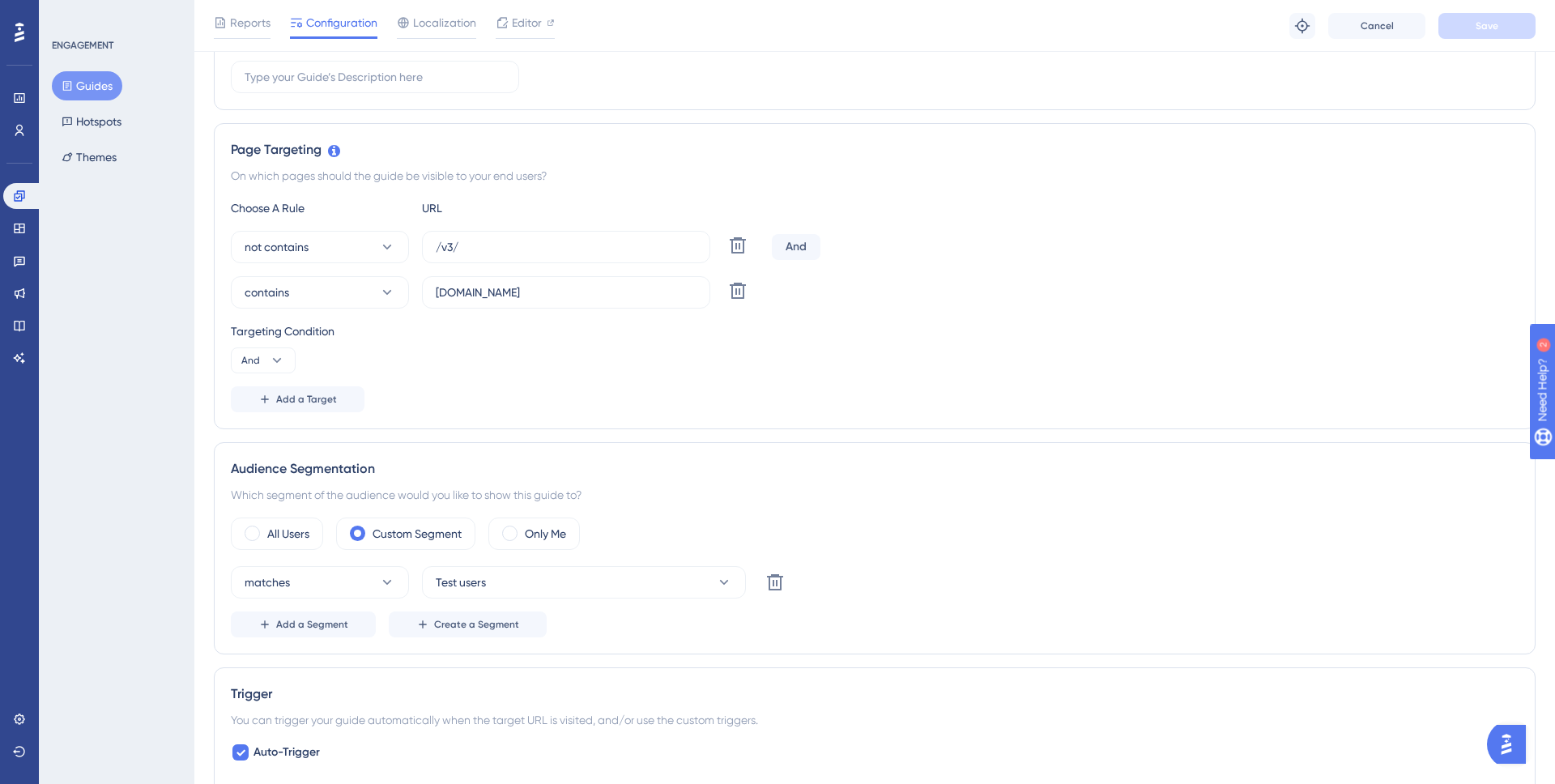
scroll to position [315, 0]
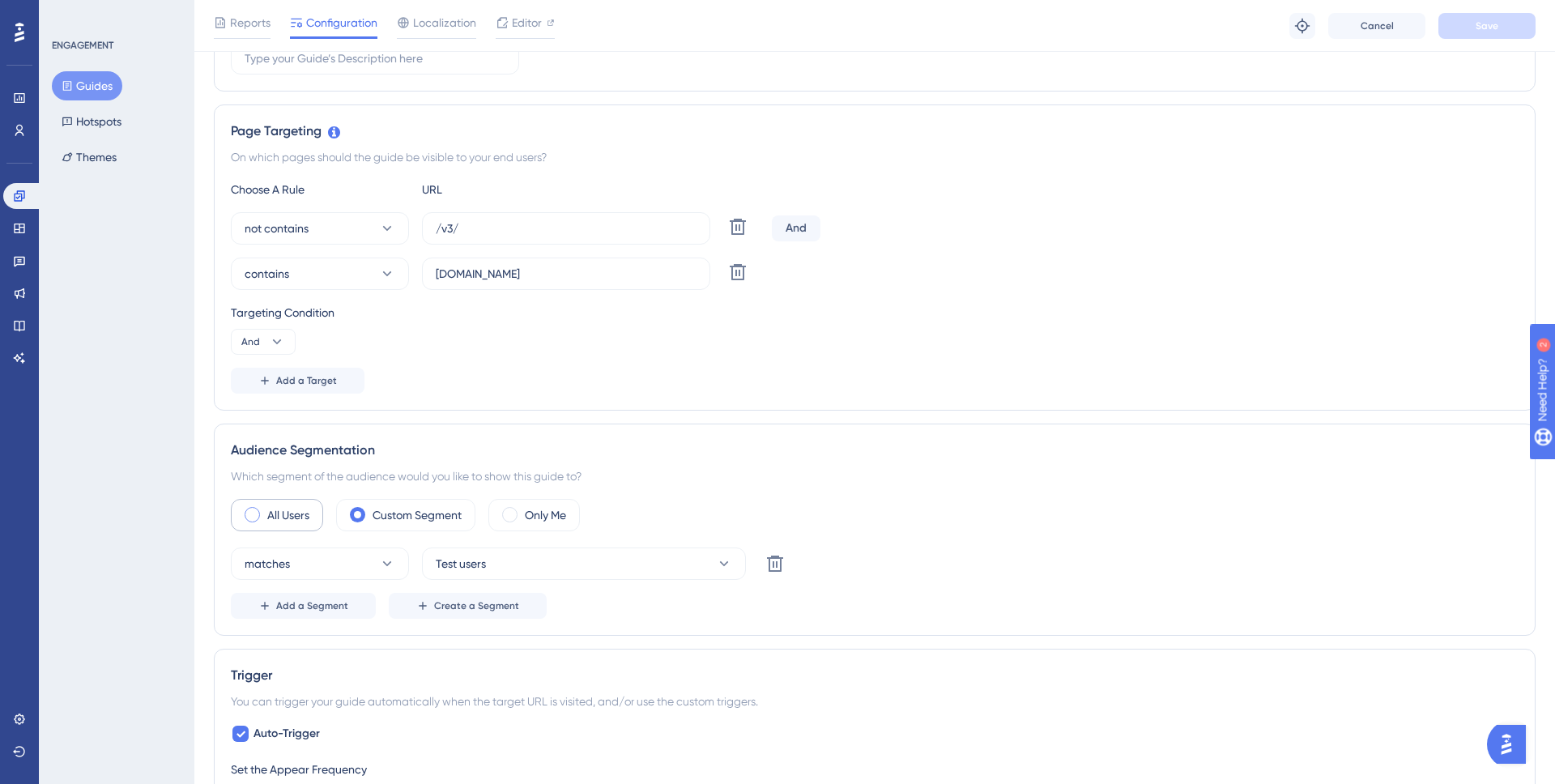
click at [274, 509] on label "All Users" at bounding box center [288, 515] width 42 height 20
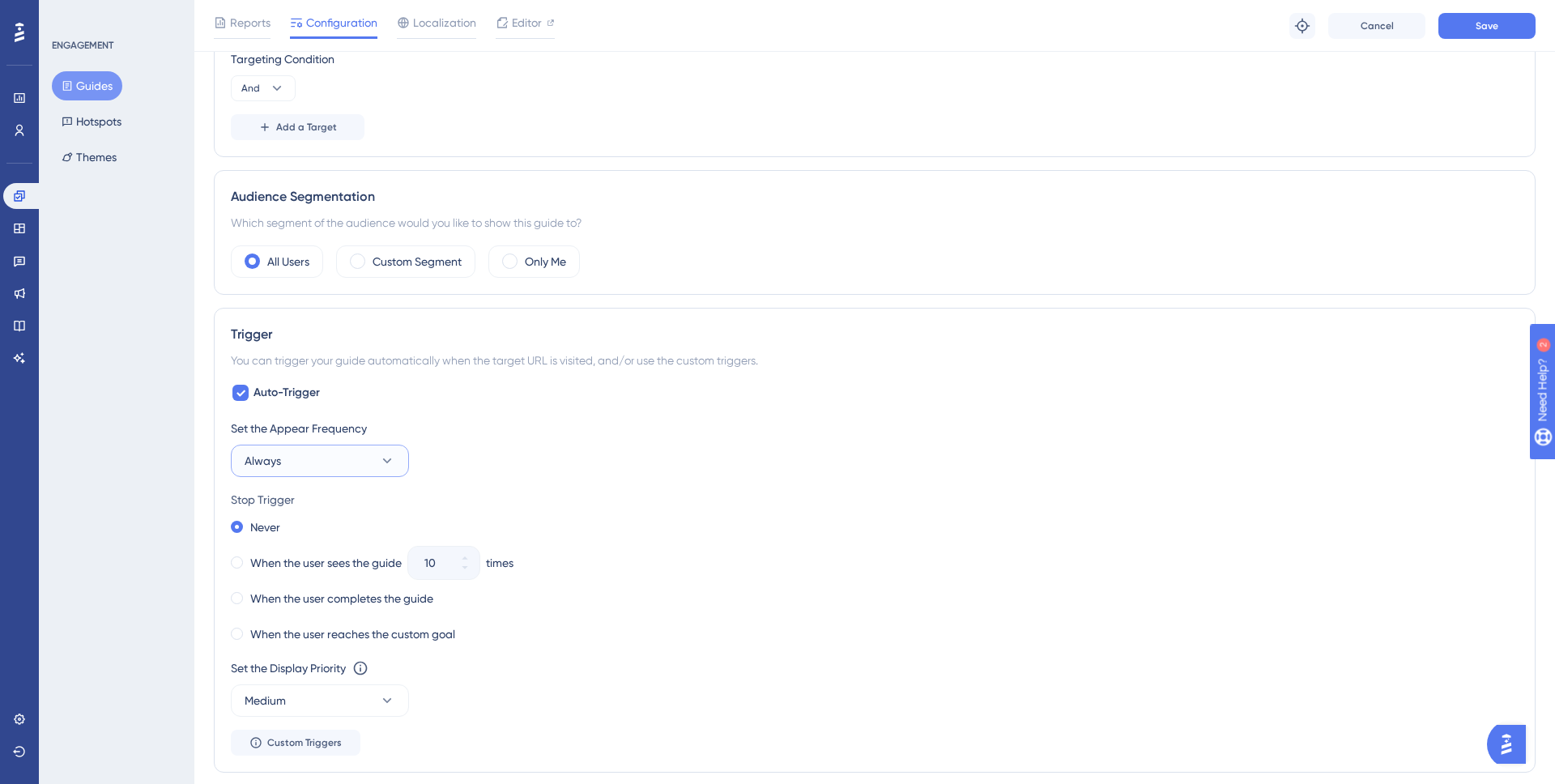
click at [343, 453] on button "Always" at bounding box center [320, 461] width 178 height 33
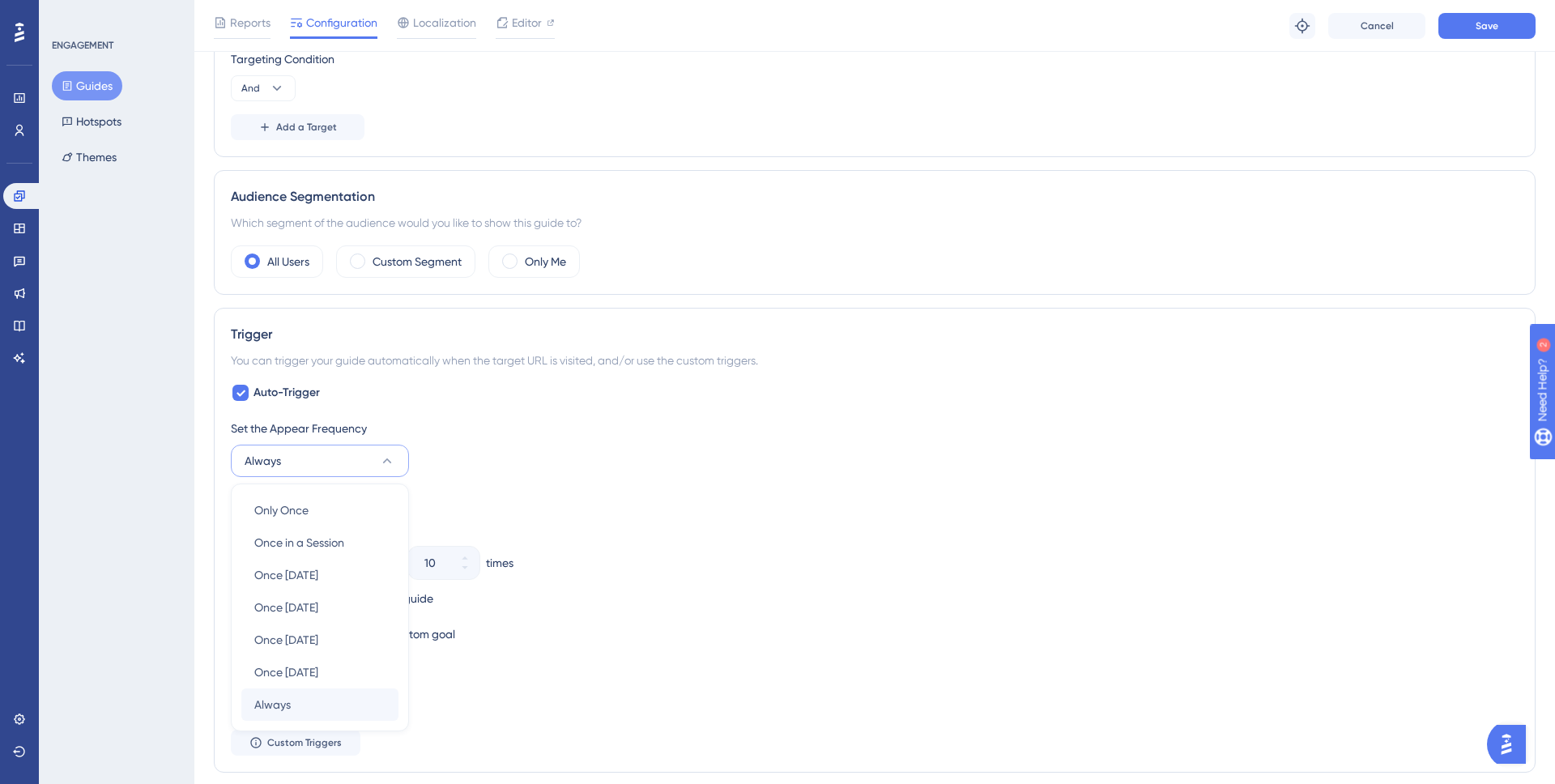
scroll to position [784, 0]
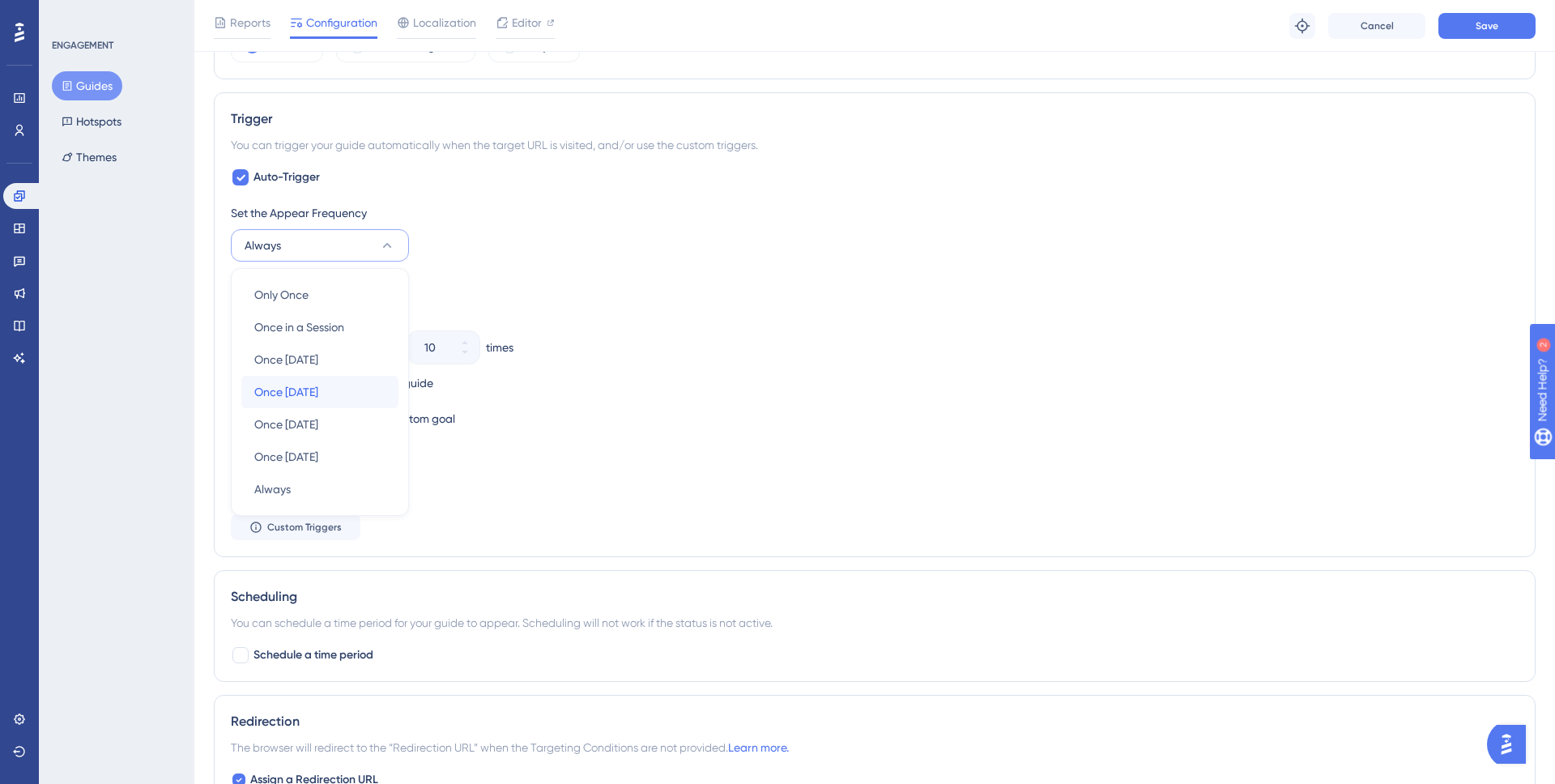
click at [318, 390] on span "Once in 7 days" at bounding box center [286, 392] width 64 height 20
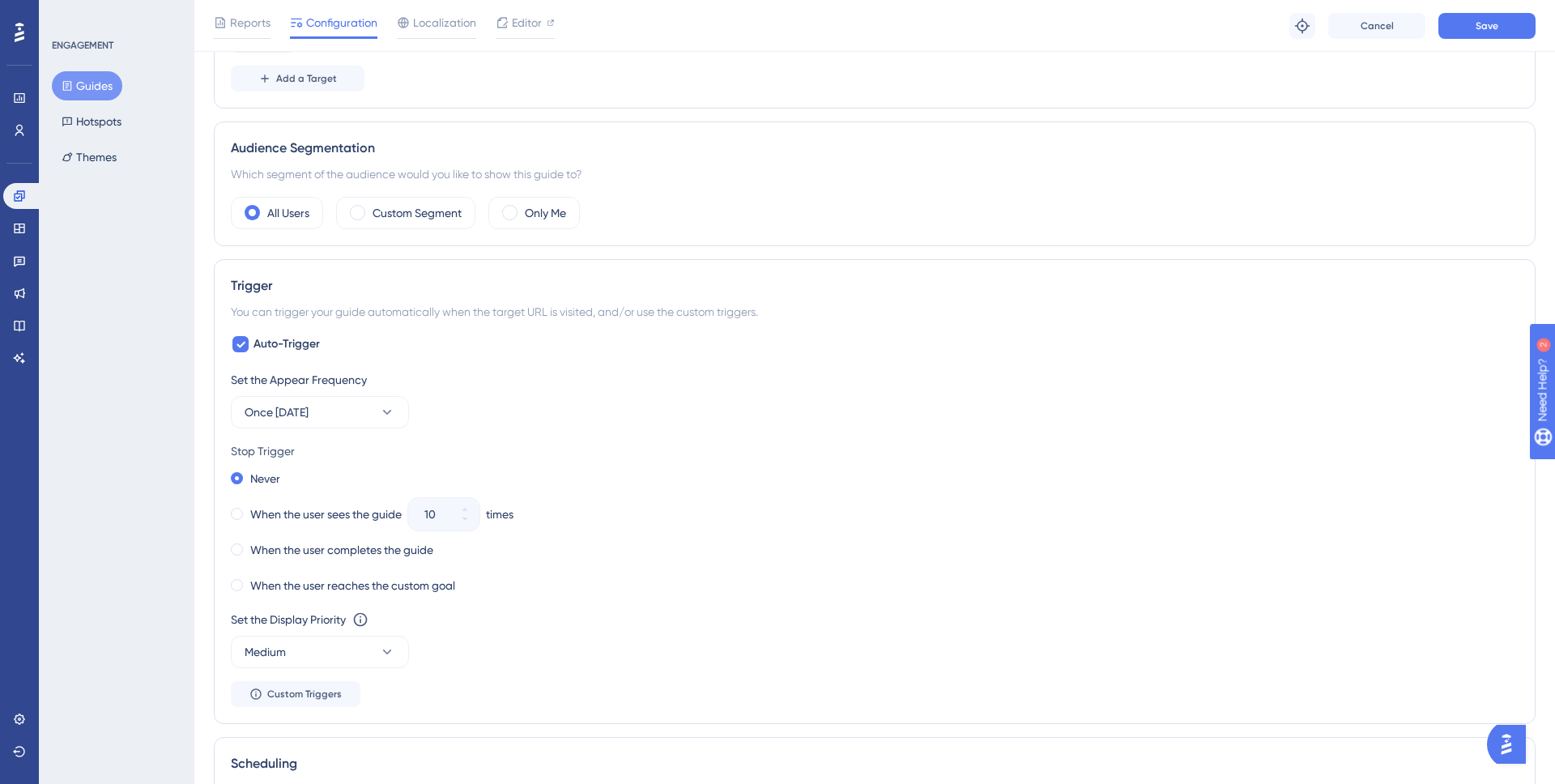
scroll to position [443, 0]
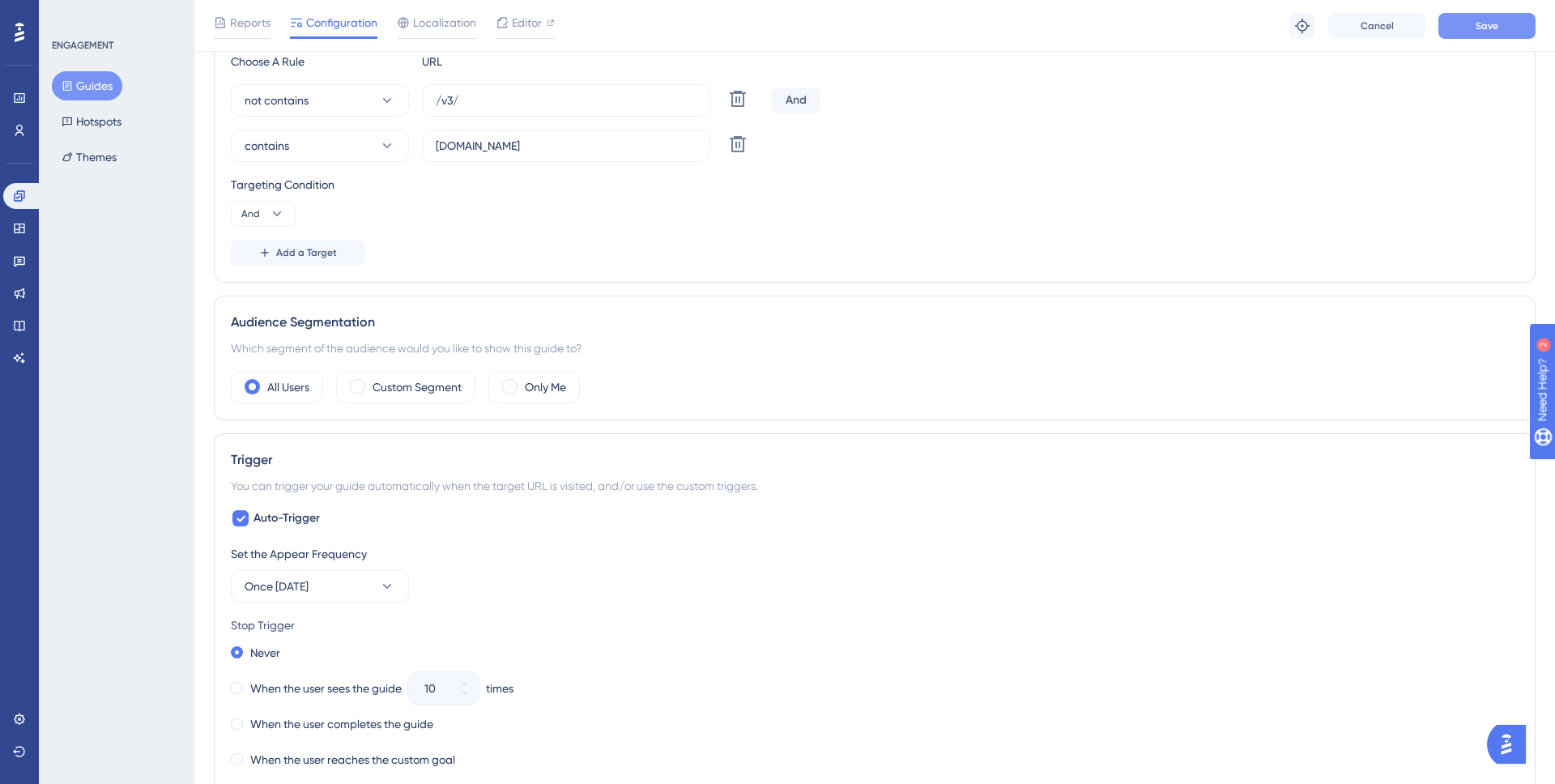
click at [1489, 33] on button "Save" at bounding box center [1487, 26] width 98 height 26
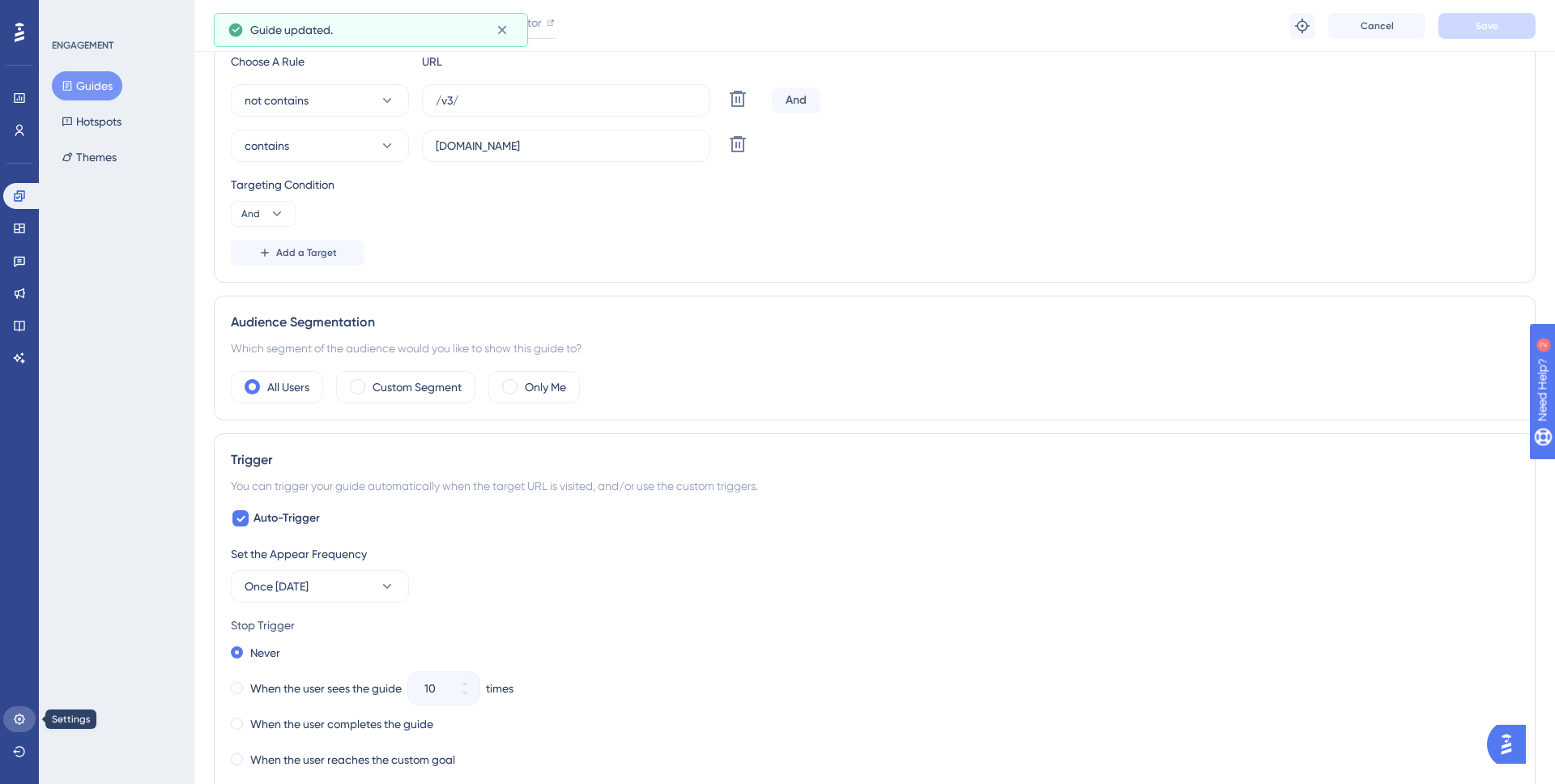
click at [17, 708] on link at bounding box center [20, 719] width 33 height 26
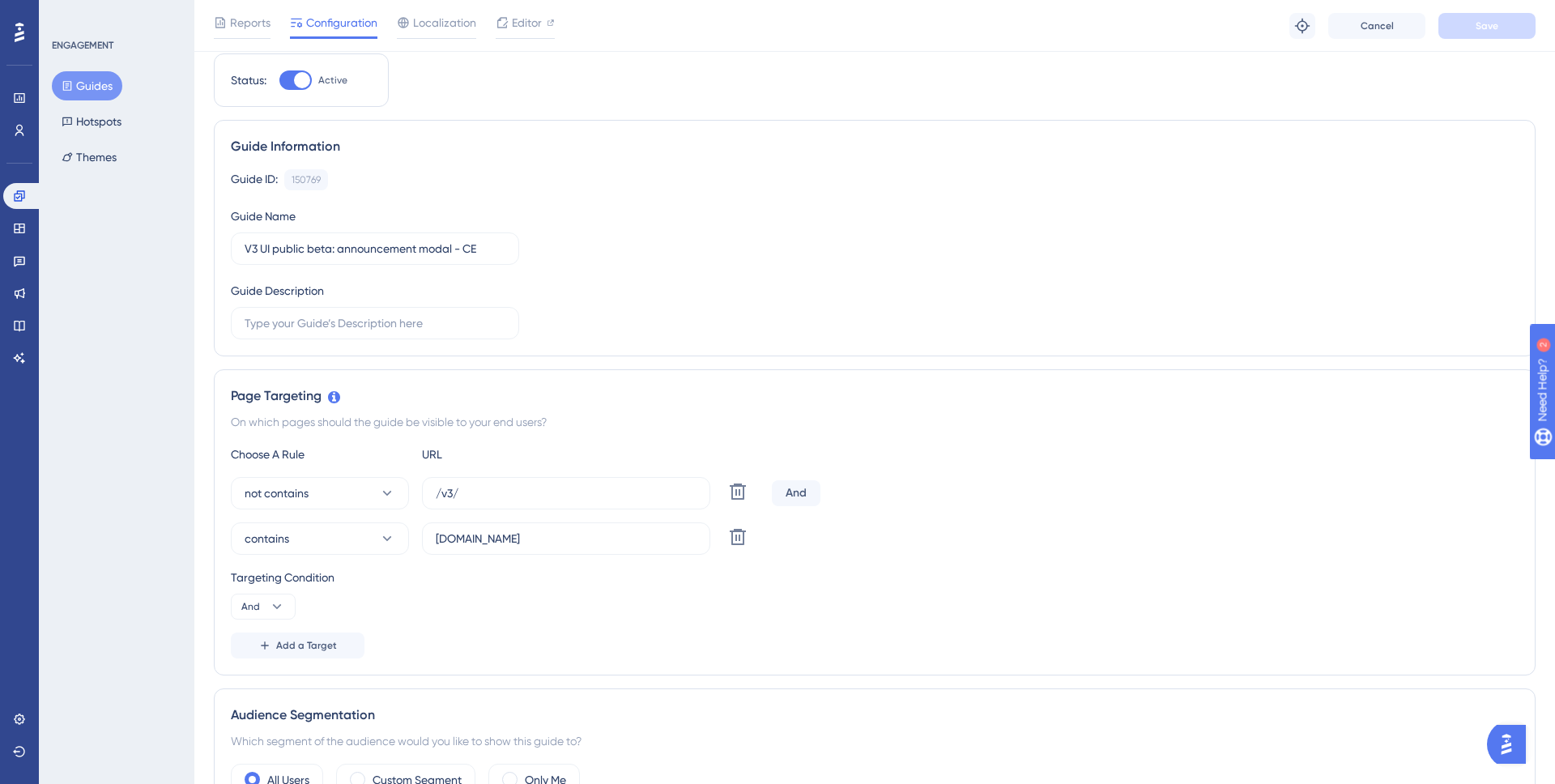
scroll to position [0, 0]
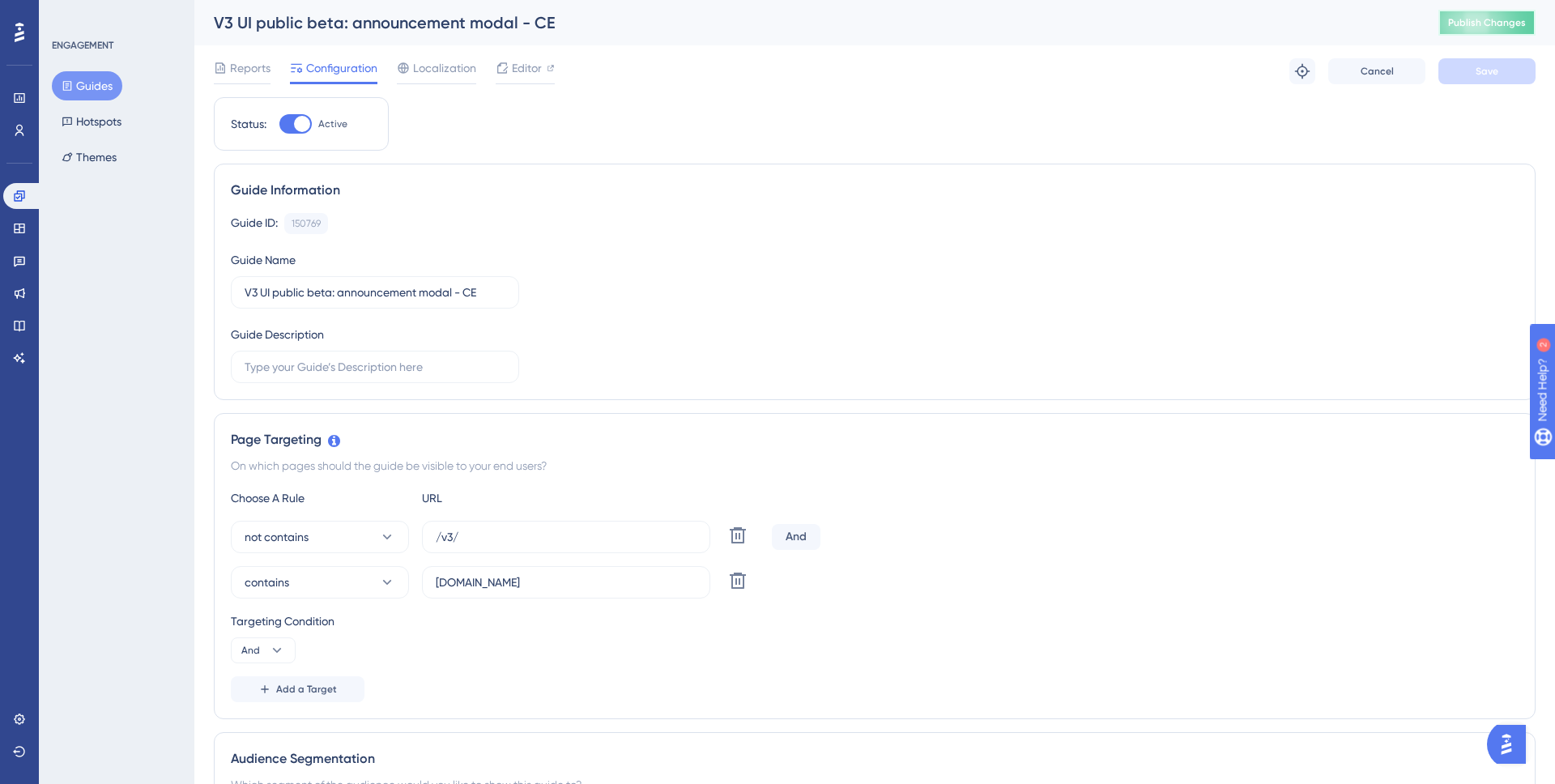
click at [0, 0] on button "Publish Changes" at bounding box center [0, 0] width 0 height 0
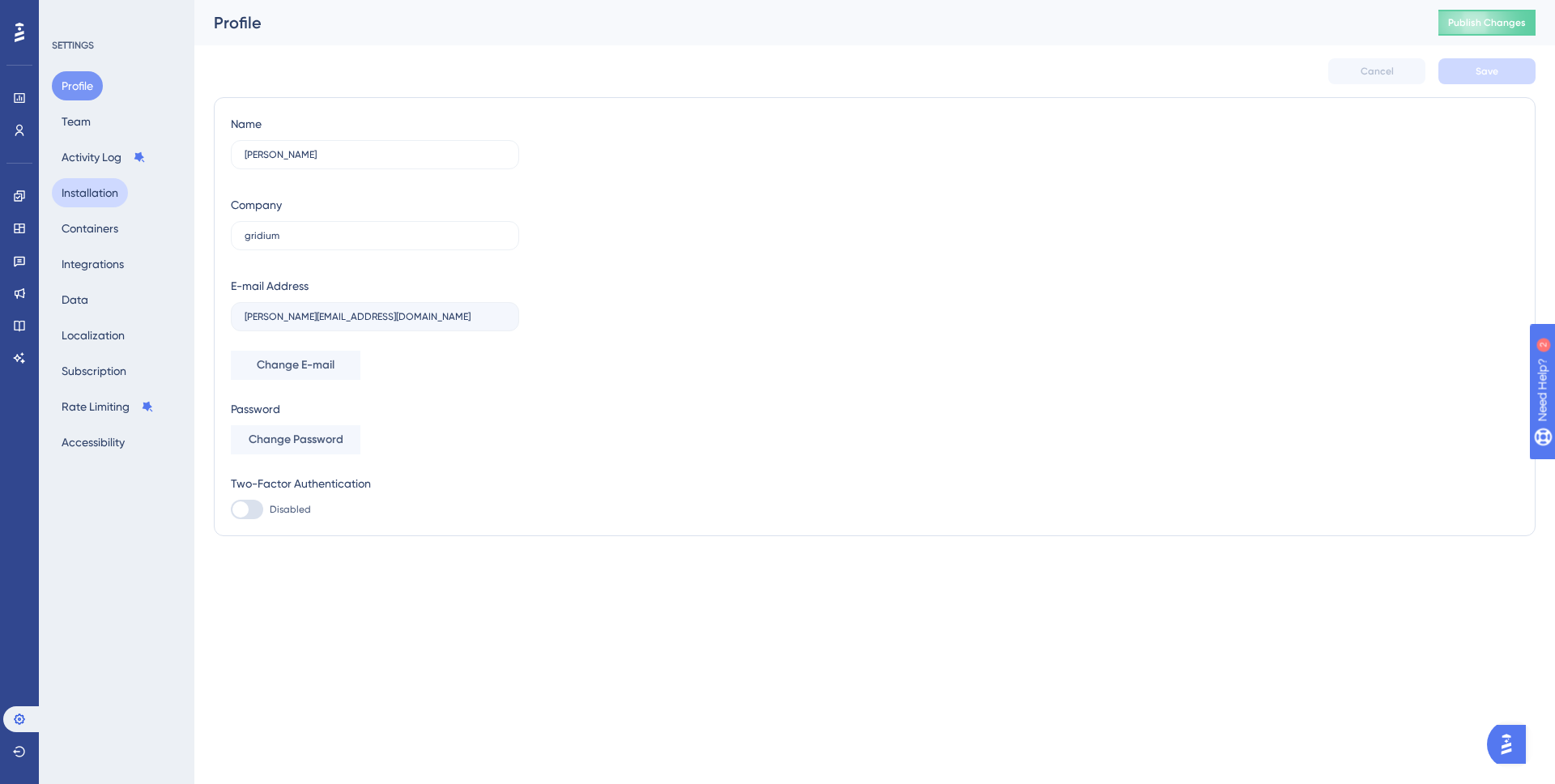
click at [96, 200] on button "Installation" at bounding box center [90, 193] width 76 height 29
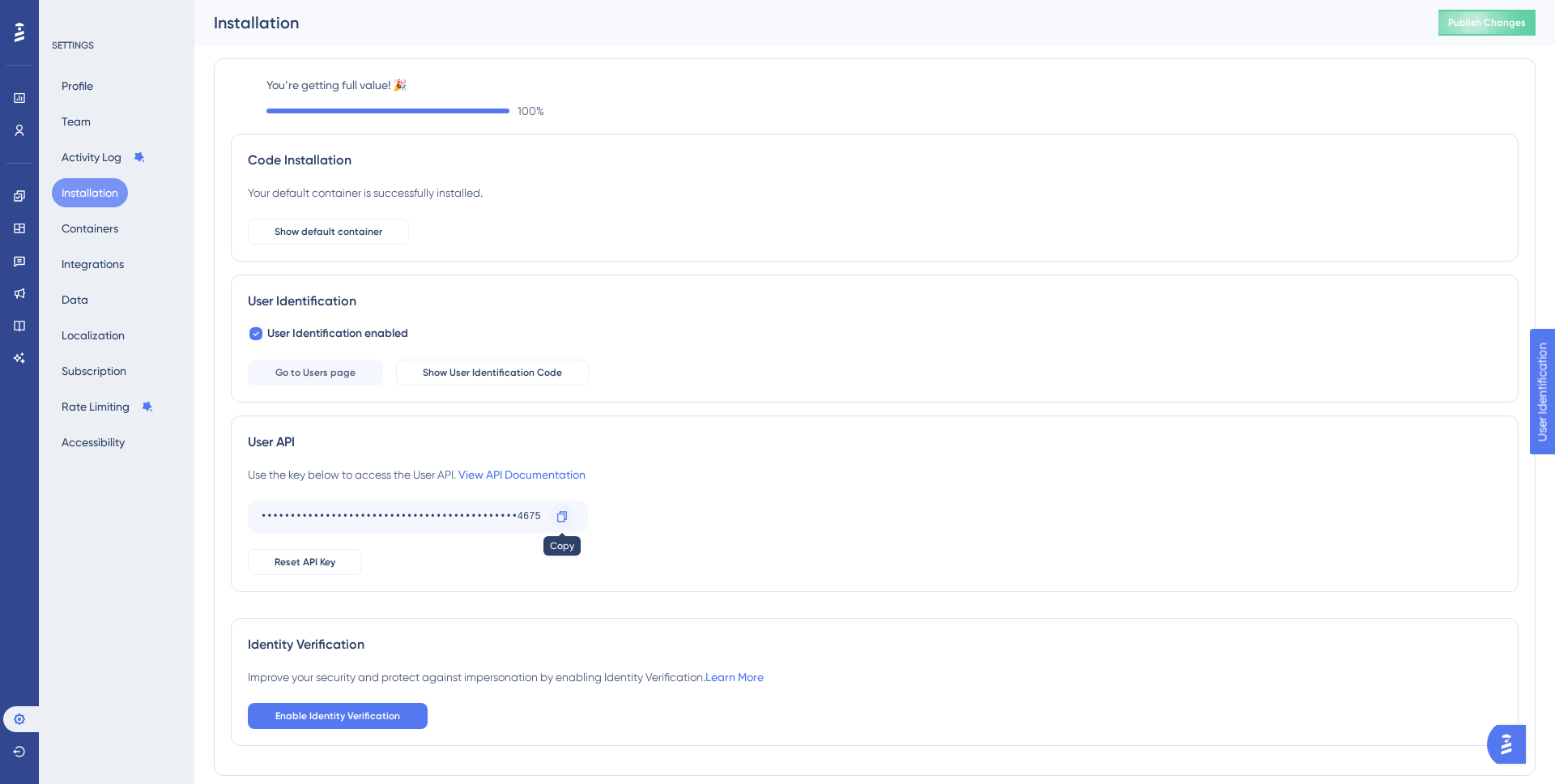
click at [567, 520] on icon at bounding box center [562, 516] width 13 height 13
click at [30, 133] on link at bounding box center [20, 130] width 33 height 26
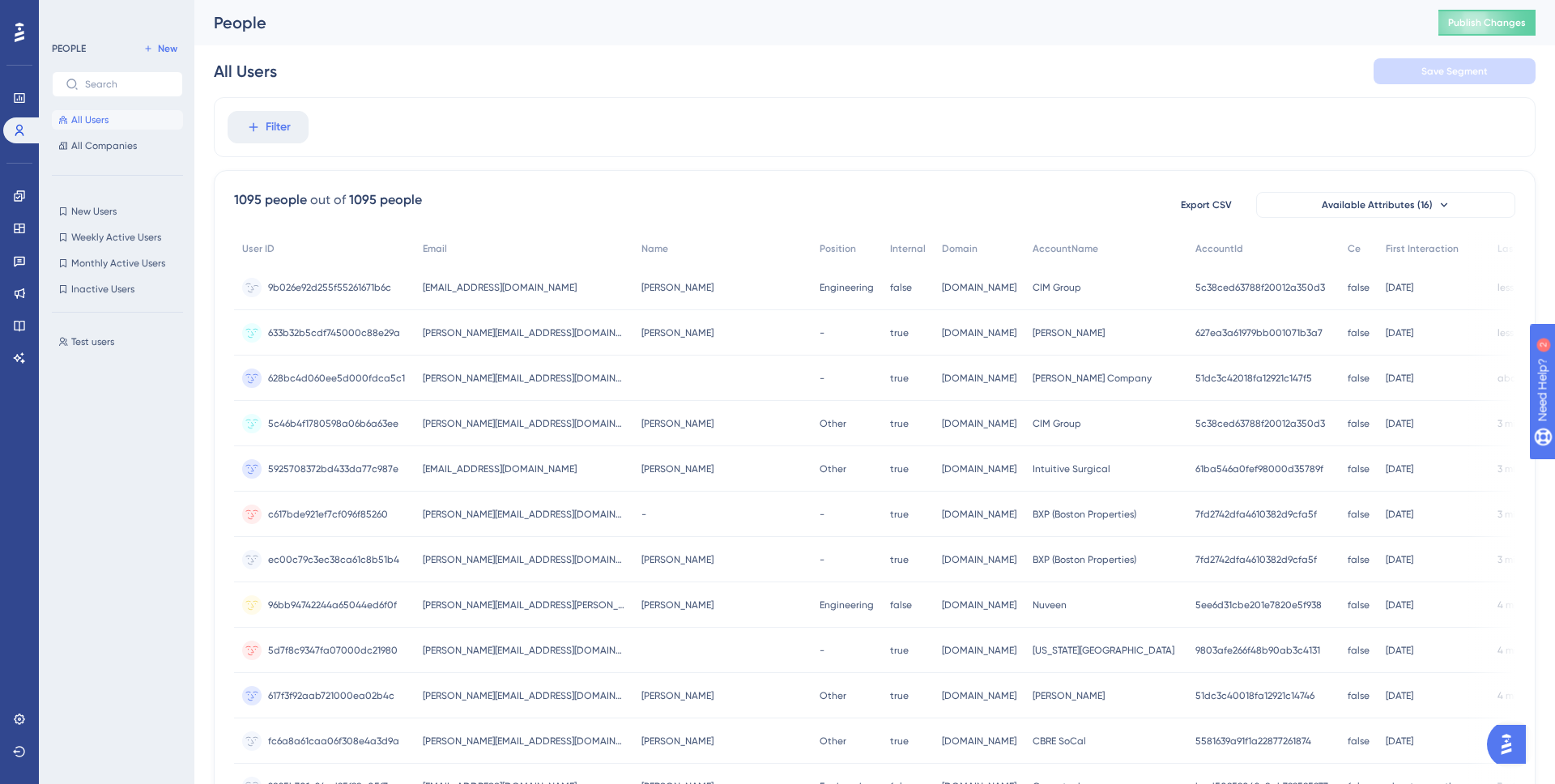
click at [657, 288] on span "Roberto Gomora" at bounding box center [677, 287] width 72 height 13
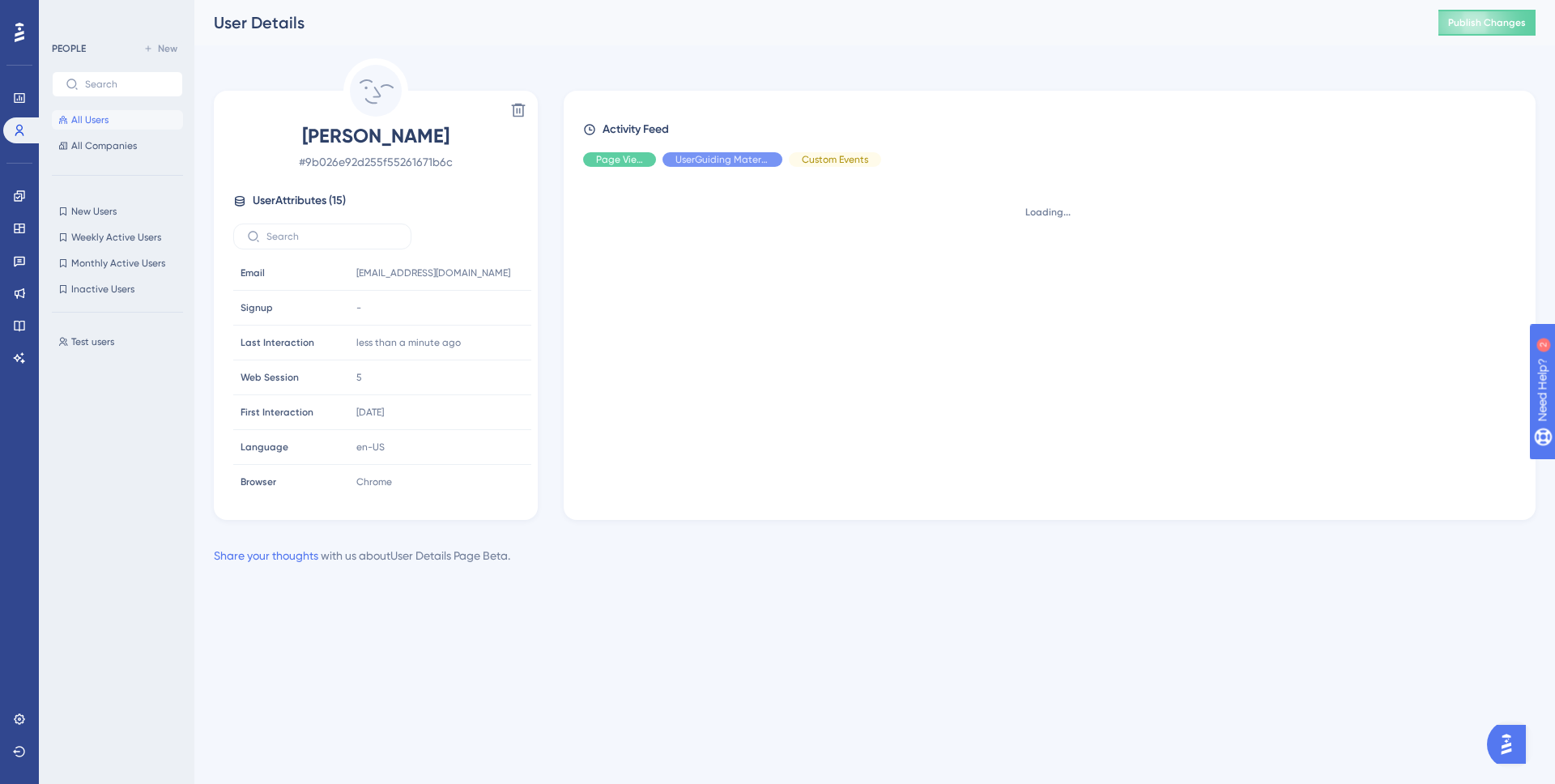
click at [390, 164] on span "# 9b026e92d255f55261671b6c" at bounding box center [376, 161] width 285 height 20
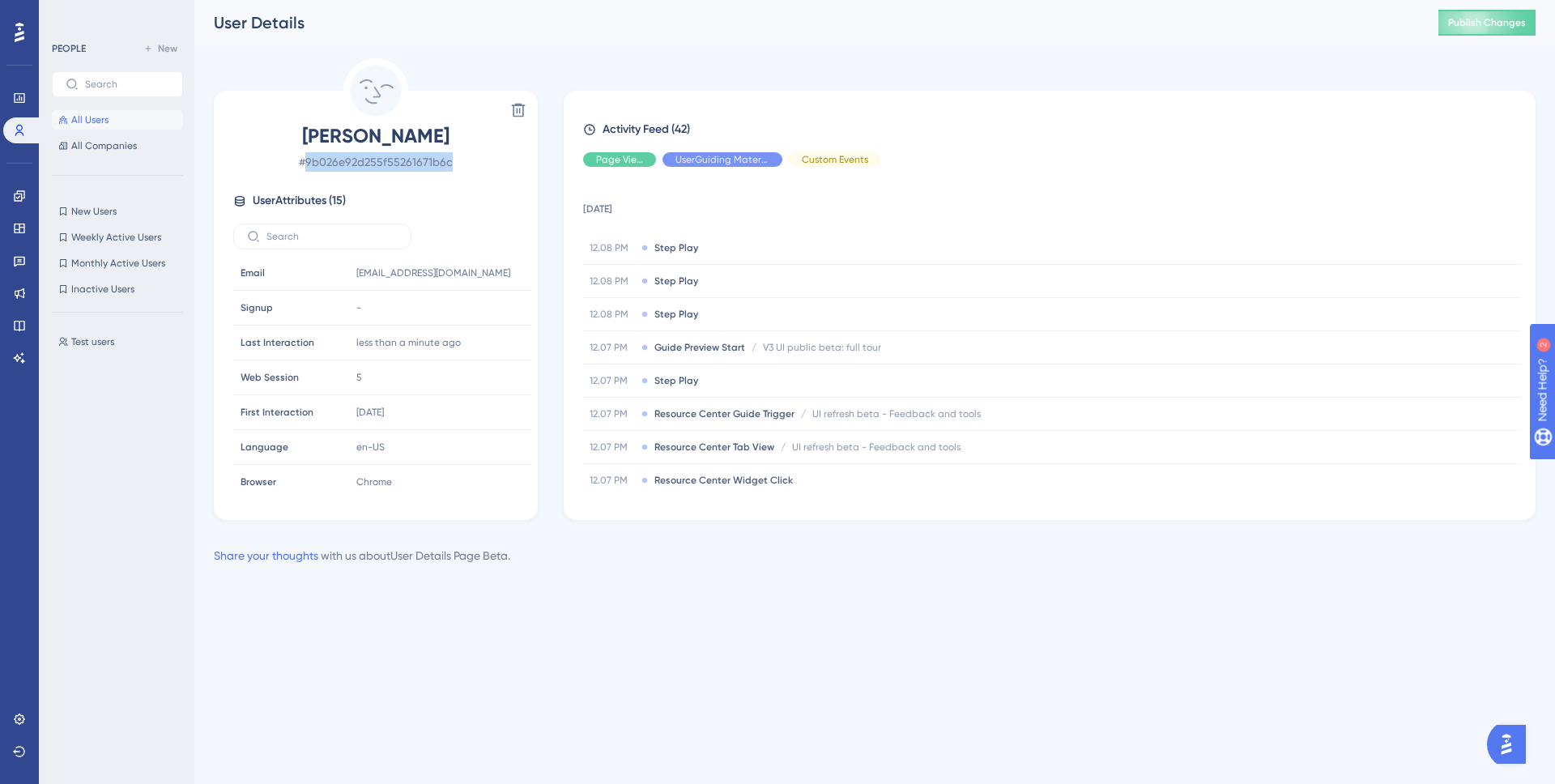
copy span "9b026e92d255f55261671b6c"
click at [19, 130] on icon at bounding box center [20, 130] width 9 height 11
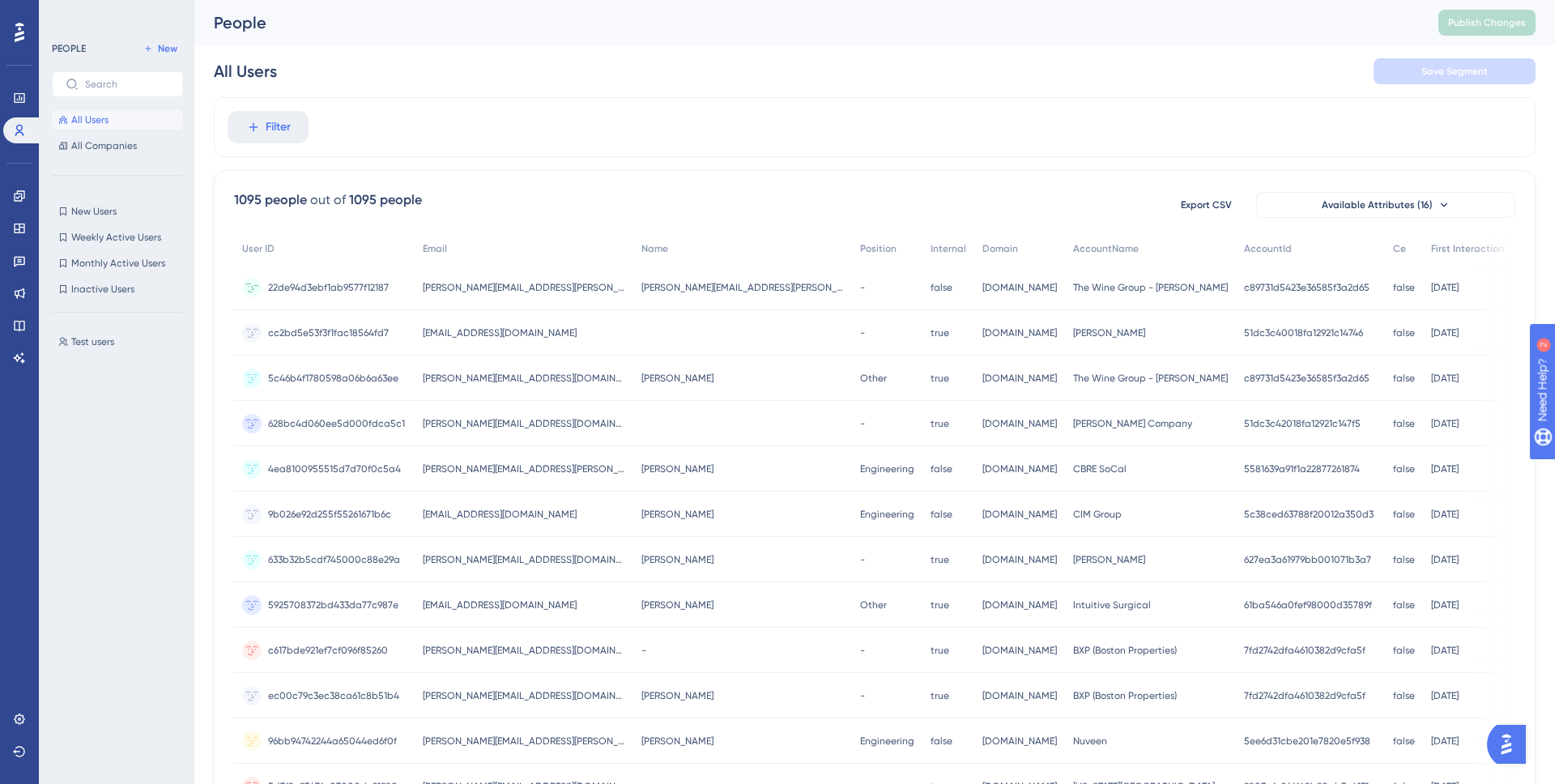
click at [672, 286] on span "[PERSON_NAME][EMAIL_ADDRESS][PERSON_NAME][DOMAIN_NAME]" at bounding box center [743, 287] width 202 height 13
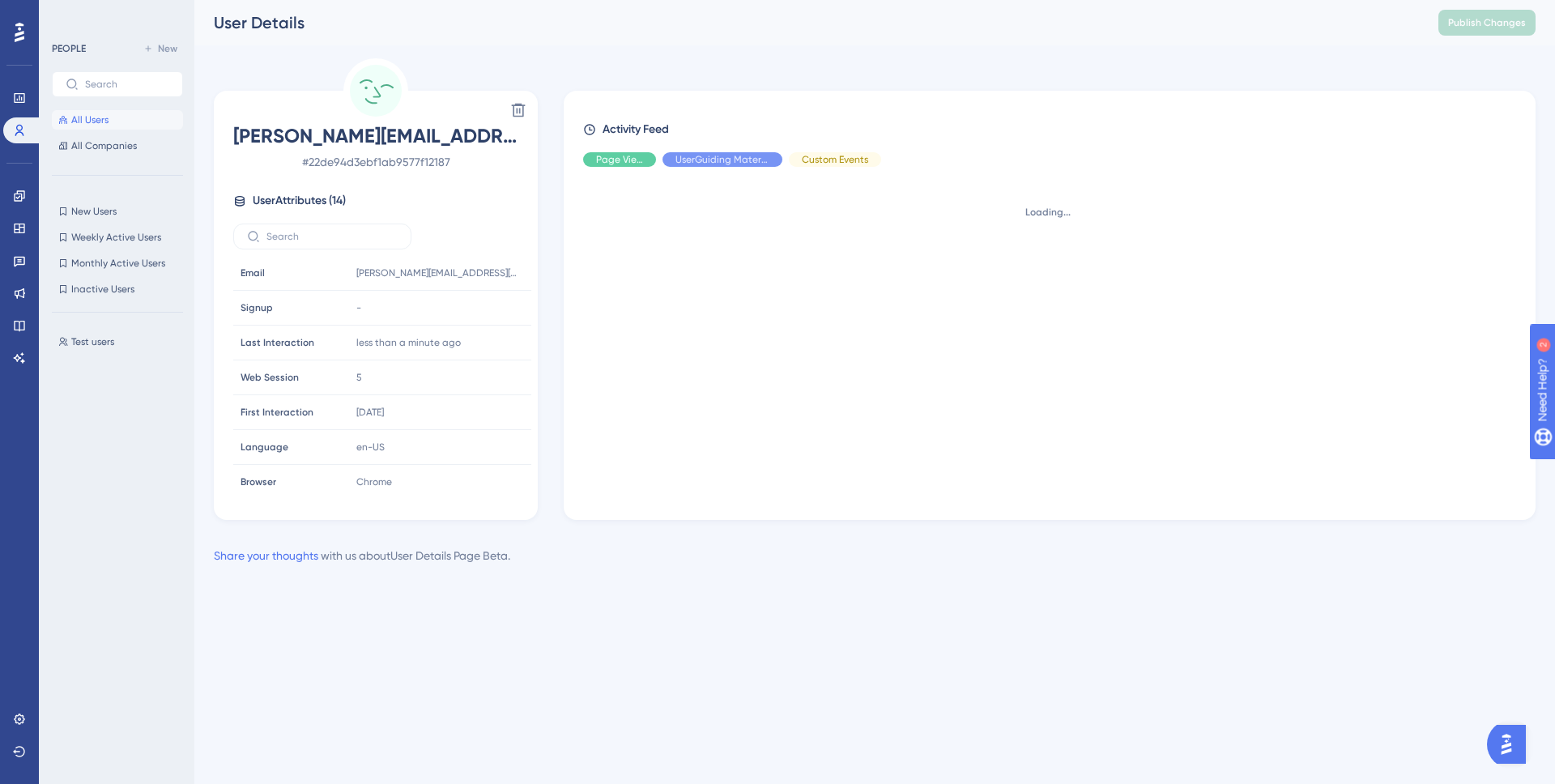
click at [399, 165] on span "# 22de94d3ebf1ab9577f12187" at bounding box center [376, 161] width 285 height 20
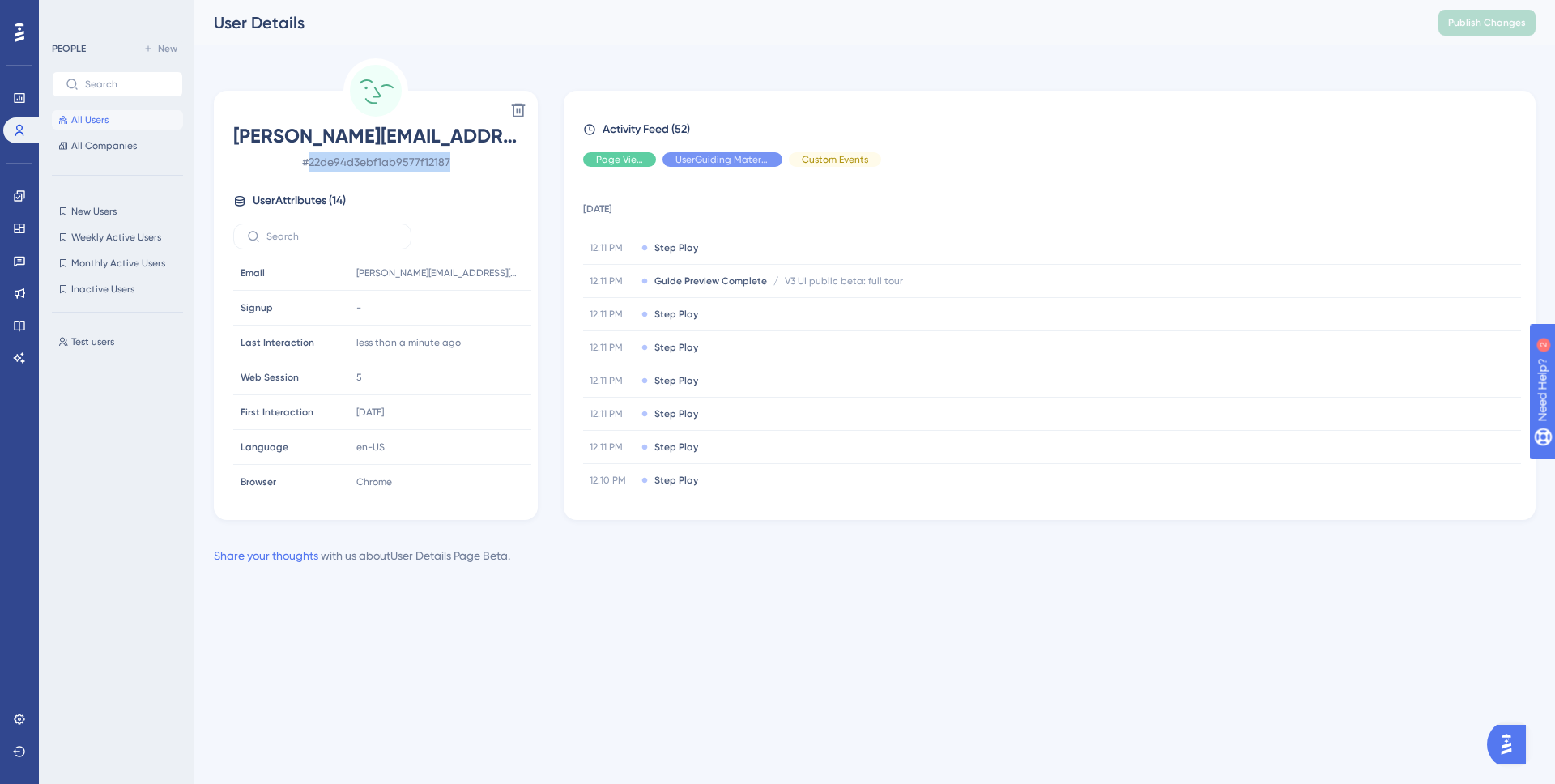
copy span "22de94d3ebf1ab9577f12187"
